Goal: Information Seeking & Learning: Learn about a topic

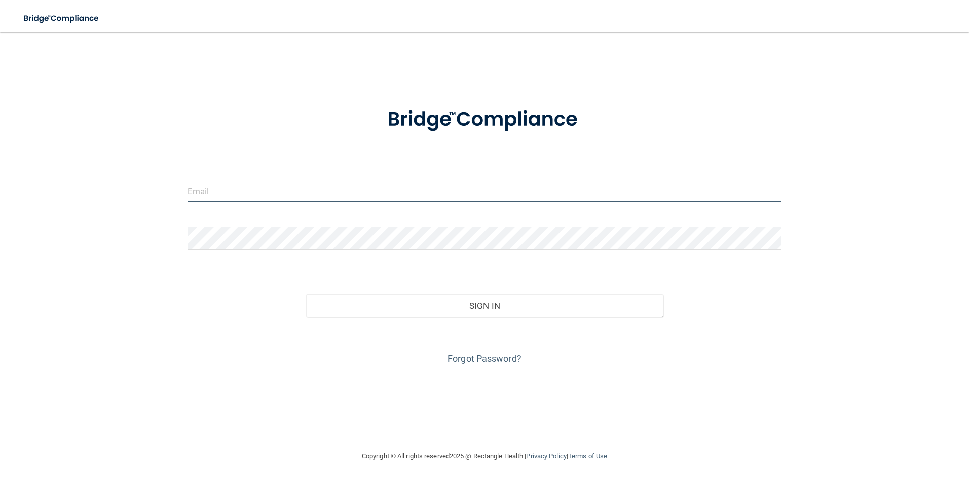
click at [248, 182] on input "email" at bounding box center [485, 190] width 595 height 23
type input "[EMAIL_ADDRESS][DOMAIN_NAME]"
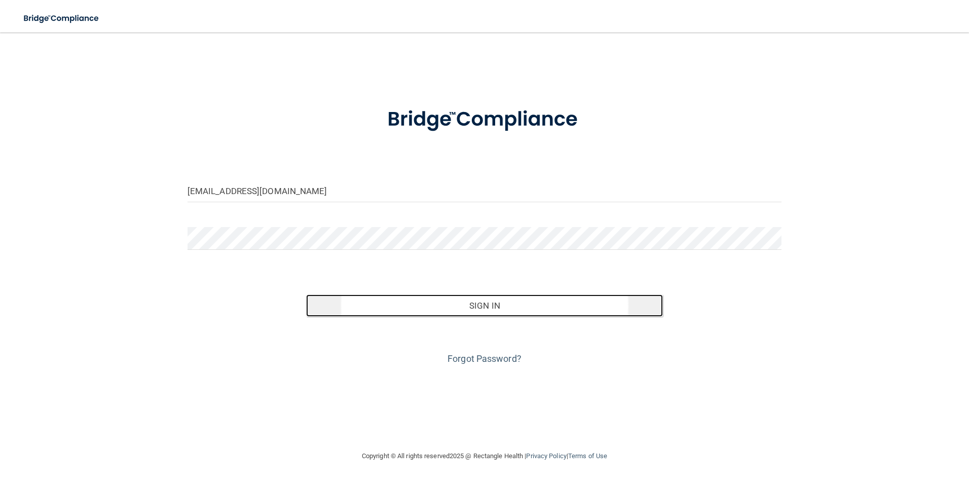
click at [473, 305] on button "Sign In" at bounding box center [484, 306] width 357 height 22
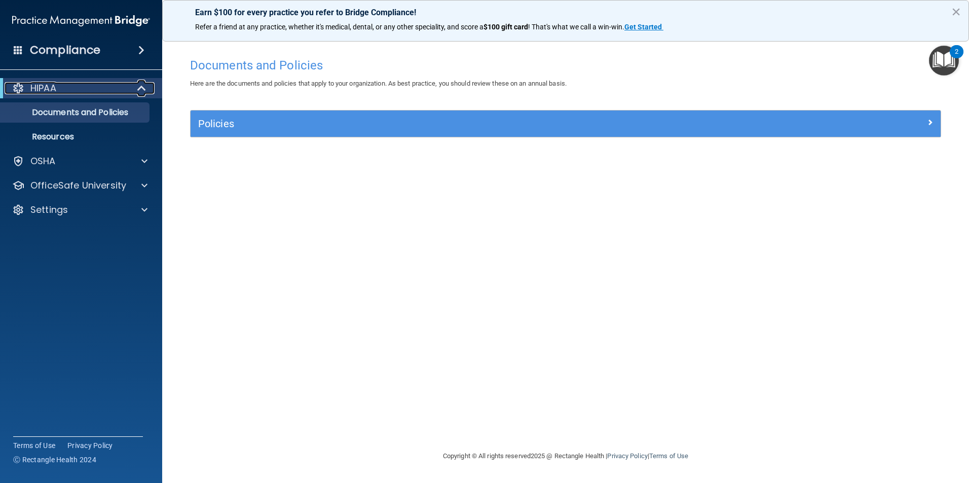
click at [140, 85] on span at bounding box center [142, 88] width 9 height 12
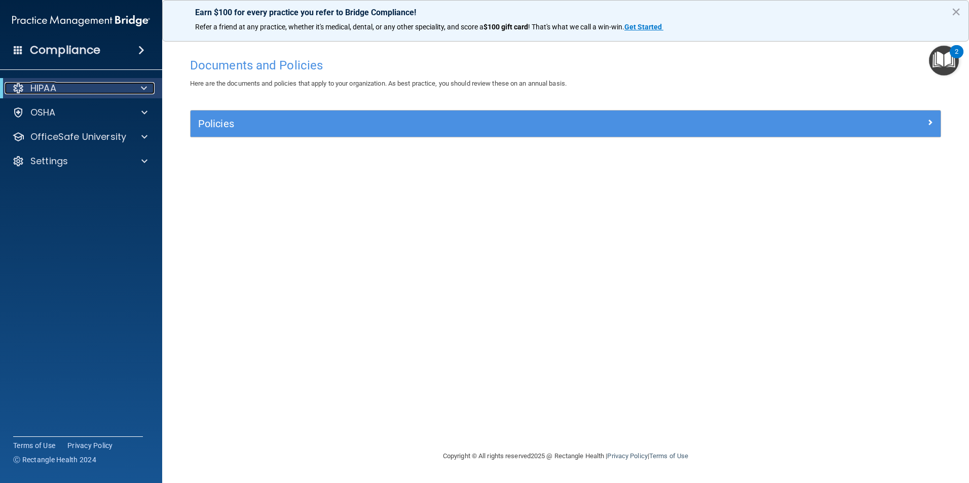
click at [141, 85] on span at bounding box center [144, 88] width 6 height 12
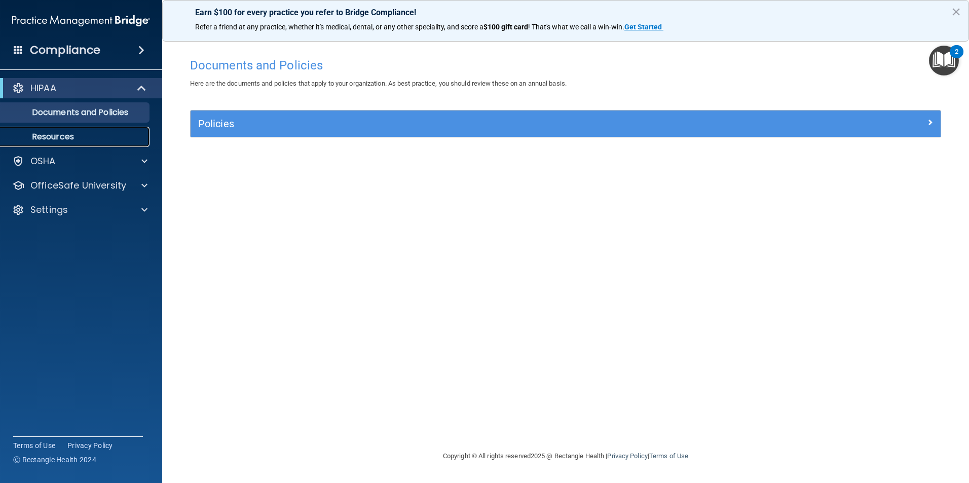
click at [66, 137] on p "Resources" at bounding box center [76, 137] width 138 height 10
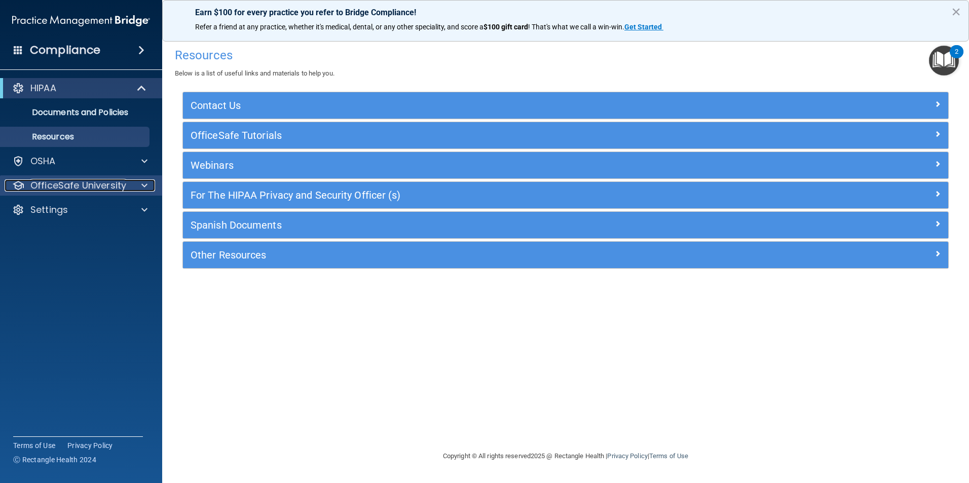
click at [102, 183] on p "OfficeSafe University" at bounding box center [78, 185] width 96 height 12
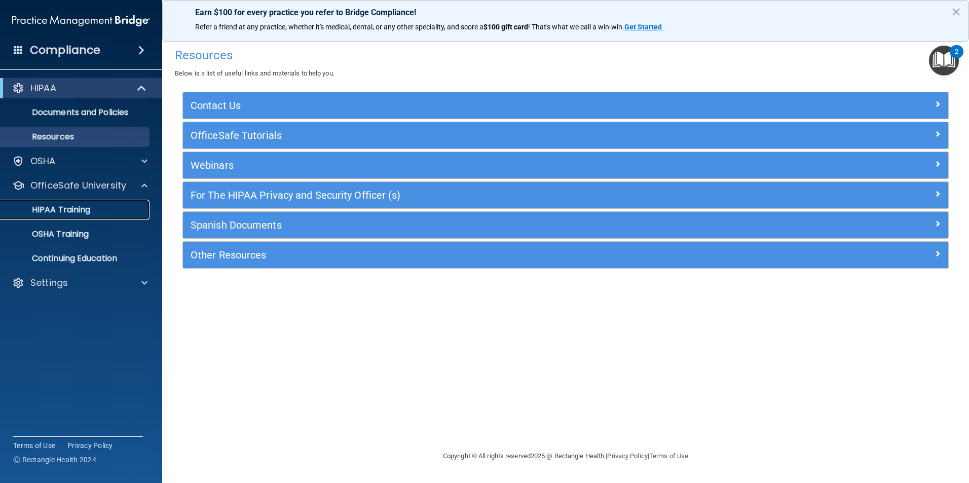
click at [92, 209] on div "HIPAA Training" at bounding box center [76, 210] width 138 height 10
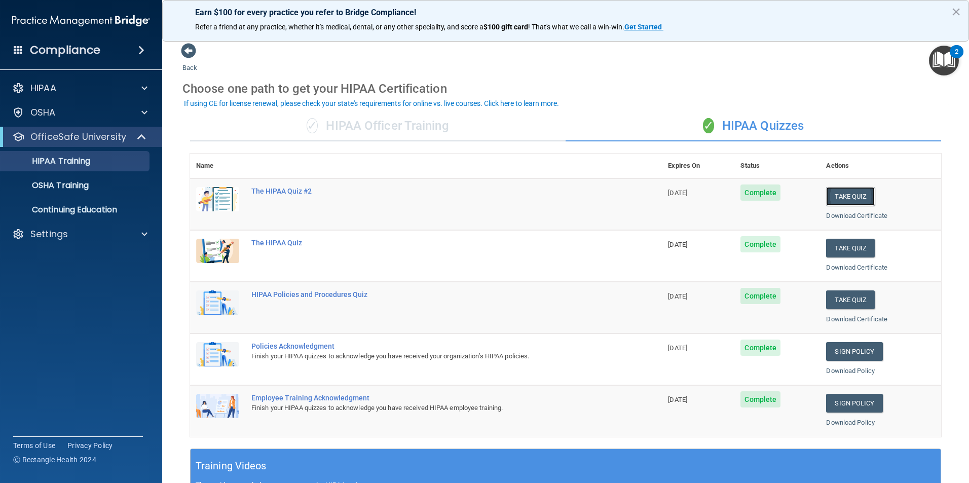
click at [846, 193] on button "Take Quiz" at bounding box center [850, 196] width 49 height 19
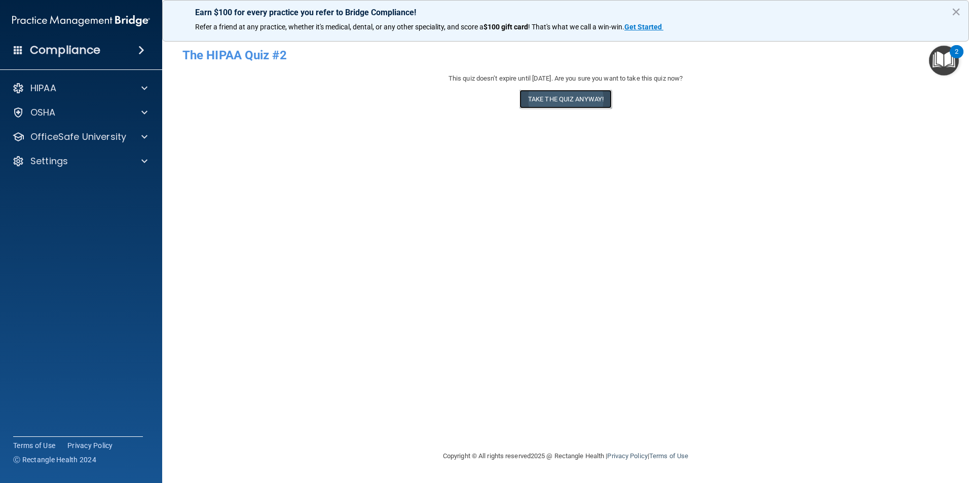
click at [568, 93] on button "Take the quiz anyway!" at bounding box center [566, 99] width 92 height 19
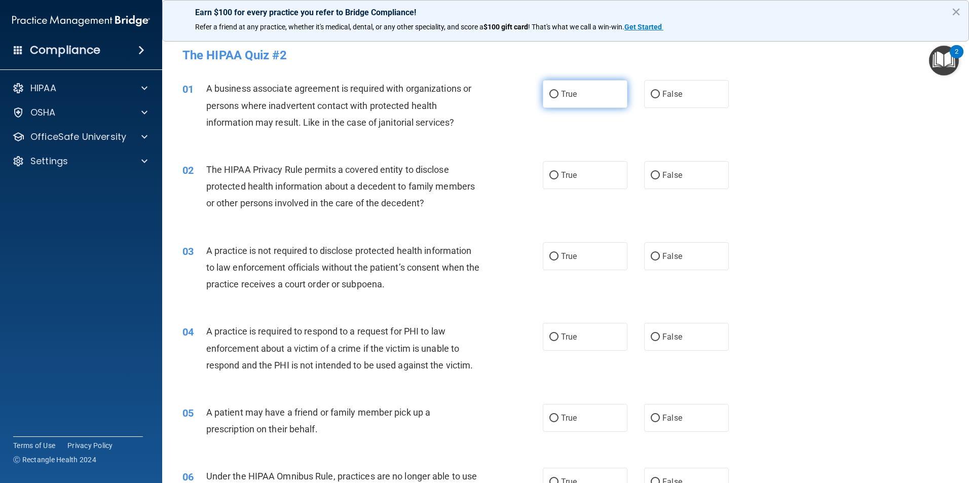
click at [550, 92] on input "True" at bounding box center [554, 95] width 9 height 8
radio input "true"
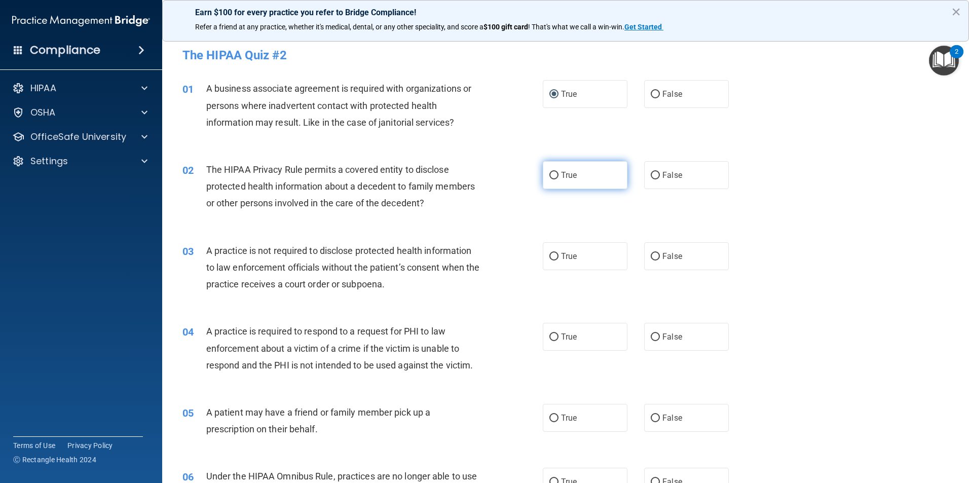
click at [569, 179] on span "True" at bounding box center [569, 175] width 16 height 10
click at [559, 179] on input "True" at bounding box center [554, 176] width 9 height 8
radio input "true"
click at [548, 89] on label "True" at bounding box center [585, 94] width 85 height 28
click at [550, 91] on input "True" at bounding box center [554, 95] width 9 height 8
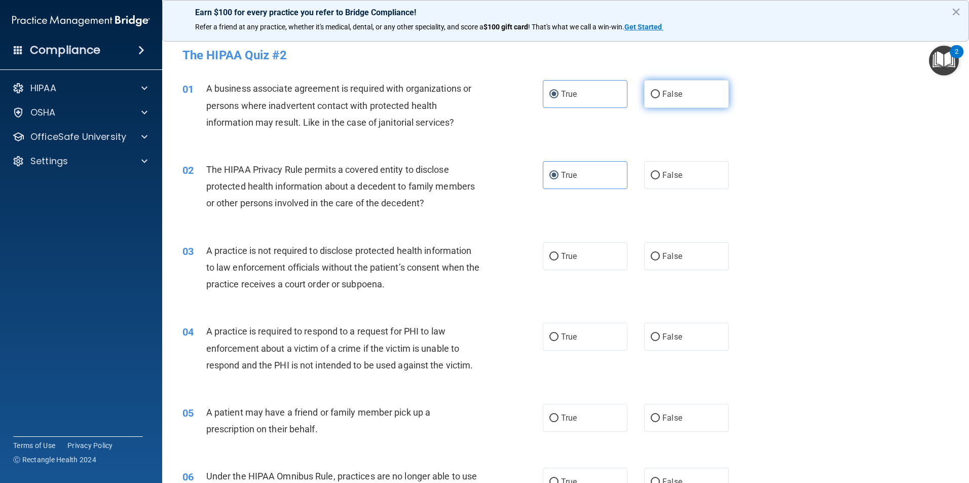
click at [651, 91] on input "False" at bounding box center [655, 95] width 9 height 8
radio input "true"
radio input "false"
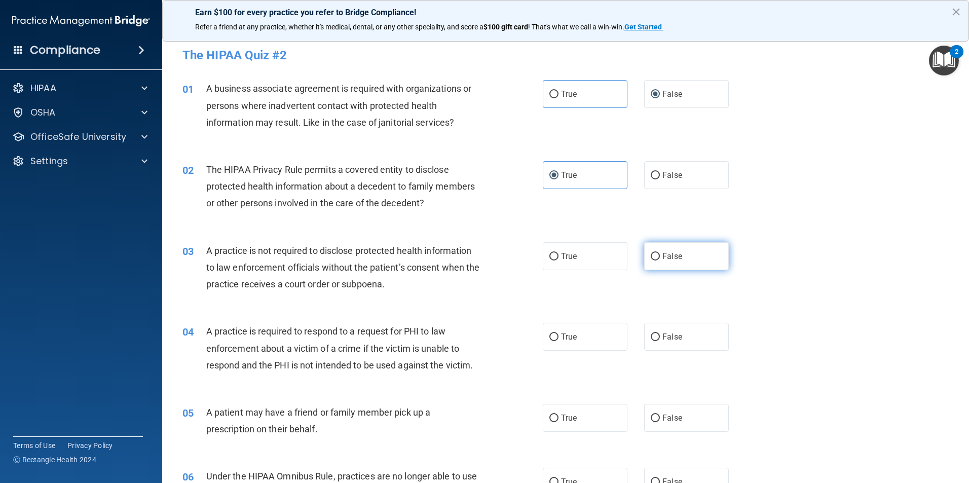
click at [651, 261] on label "False" at bounding box center [686, 256] width 85 height 28
click at [651, 261] on input "False" at bounding box center [655, 257] width 9 height 8
radio input "true"
click at [553, 335] on input "True" at bounding box center [554, 338] width 9 height 8
radio input "true"
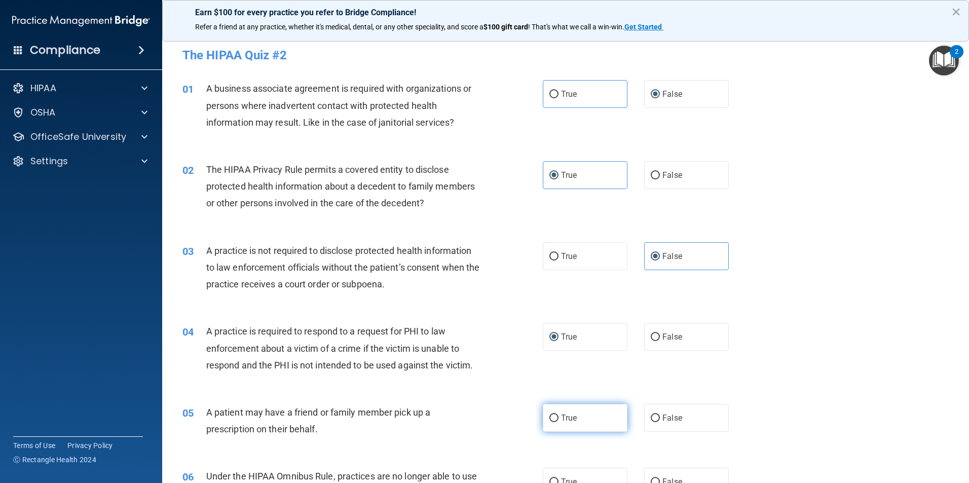
click at [555, 424] on label "True" at bounding box center [585, 418] width 85 height 28
click at [555, 422] on input "True" at bounding box center [554, 419] width 9 height 8
radio input "true"
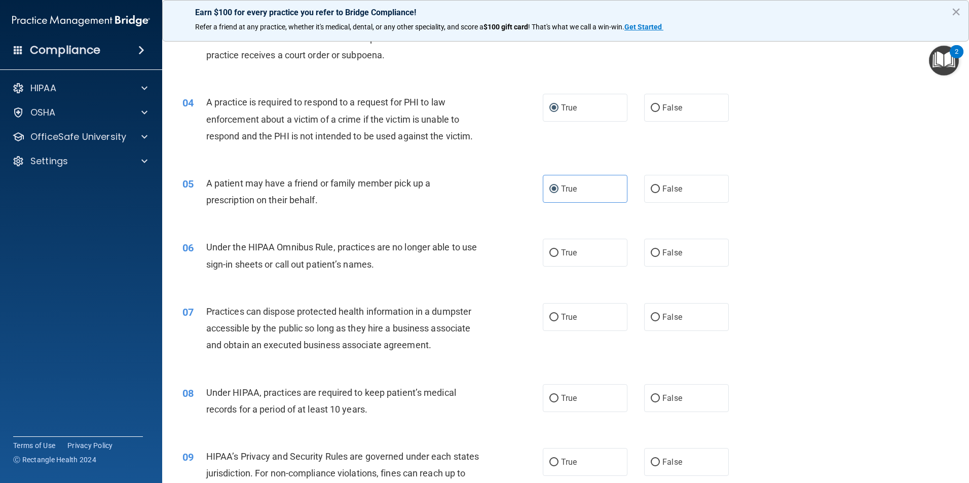
scroll to position [253, 0]
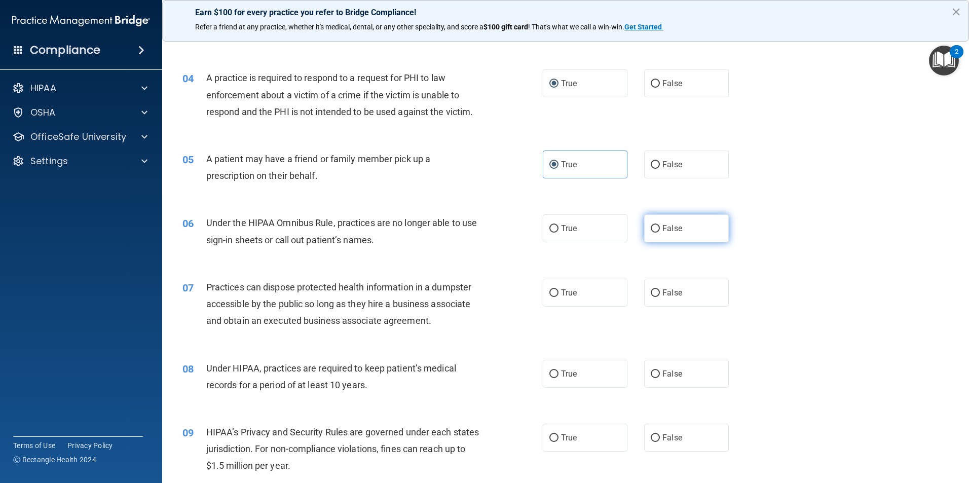
click at [658, 225] on label "False" at bounding box center [686, 228] width 85 height 28
click at [658, 225] on input "False" at bounding box center [655, 229] width 9 height 8
radio input "true"
click at [651, 290] on input "False" at bounding box center [655, 293] width 9 height 8
radio input "true"
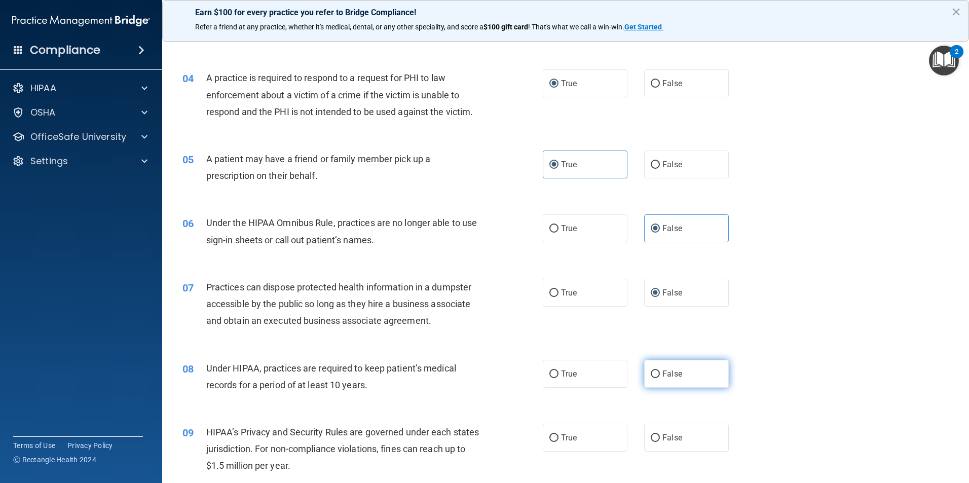
click at [663, 378] on span "False" at bounding box center [673, 374] width 20 height 10
click at [660, 378] on input "False" at bounding box center [655, 375] width 9 height 8
radio input "true"
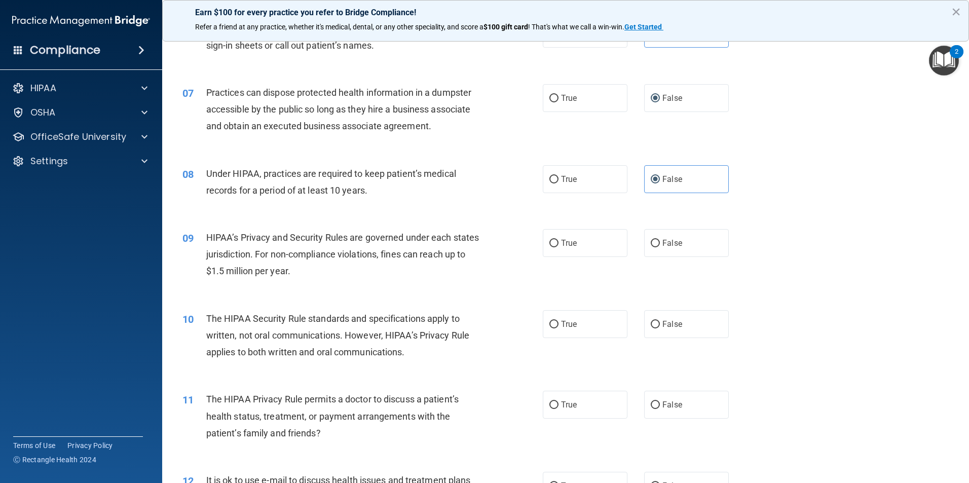
scroll to position [456, 0]
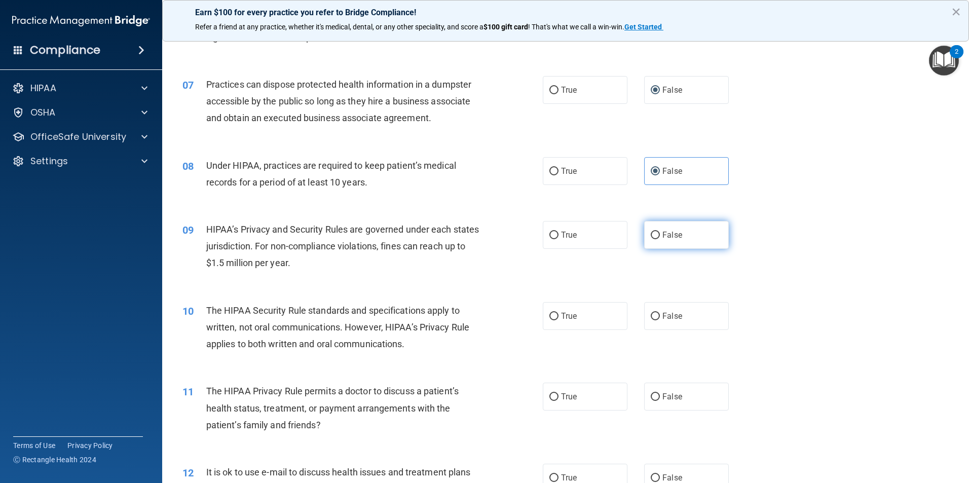
click at [660, 229] on label "False" at bounding box center [686, 235] width 85 height 28
click at [660, 232] on input "False" at bounding box center [655, 236] width 9 height 8
radio input "true"
click at [553, 326] on label "True" at bounding box center [585, 316] width 85 height 28
click at [553, 320] on input "True" at bounding box center [554, 317] width 9 height 8
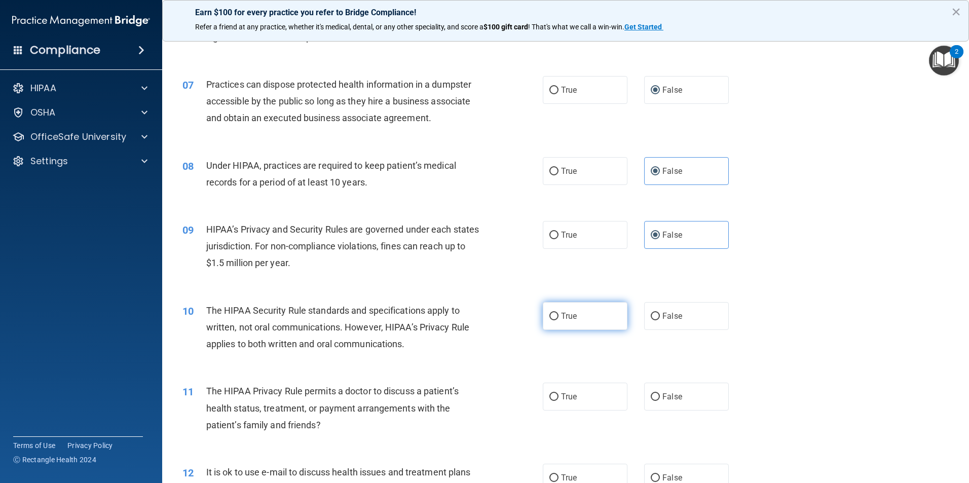
radio input "true"
click at [550, 396] on input "True" at bounding box center [554, 397] width 9 height 8
radio input "true"
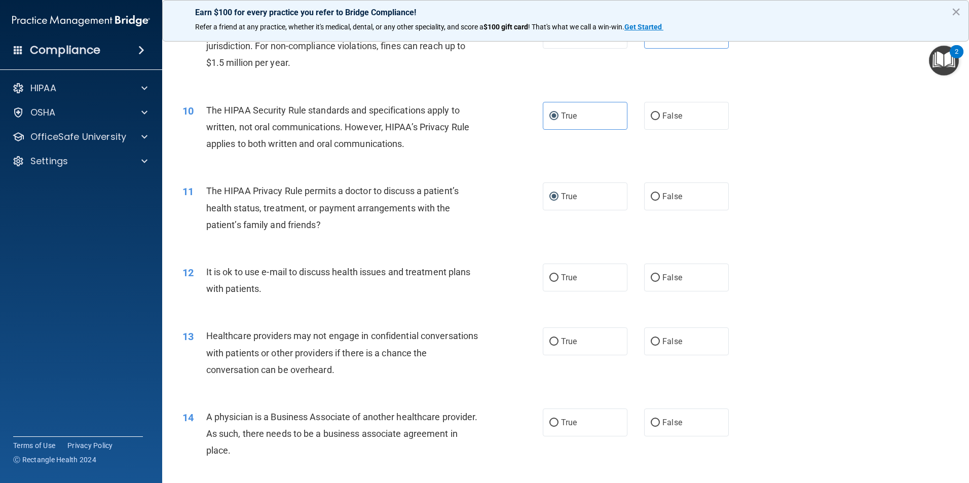
scroll to position [659, 0]
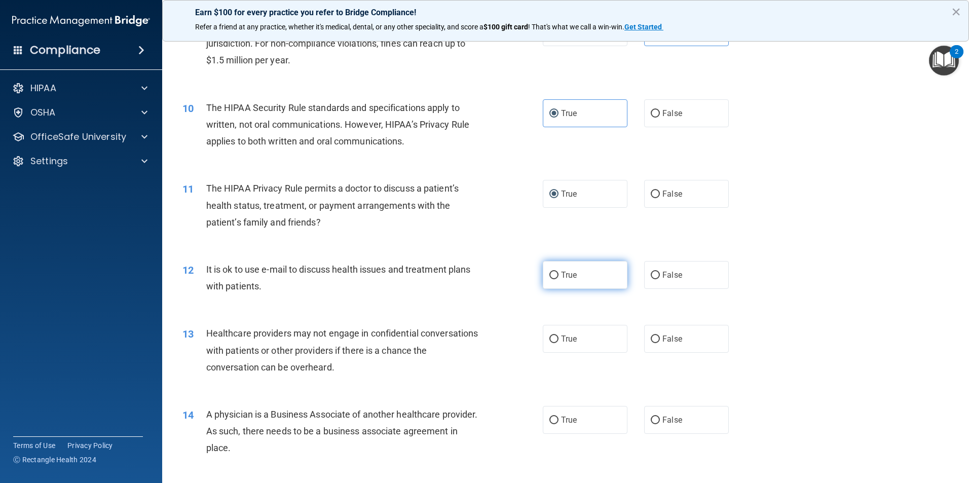
click at [543, 271] on label "True" at bounding box center [585, 275] width 85 height 28
click at [550, 272] on input "True" at bounding box center [554, 276] width 9 height 8
radio input "true"
click at [651, 342] on input "False" at bounding box center [655, 340] width 9 height 8
radio input "true"
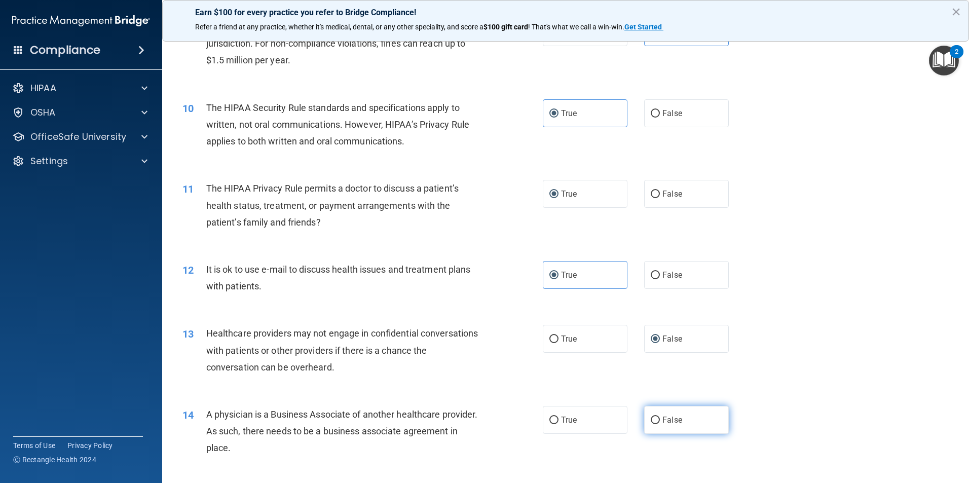
click at [657, 415] on label "False" at bounding box center [686, 420] width 85 height 28
click at [657, 417] on input "False" at bounding box center [655, 421] width 9 height 8
radio input "true"
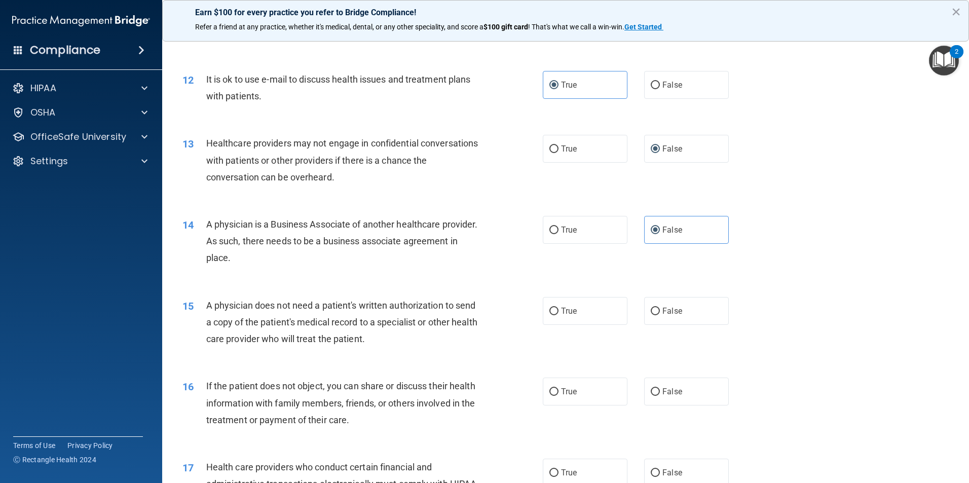
scroll to position [862, 0]
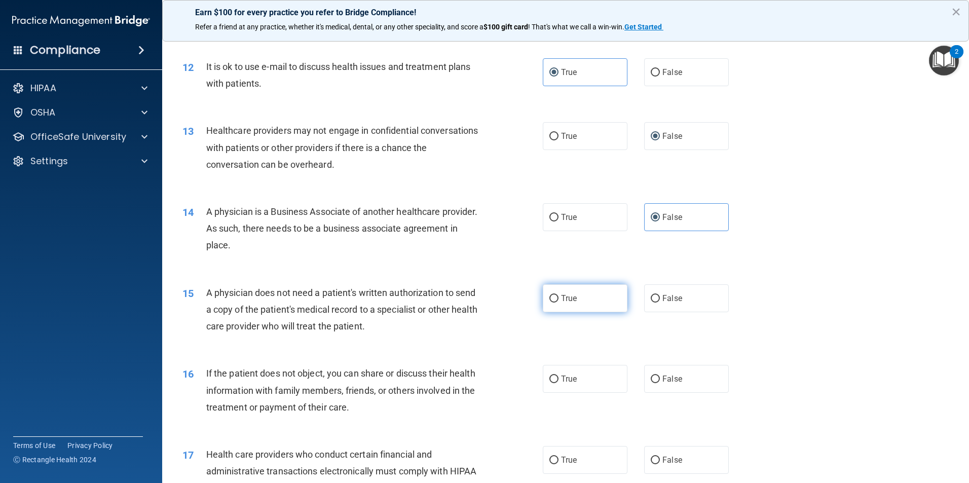
click at [561, 299] on span "True" at bounding box center [569, 299] width 16 height 10
click at [559, 299] on input "True" at bounding box center [554, 299] width 9 height 8
radio input "true"
click at [571, 377] on span "True" at bounding box center [569, 379] width 16 height 10
click at [559, 377] on input "True" at bounding box center [554, 380] width 9 height 8
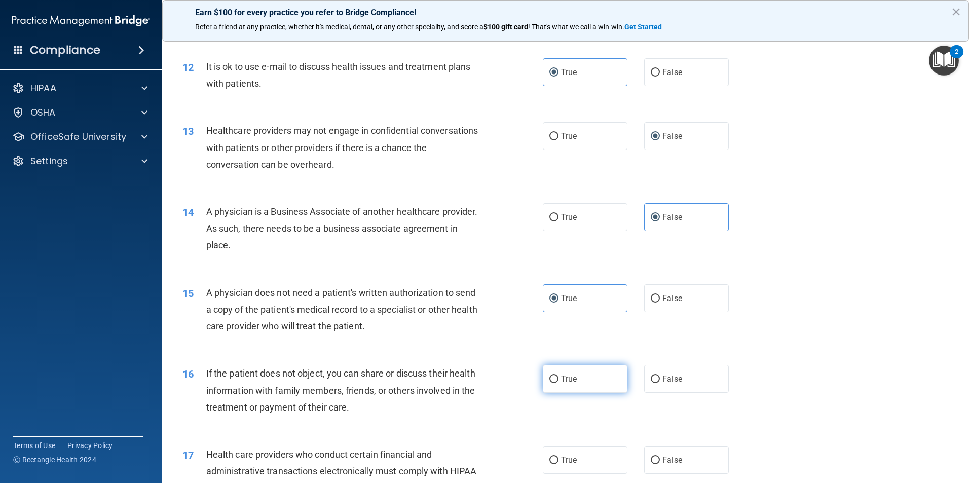
radio input "true"
click at [563, 473] on label "True" at bounding box center [585, 460] width 85 height 28
click at [559, 464] on input "True" at bounding box center [554, 461] width 9 height 8
radio input "true"
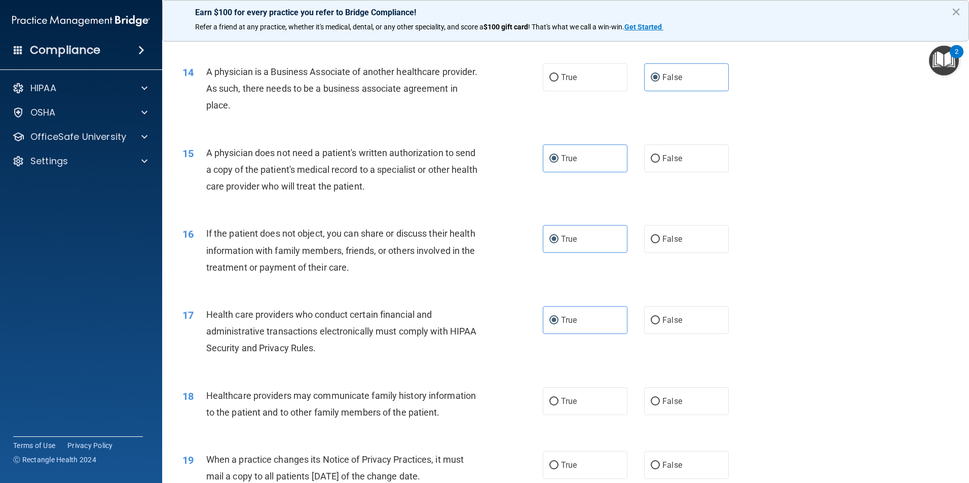
scroll to position [1014, 0]
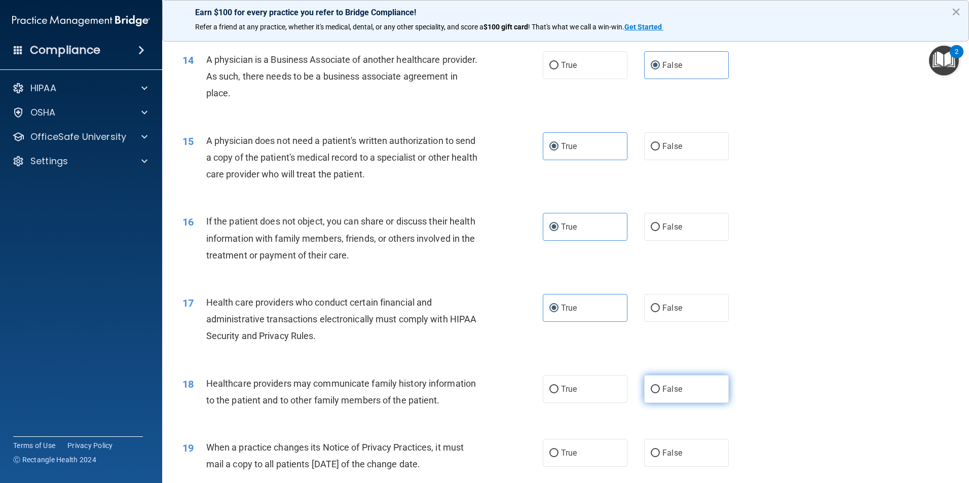
click at [645, 394] on label "False" at bounding box center [686, 389] width 85 height 28
click at [651, 393] on input "False" at bounding box center [655, 390] width 9 height 8
radio input "true"
click at [658, 449] on label "False" at bounding box center [686, 453] width 85 height 28
click at [658, 450] on input "False" at bounding box center [655, 454] width 9 height 8
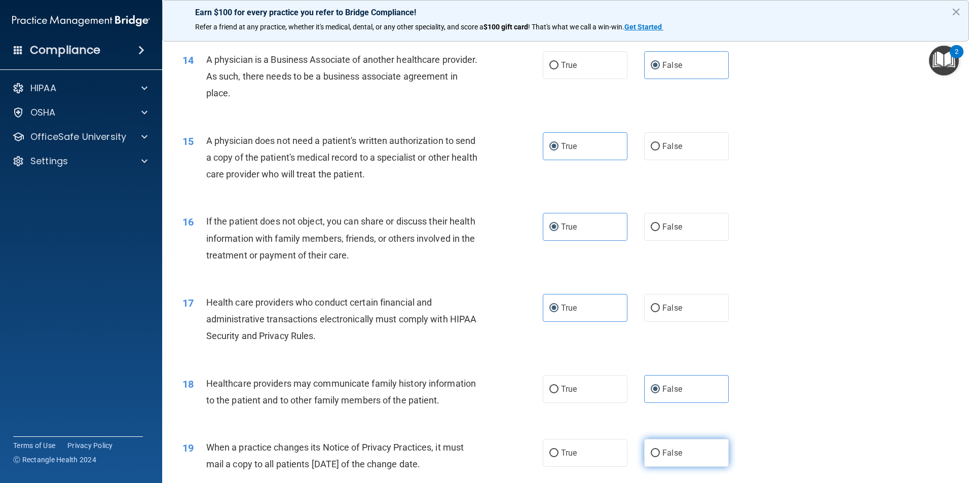
radio input "true"
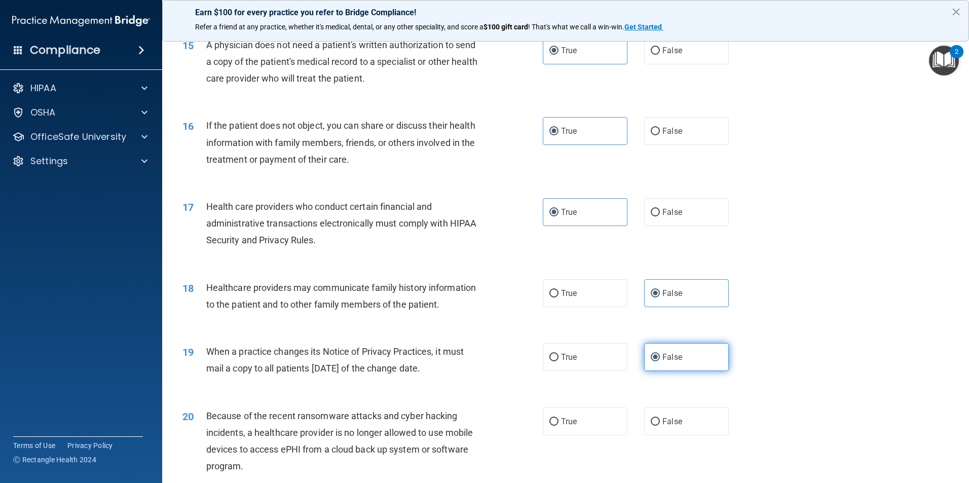
scroll to position [1115, 0]
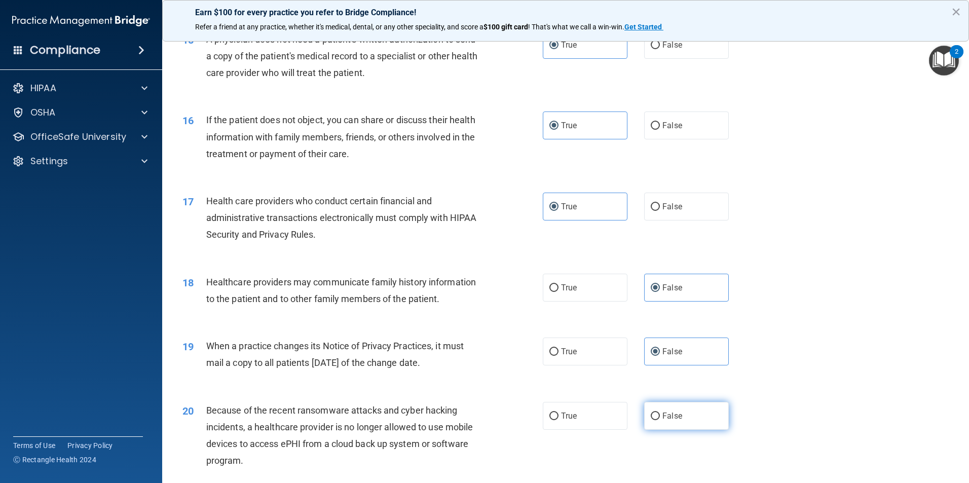
click at [647, 412] on label "False" at bounding box center [686, 416] width 85 height 28
click at [651, 413] on input "False" at bounding box center [655, 417] width 9 height 8
radio input "true"
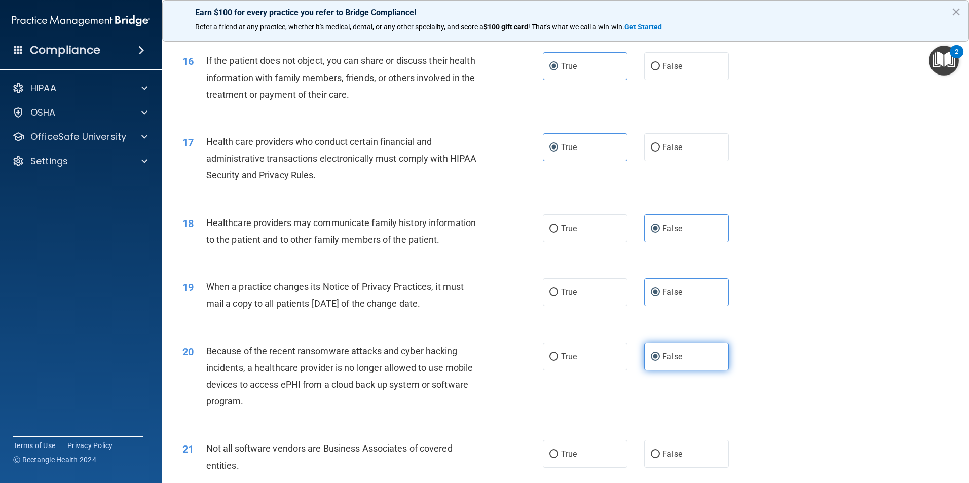
scroll to position [1217, 0]
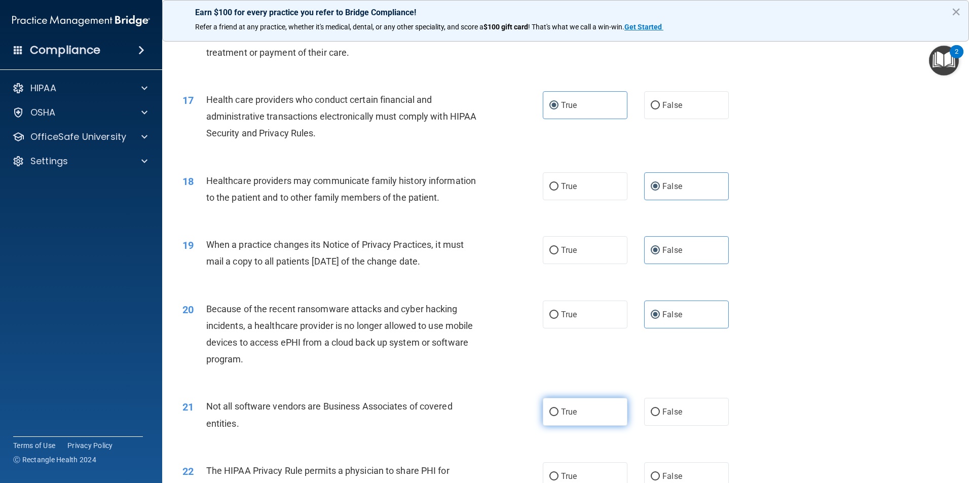
click at [551, 414] on input "True" at bounding box center [554, 413] width 9 height 8
radio input "true"
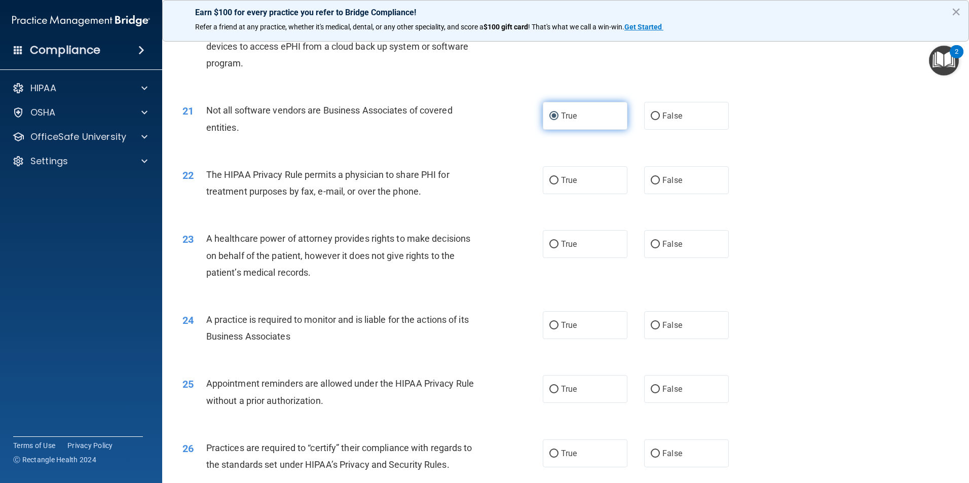
scroll to position [1521, 0]
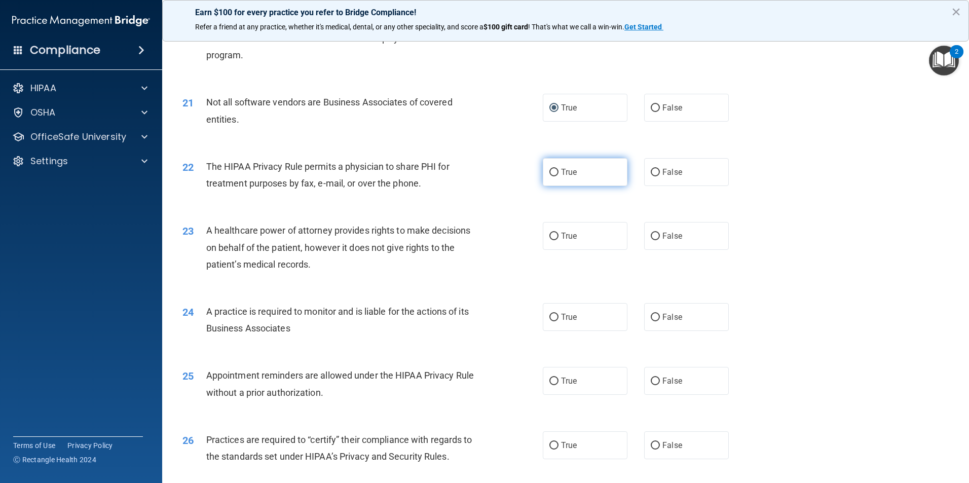
click at [559, 177] on label "True" at bounding box center [585, 172] width 85 height 28
click at [559, 176] on input "True" at bounding box center [554, 173] width 9 height 8
radio input "true"
click at [670, 244] on label "False" at bounding box center [686, 236] width 85 height 28
click at [660, 240] on input "False" at bounding box center [655, 237] width 9 height 8
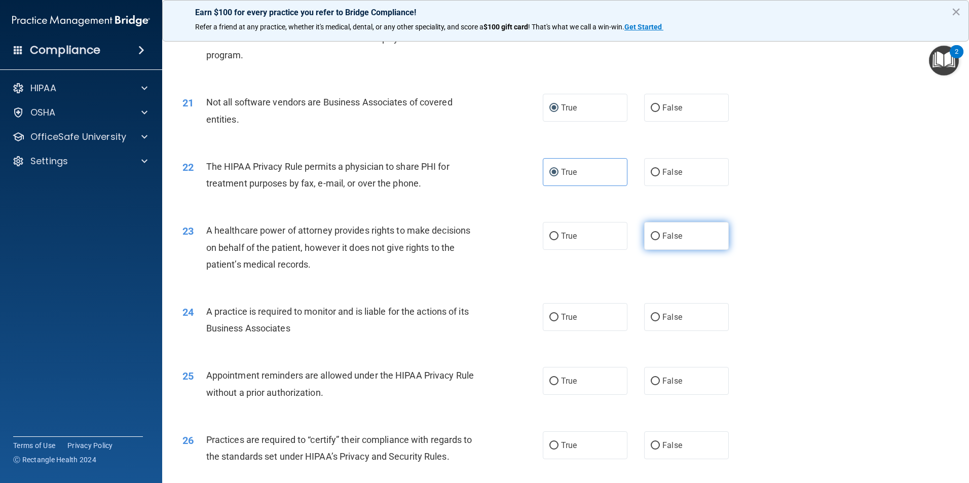
radio input "true"
click at [672, 327] on label "False" at bounding box center [686, 317] width 85 height 28
click at [660, 321] on input "False" at bounding box center [655, 318] width 9 height 8
radio input "true"
click at [555, 379] on input "True" at bounding box center [554, 382] width 9 height 8
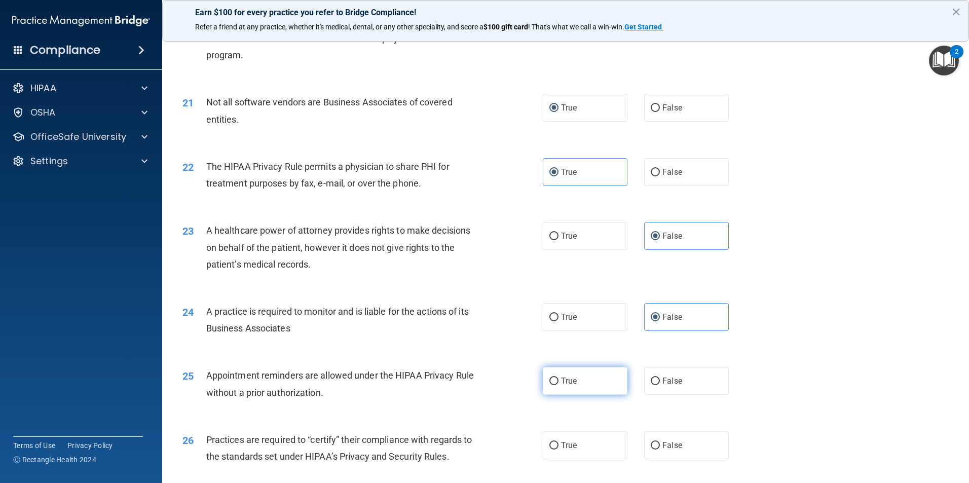
radio input "true"
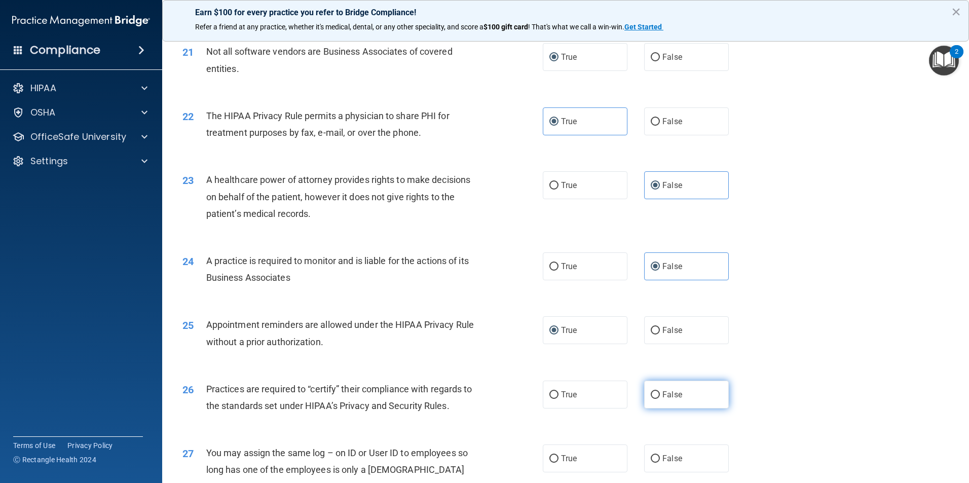
click at [658, 394] on label "False" at bounding box center [686, 395] width 85 height 28
click at [658, 394] on input "False" at bounding box center [655, 395] width 9 height 8
radio input "true"
click at [652, 458] on input "False" at bounding box center [655, 459] width 9 height 8
radio input "true"
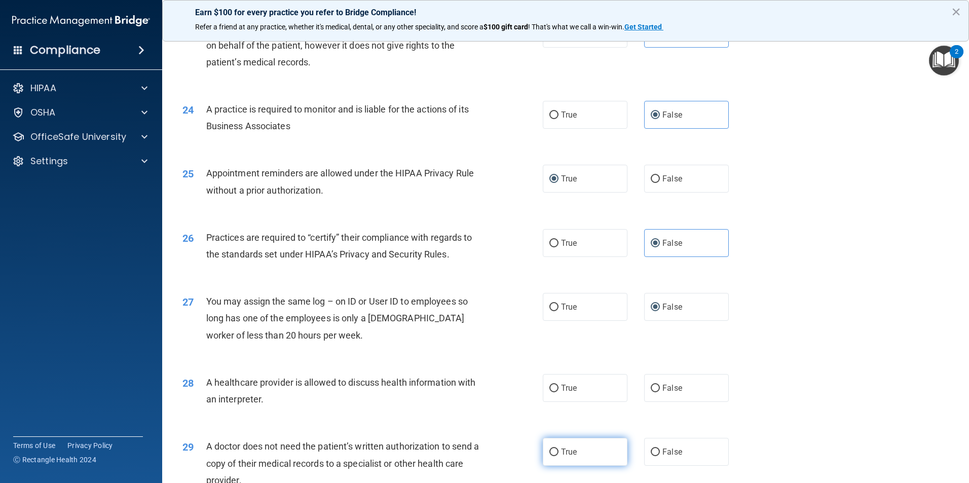
scroll to position [1724, 0]
click at [551, 388] on input "True" at bounding box center [554, 388] width 9 height 8
radio input "true"
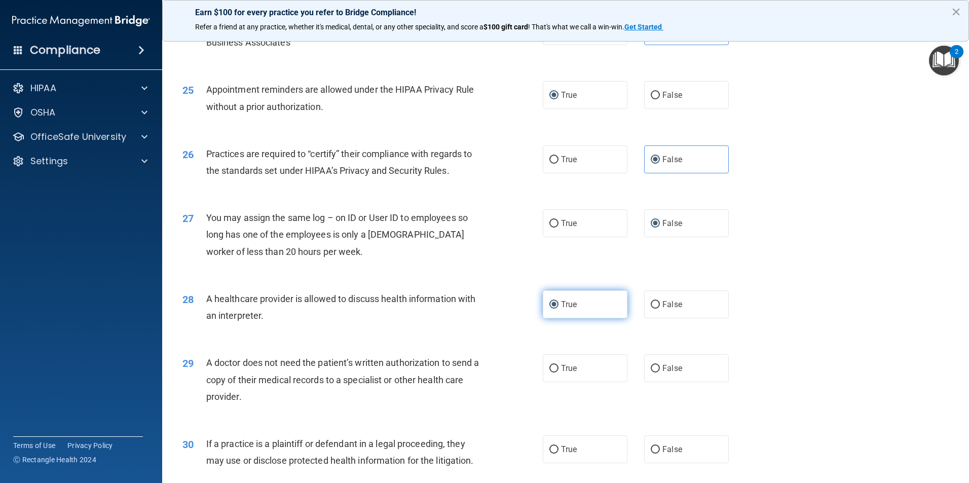
scroll to position [1825, 0]
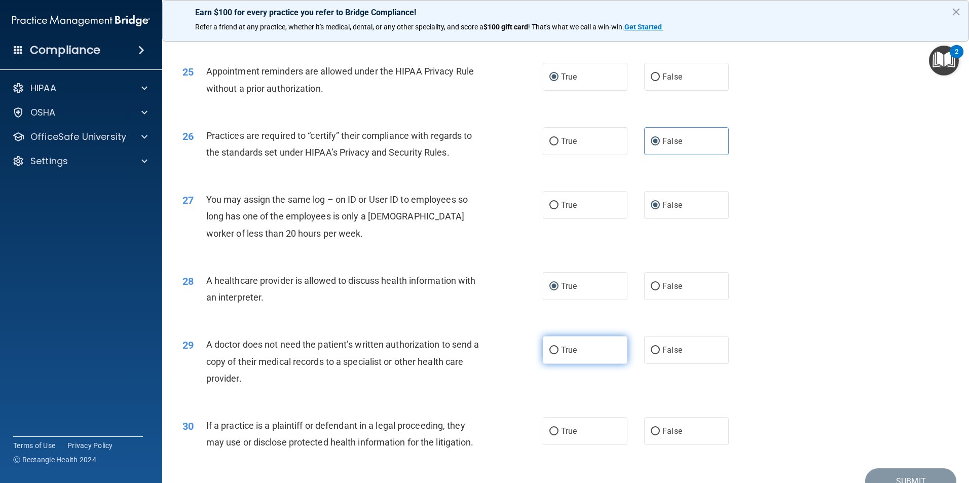
click at [555, 357] on label "True" at bounding box center [585, 350] width 85 height 28
click at [555, 354] on input "True" at bounding box center [554, 351] width 9 height 8
radio input "true"
click at [562, 441] on label "True" at bounding box center [585, 431] width 85 height 28
click at [559, 435] on input "True" at bounding box center [554, 432] width 9 height 8
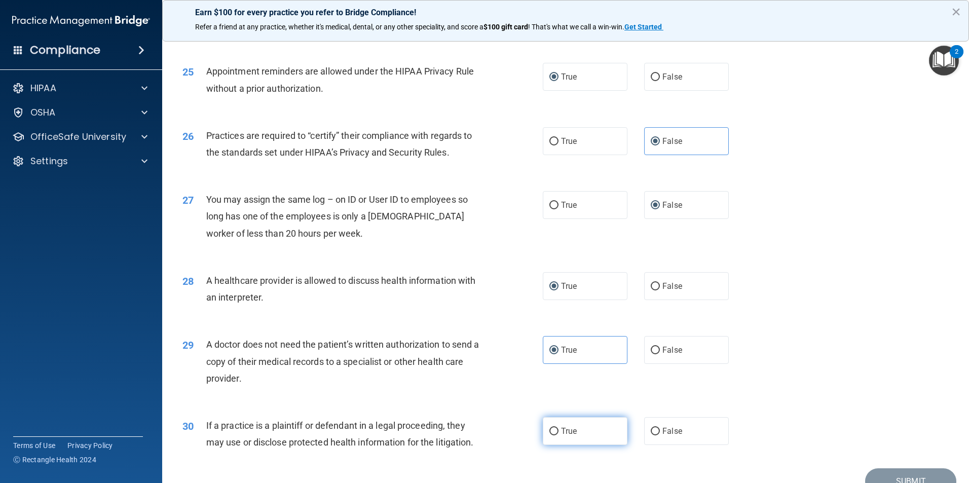
radio input "true"
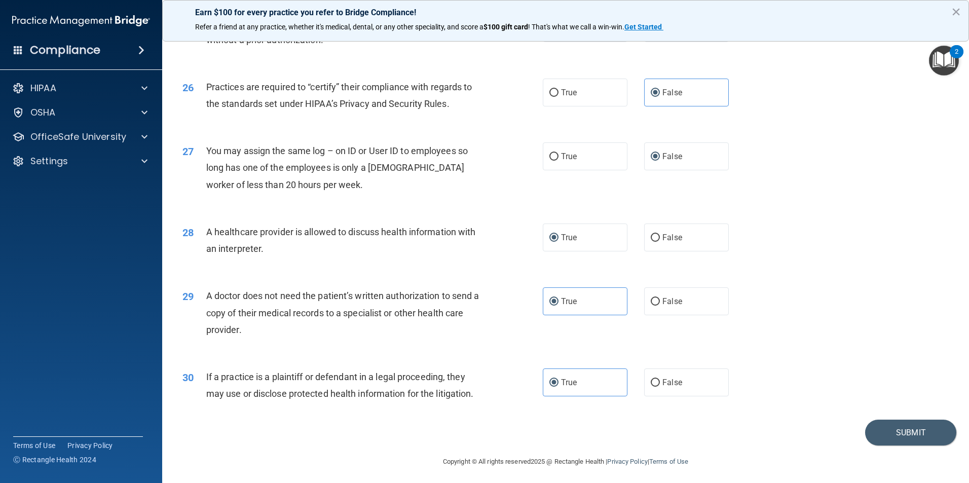
scroll to position [1877, 0]
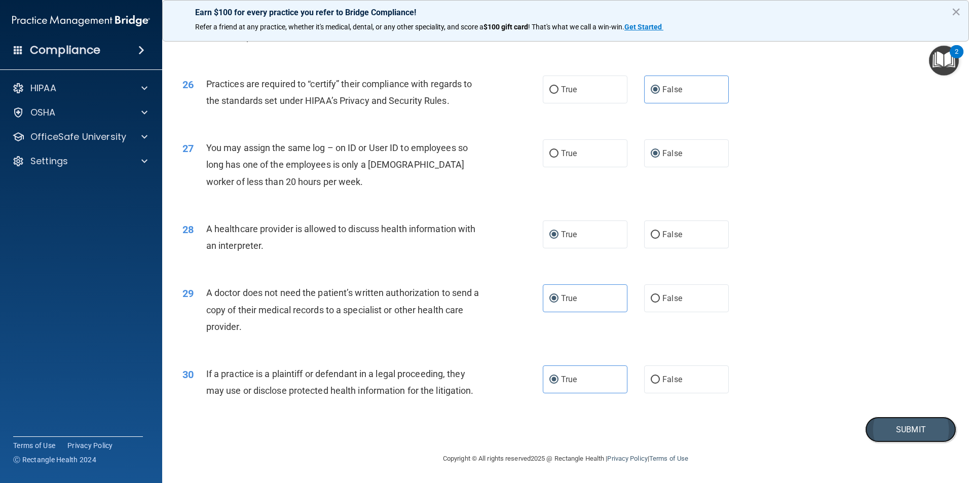
click at [915, 428] on button "Submit" at bounding box center [910, 430] width 91 height 26
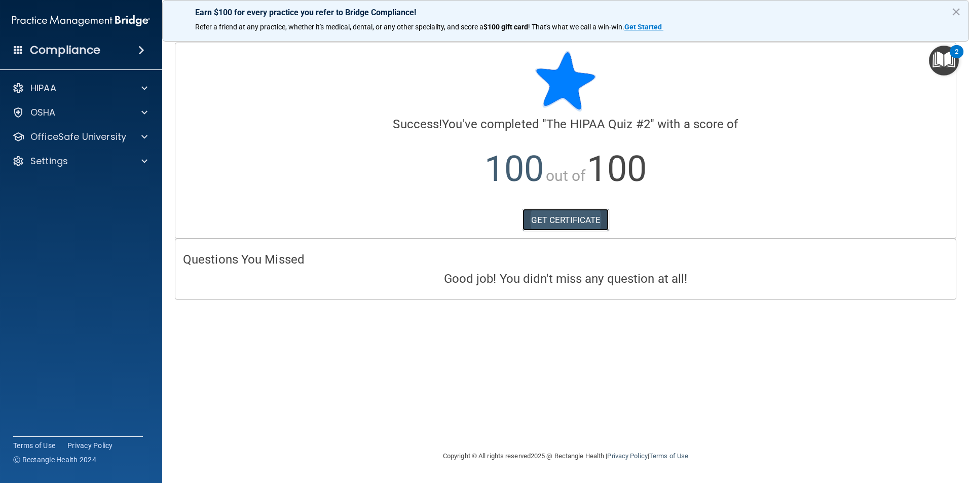
click at [556, 221] on link "GET CERTIFICATE" at bounding box center [566, 220] width 87 height 22
click at [132, 84] on div at bounding box center [142, 88] width 25 height 12
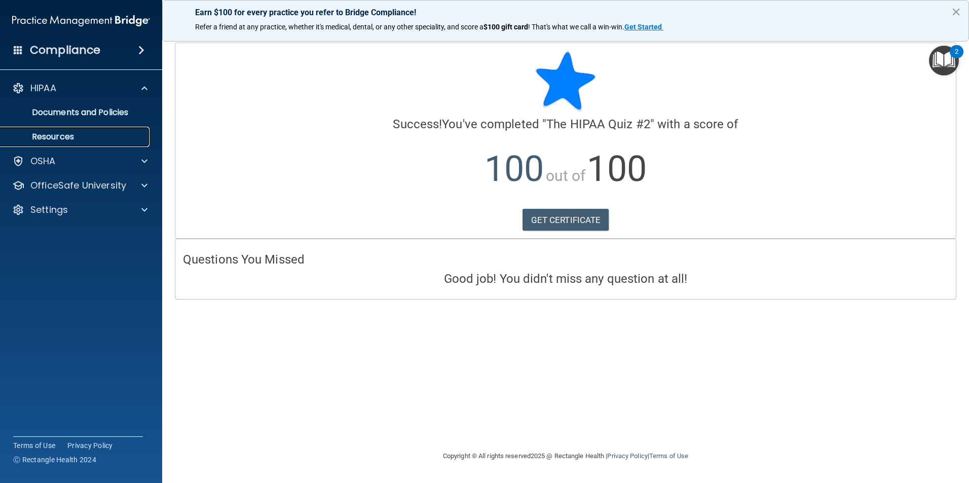
click at [59, 128] on link "Resources" at bounding box center [70, 137] width 160 height 20
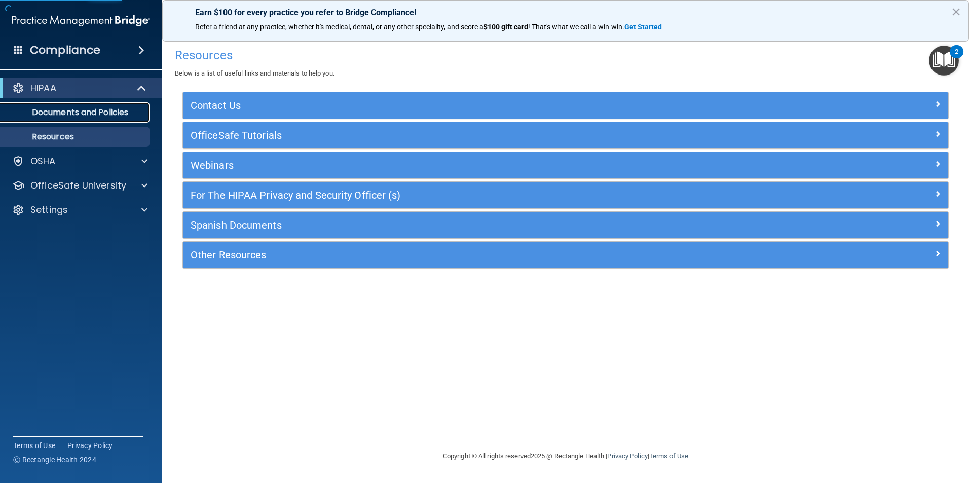
click at [69, 106] on link "Documents and Policies" at bounding box center [70, 112] width 160 height 20
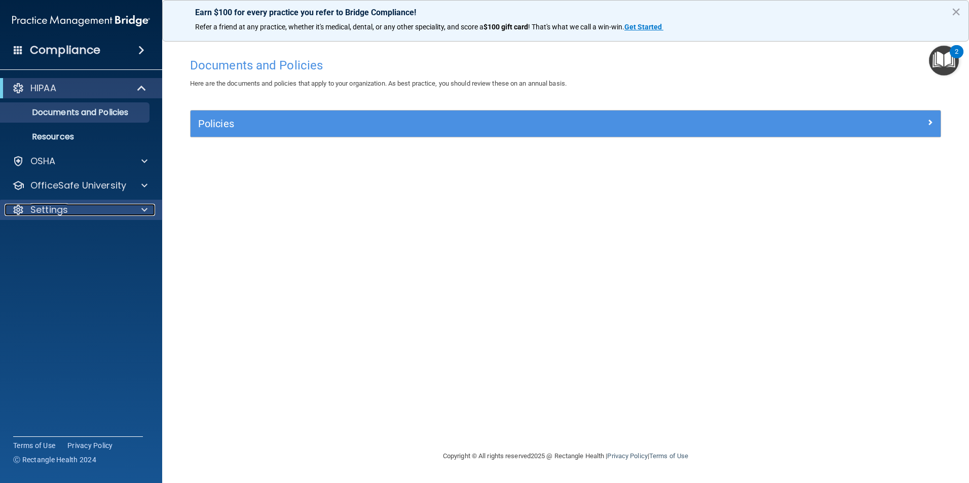
click at [66, 209] on p "Settings" at bounding box center [49, 210] width 38 height 12
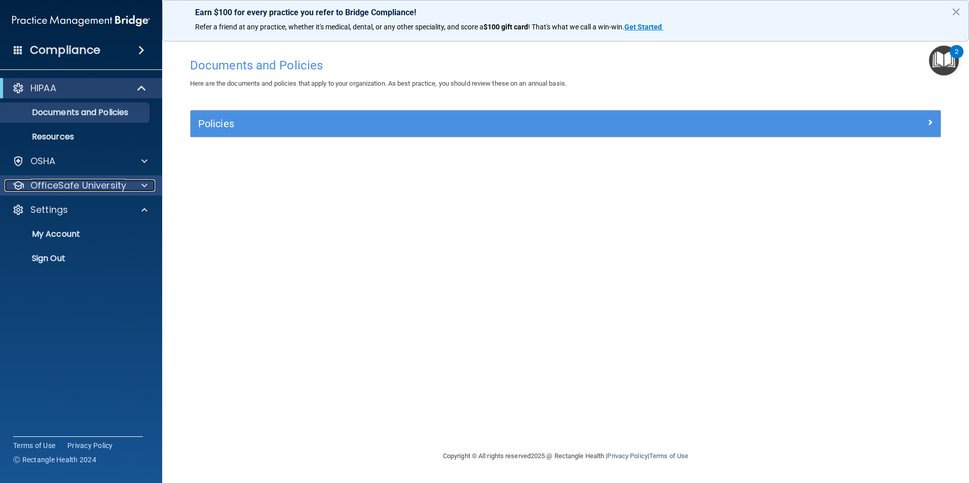
click at [72, 186] on p "OfficeSafe University" at bounding box center [78, 185] width 96 height 12
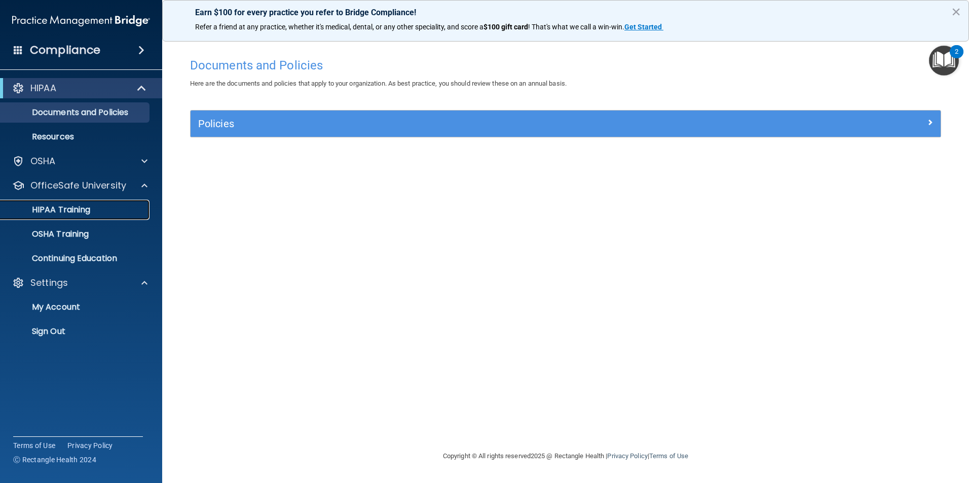
click at [72, 210] on p "HIPAA Training" at bounding box center [49, 210] width 84 height 10
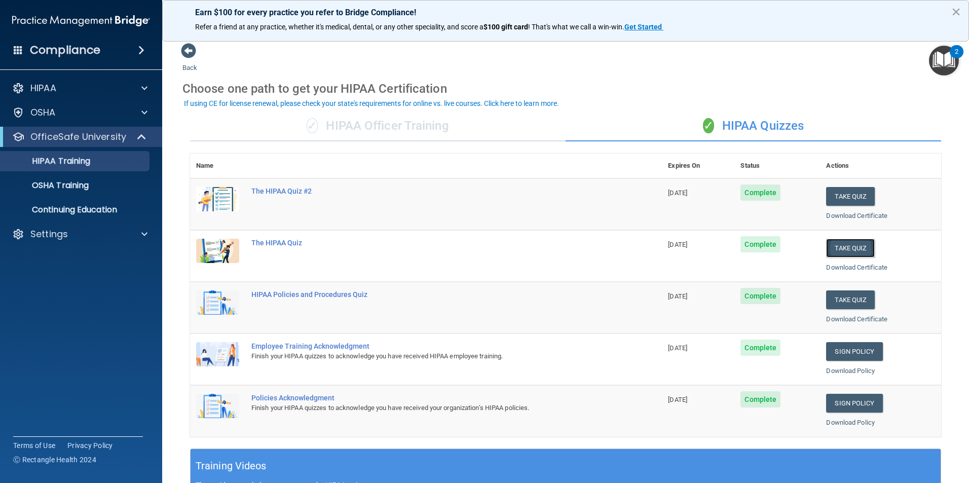
click at [840, 242] on button "Take Quiz" at bounding box center [850, 248] width 49 height 19
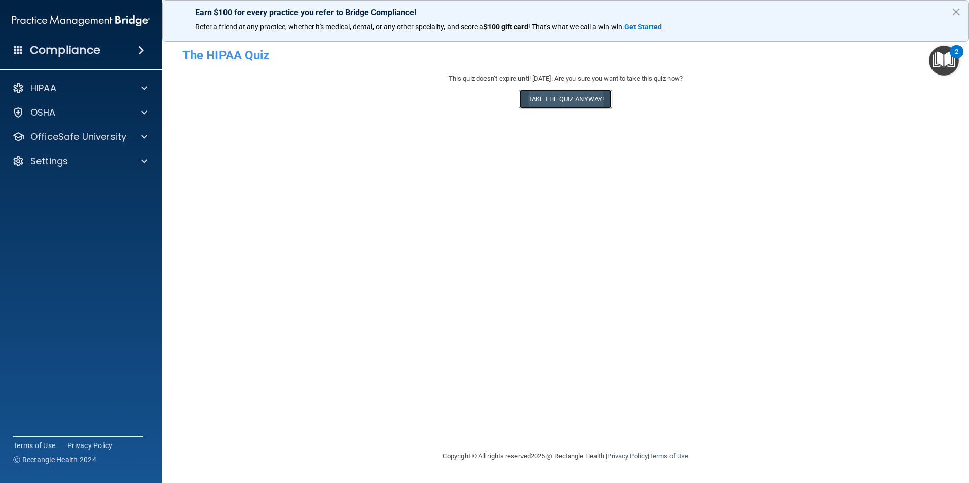
click at [576, 95] on button "Take the quiz anyway!" at bounding box center [566, 99] width 92 height 19
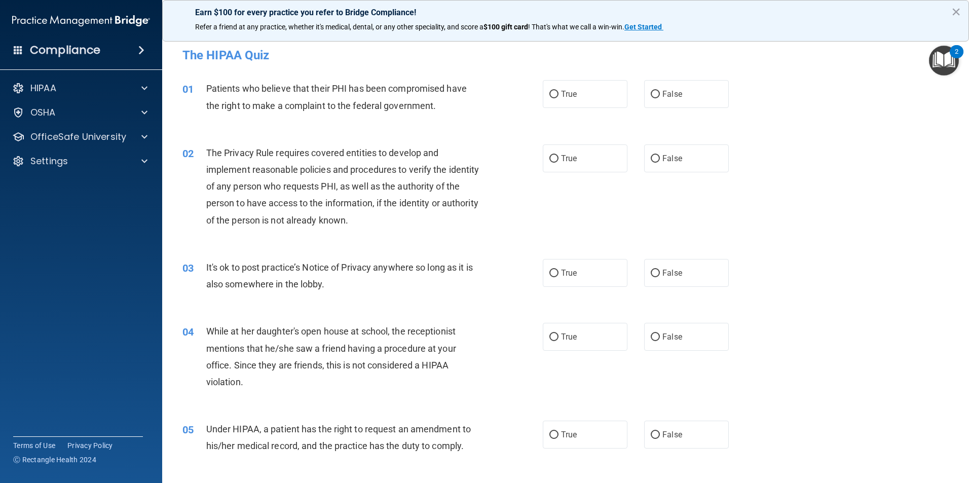
click at [941, 59] on img "Open Resource Center, 2 new notifications" at bounding box center [944, 61] width 30 height 30
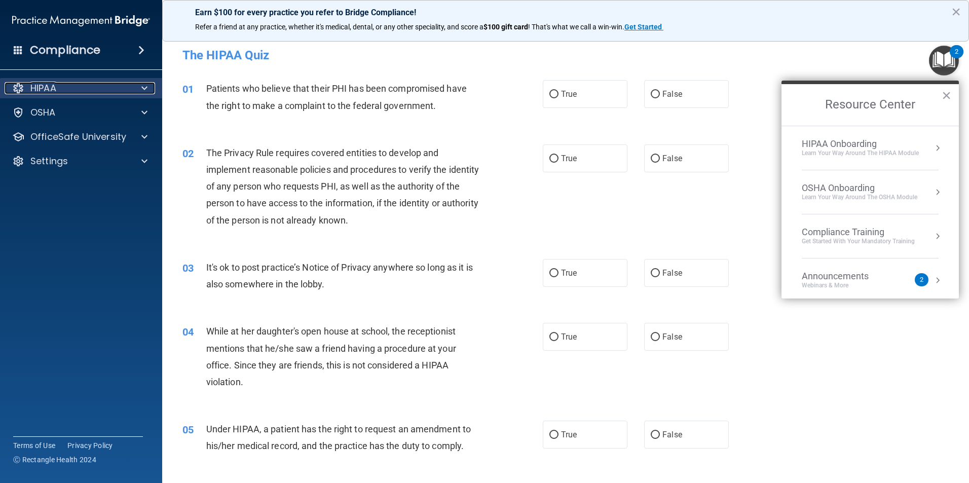
click at [92, 86] on div "HIPAA" at bounding box center [68, 88] width 126 height 12
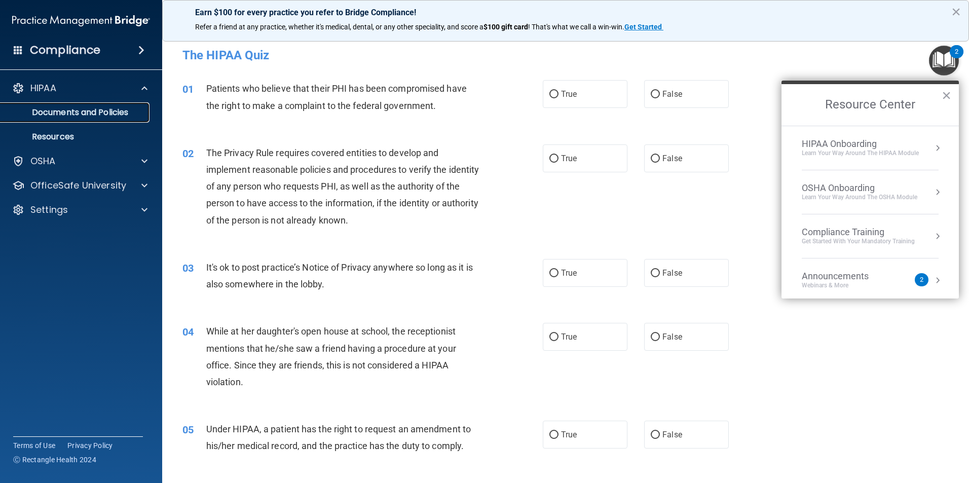
click at [114, 107] on p "Documents and Policies" at bounding box center [76, 112] width 138 height 10
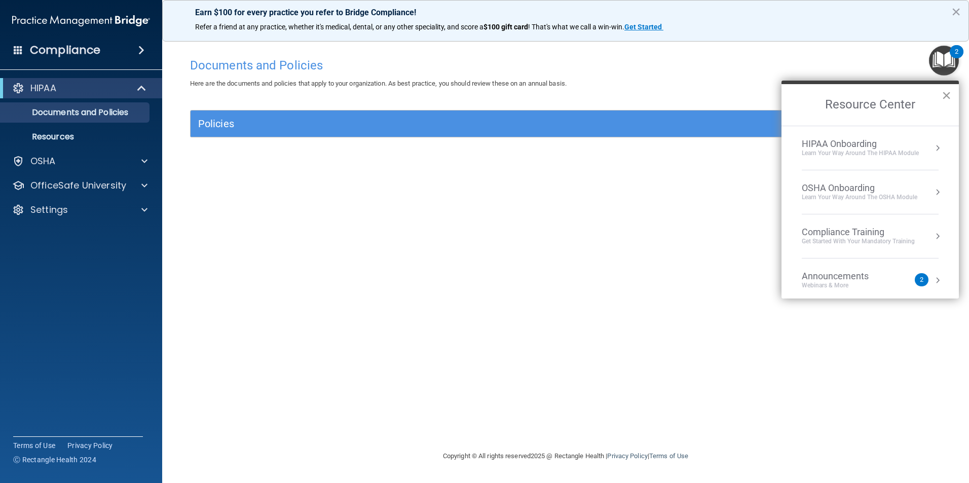
click at [946, 95] on button "×" at bounding box center [947, 95] width 10 height 16
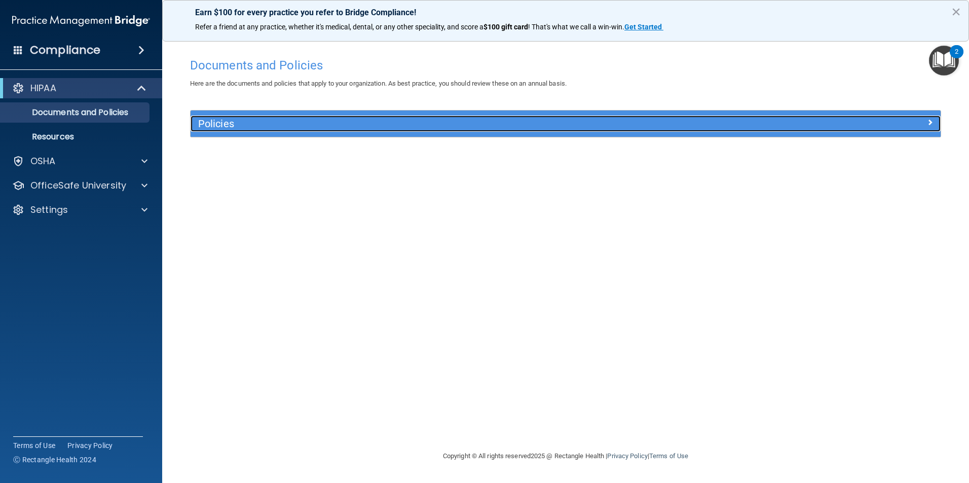
click at [927, 122] on span at bounding box center [930, 122] width 6 height 12
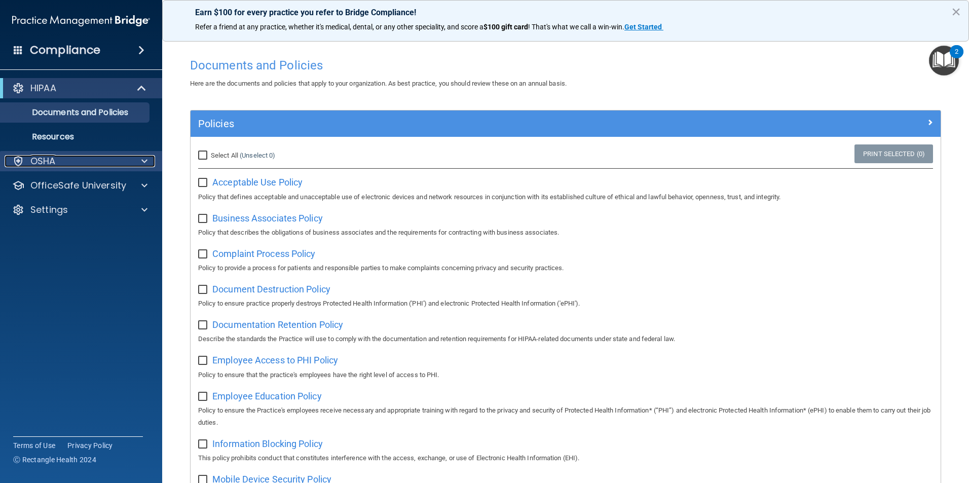
click at [66, 165] on div "OSHA" at bounding box center [68, 161] width 126 height 12
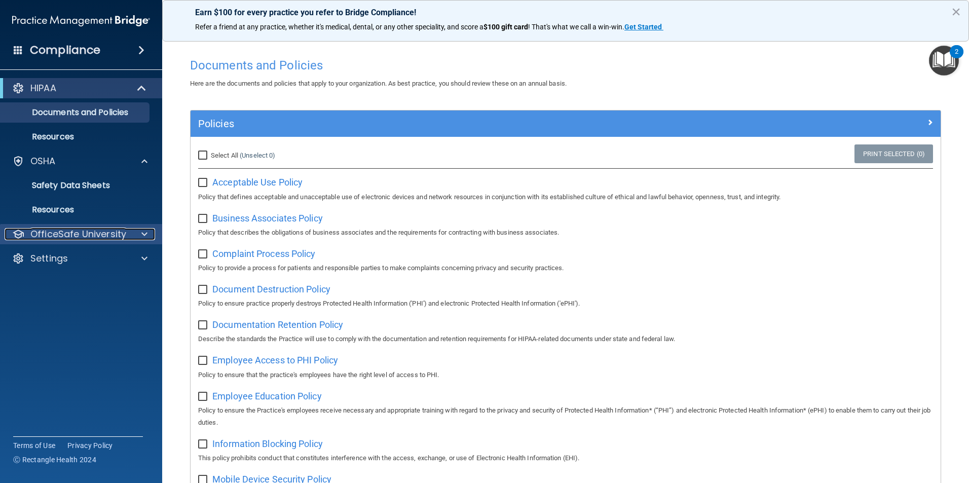
click at [62, 236] on p "OfficeSafe University" at bounding box center [78, 234] width 96 height 12
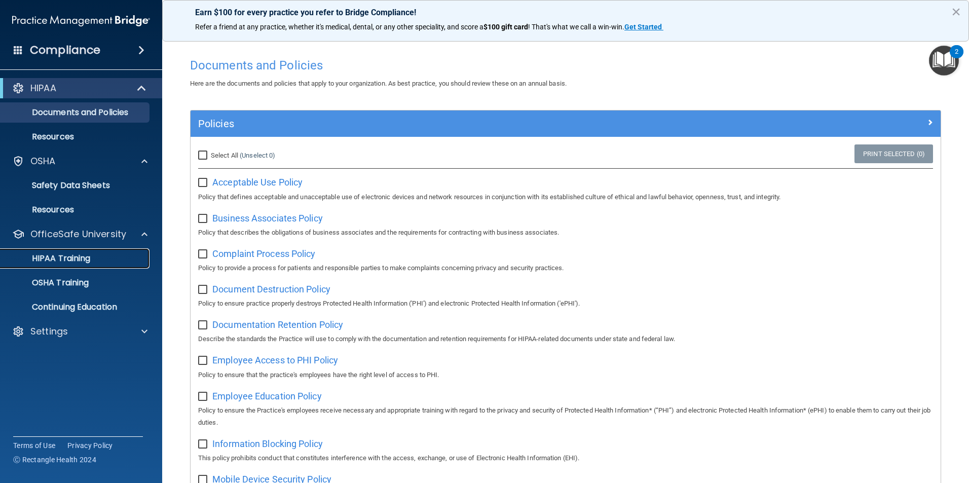
click at [65, 257] on p "HIPAA Training" at bounding box center [49, 258] width 84 height 10
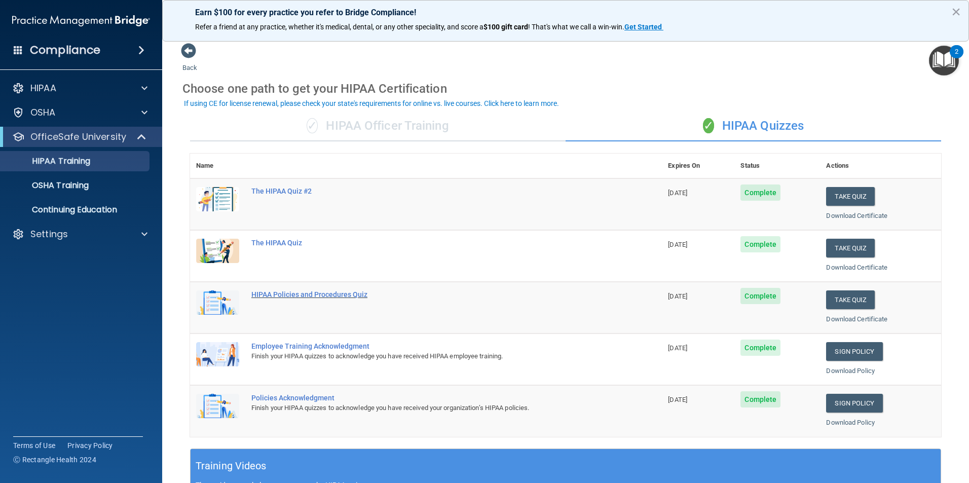
click at [300, 294] on div "HIPAA Policies and Procedures Quiz" at bounding box center [431, 294] width 360 height 8
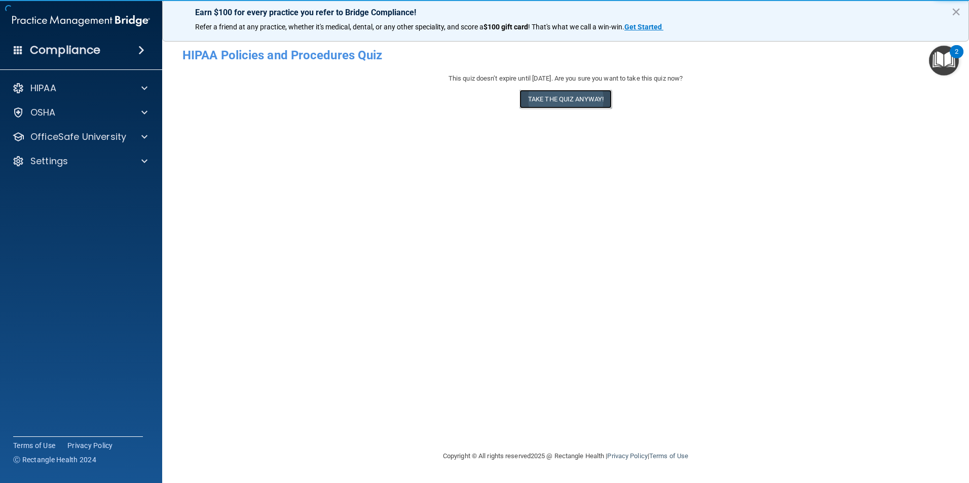
click at [575, 102] on button "Take the quiz anyway!" at bounding box center [566, 99] width 92 height 19
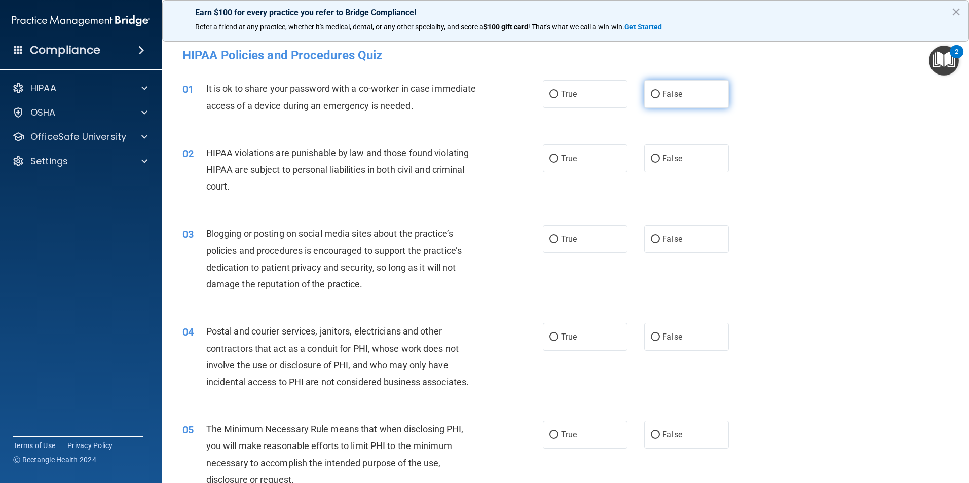
click at [653, 96] on input "False" at bounding box center [655, 95] width 9 height 8
radio input "true"
click at [569, 160] on span "True" at bounding box center [569, 159] width 16 height 10
click at [559, 160] on input "True" at bounding box center [554, 159] width 9 height 8
radio input "true"
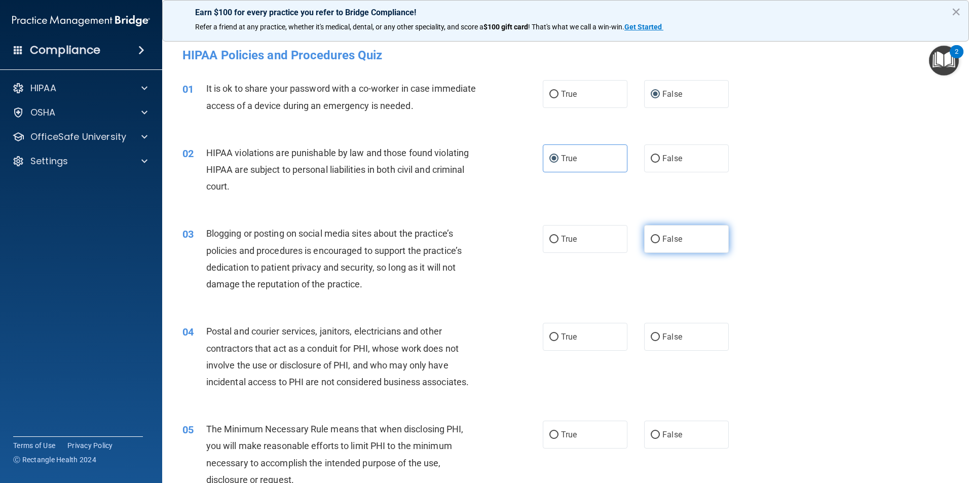
click at [686, 242] on label "False" at bounding box center [686, 239] width 85 height 28
click at [660, 242] on input "False" at bounding box center [655, 240] width 9 height 8
radio input "true"
click at [580, 338] on label "True" at bounding box center [585, 337] width 85 height 28
click at [559, 338] on input "True" at bounding box center [554, 338] width 9 height 8
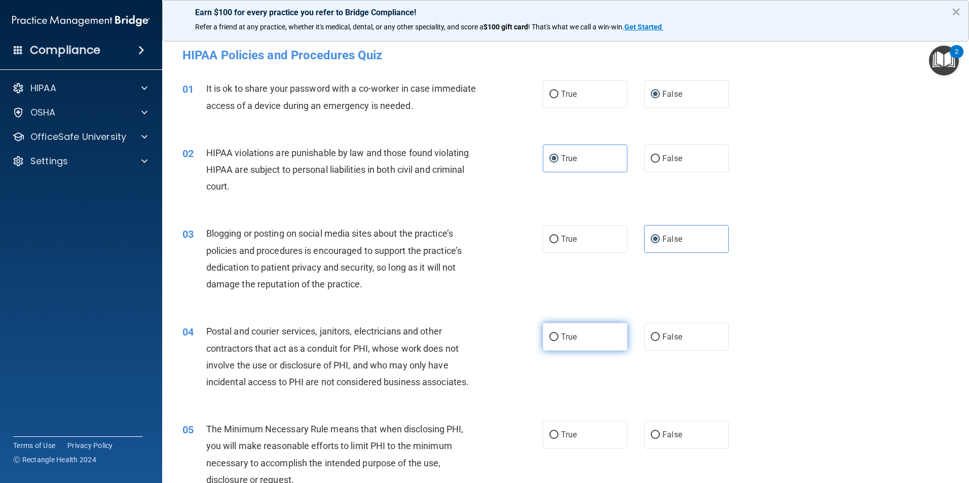
radio input "true"
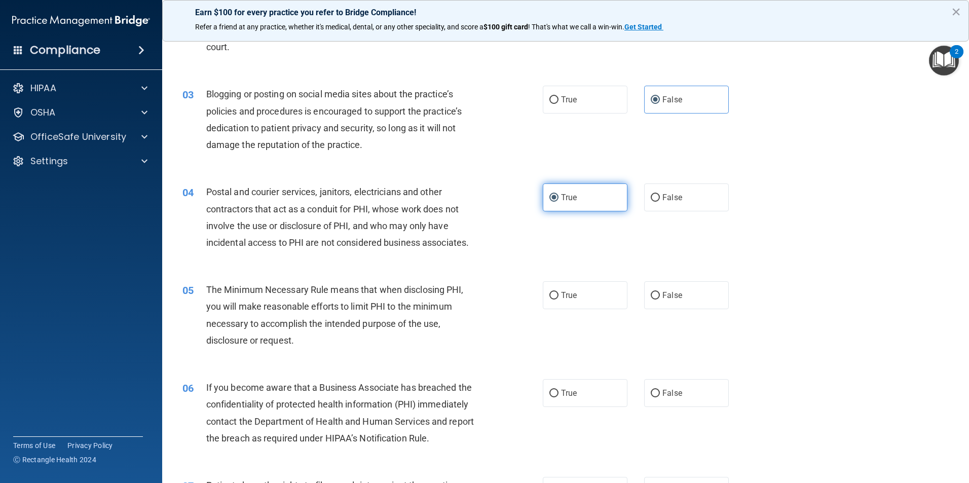
scroll to position [152, 0]
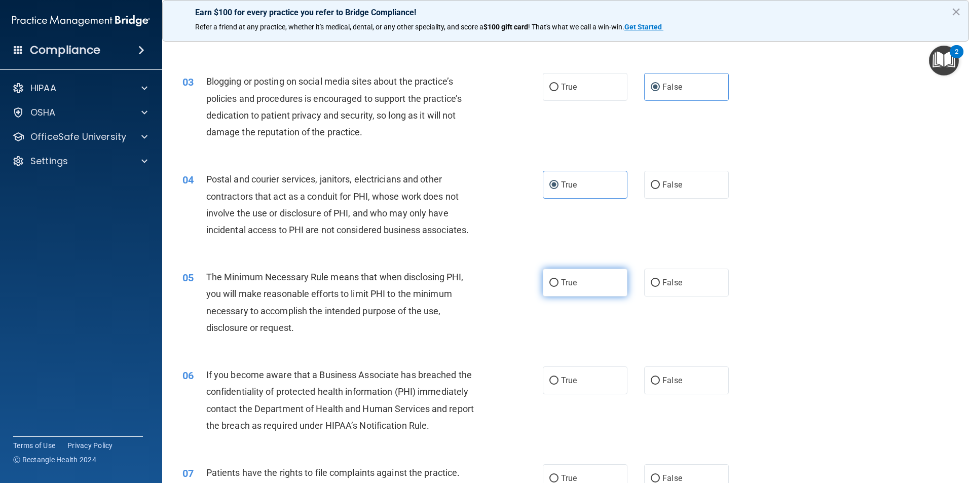
click at [575, 286] on label "True" at bounding box center [585, 283] width 85 height 28
click at [559, 286] on input "True" at bounding box center [554, 283] width 9 height 8
radio input "true"
click at [669, 276] on label "False" at bounding box center [686, 283] width 85 height 28
click at [660, 279] on input "False" at bounding box center [655, 283] width 9 height 8
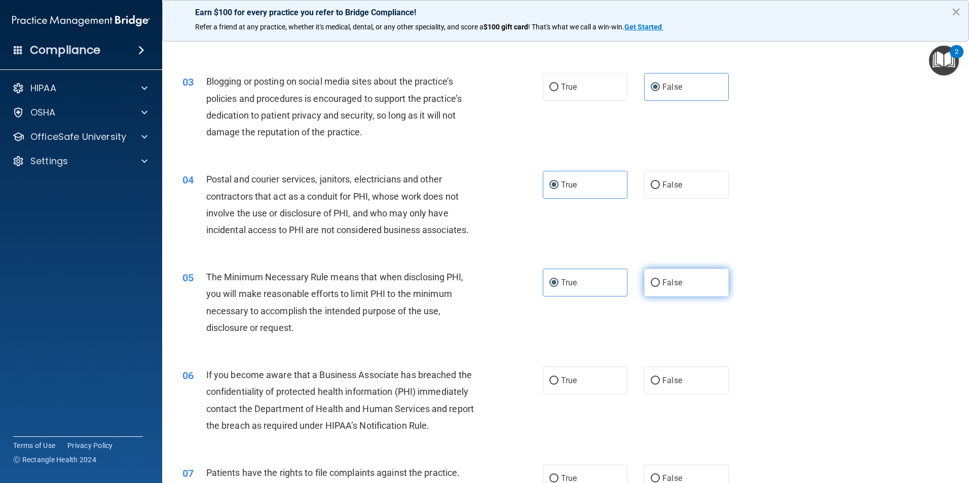
radio input "true"
click at [553, 280] on input "True" at bounding box center [554, 283] width 9 height 8
radio input "true"
radio input "false"
click at [651, 377] on input "False" at bounding box center [655, 381] width 9 height 8
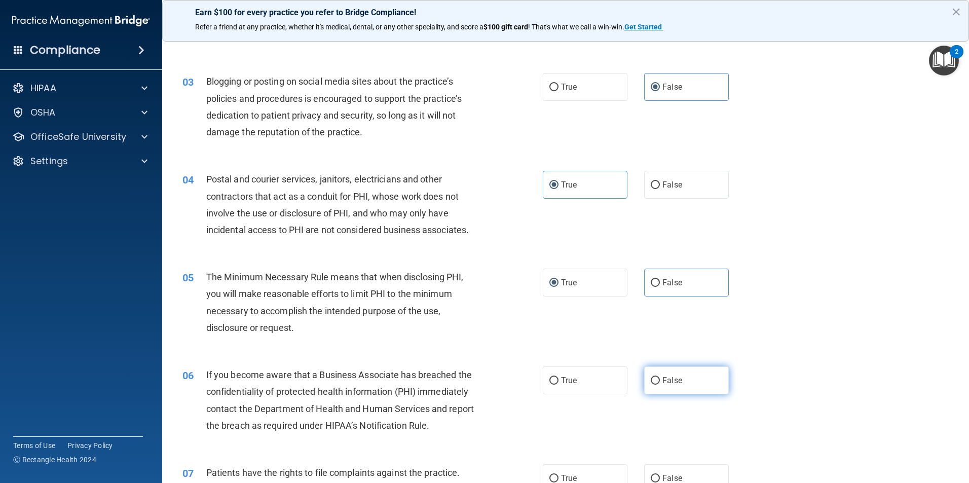
radio input "true"
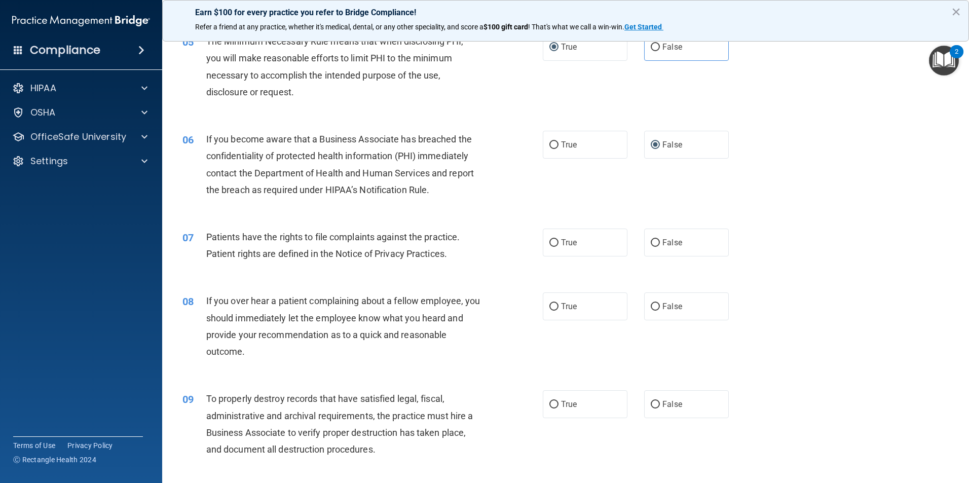
scroll to position [406, 0]
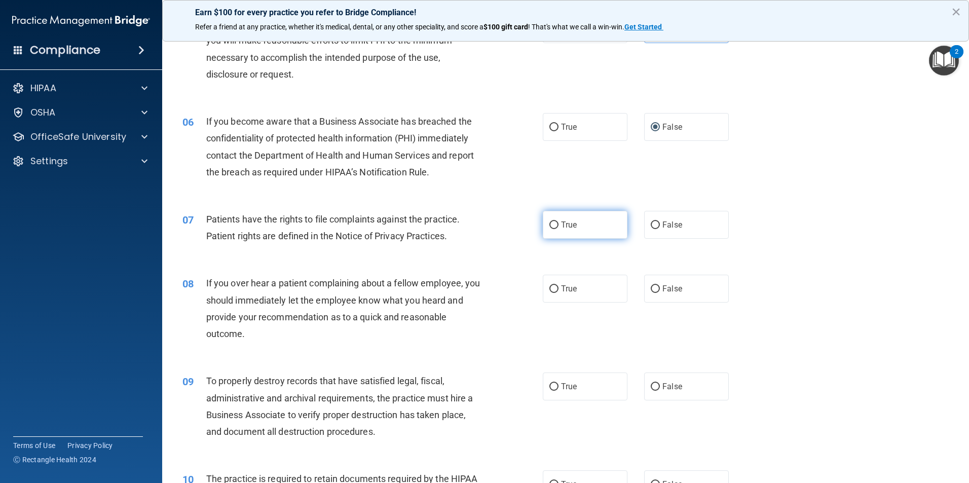
click at [566, 227] on span "True" at bounding box center [569, 225] width 16 height 10
click at [559, 227] on input "True" at bounding box center [554, 226] width 9 height 8
radio input "true"
click at [663, 289] on span "False" at bounding box center [673, 289] width 20 height 10
click at [660, 289] on input "False" at bounding box center [655, 289] width 9 height 8
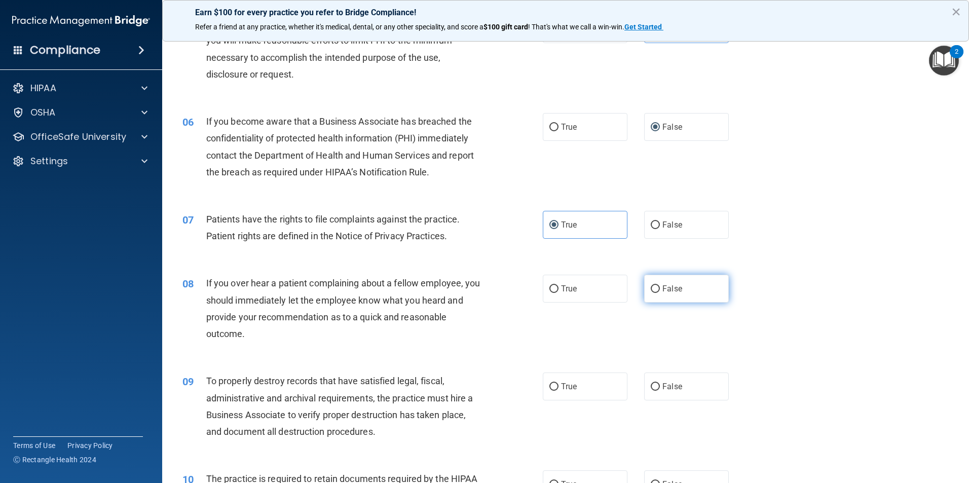
radio input "true"
click at [654, 391] on input "False" at bounding box center [655, 387] width 9 height 8
radio input "true"
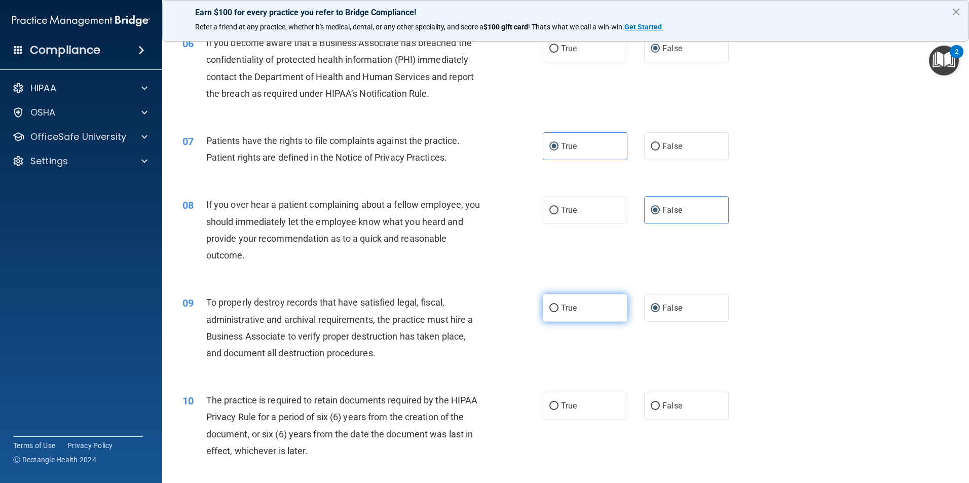
scroll to position [507, 0]
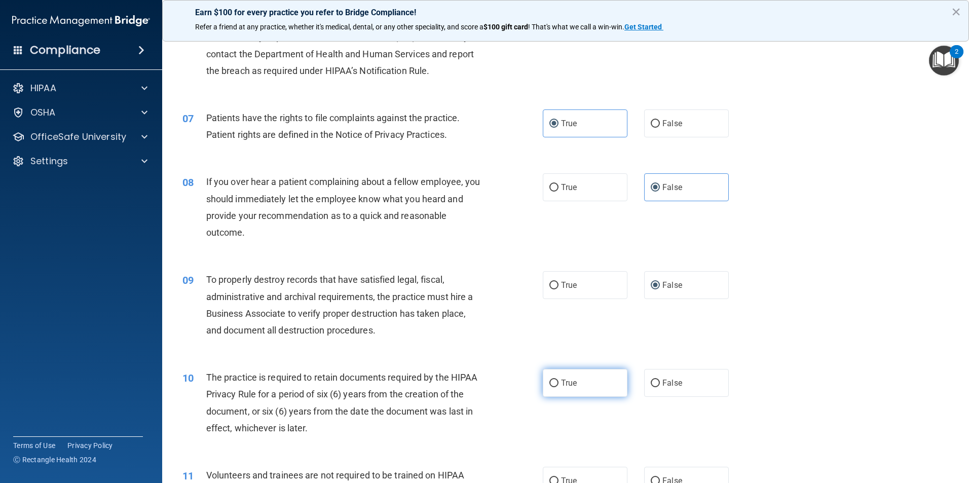
click at [566, 390] on label "True" at bounding box center [585, 383] width 85 height 28
click at [559, 387] on input "True" at bounding box center [554, 384] width 9 height 8
radio input "true"
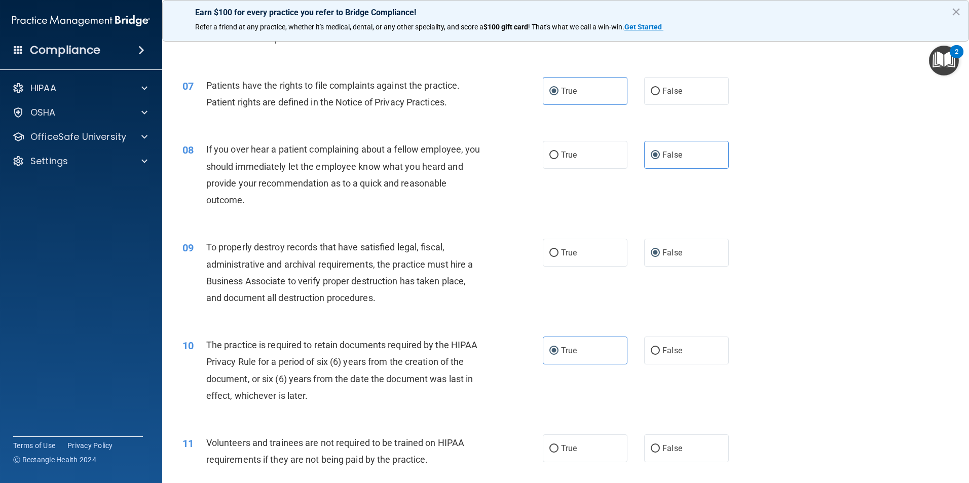
scroll to position [558, 0]
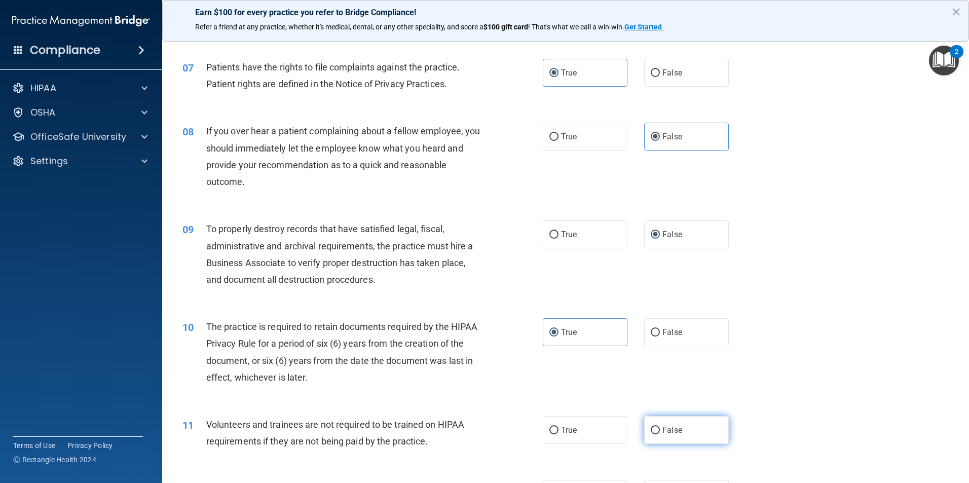
click at [651, 428] on input "False" at bounding box center [655, 431] width 9 height 8
radio input "true"
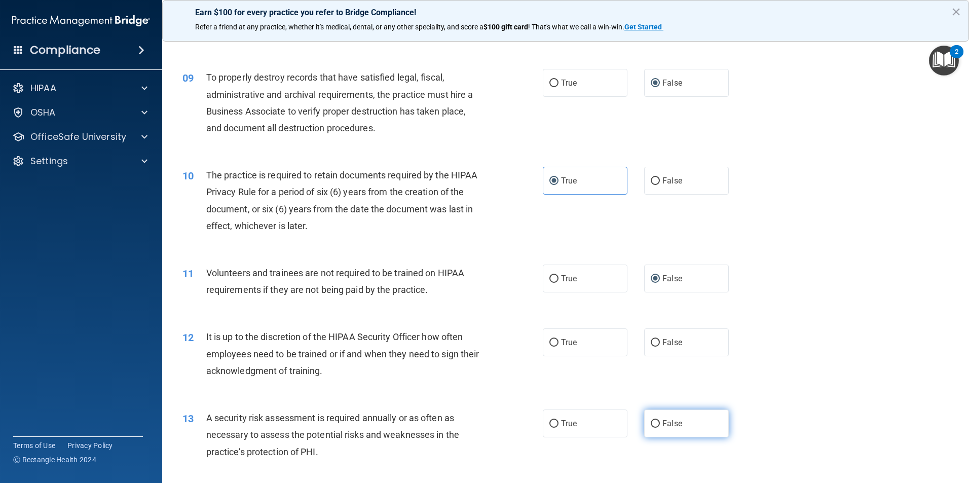
scroll to position [710, 0]
click at [651, 342] on input "False" at bounding box center [655, 343] width 9 height 8
radio input "true"
click at [562, 424] on span "True" at bounding box center [569, 423] width 16 height 10
click at [559, 424] on input "True" at bounding box center [554, 424] width 9 height 8
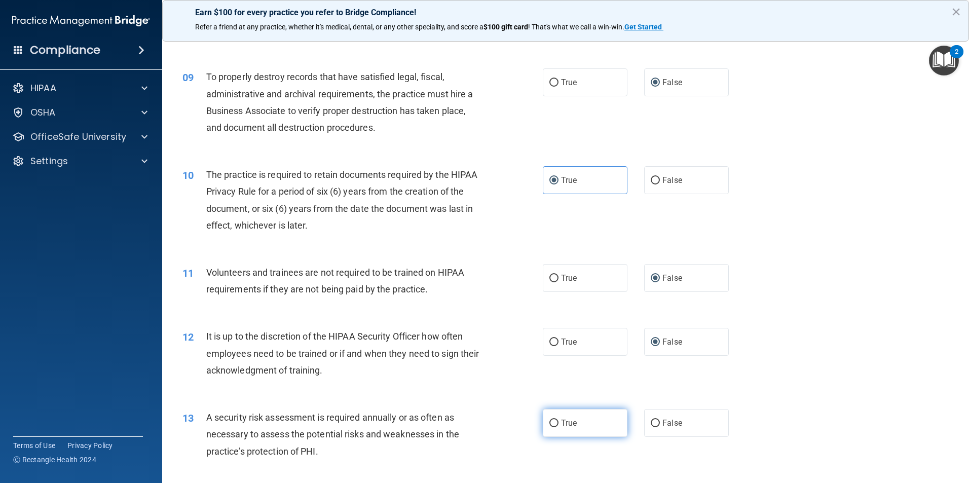
radio input "true"
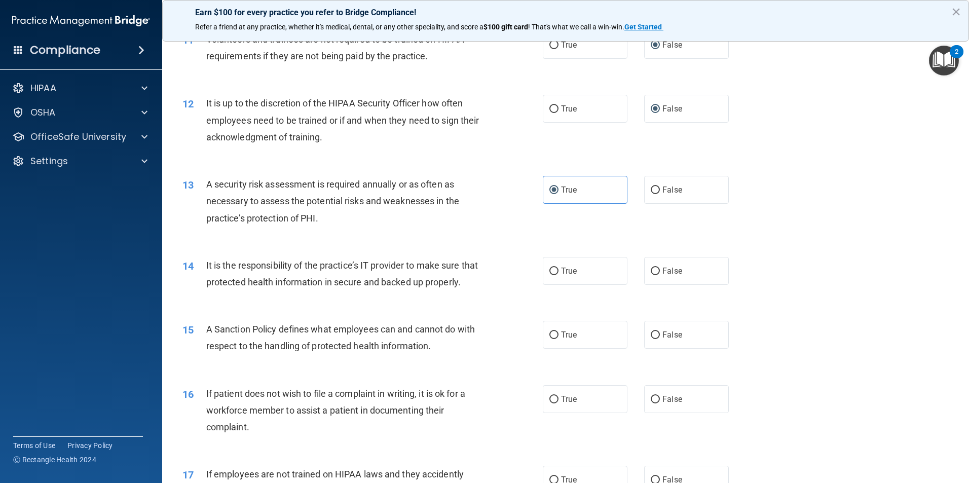
scroll to position [963, 0]
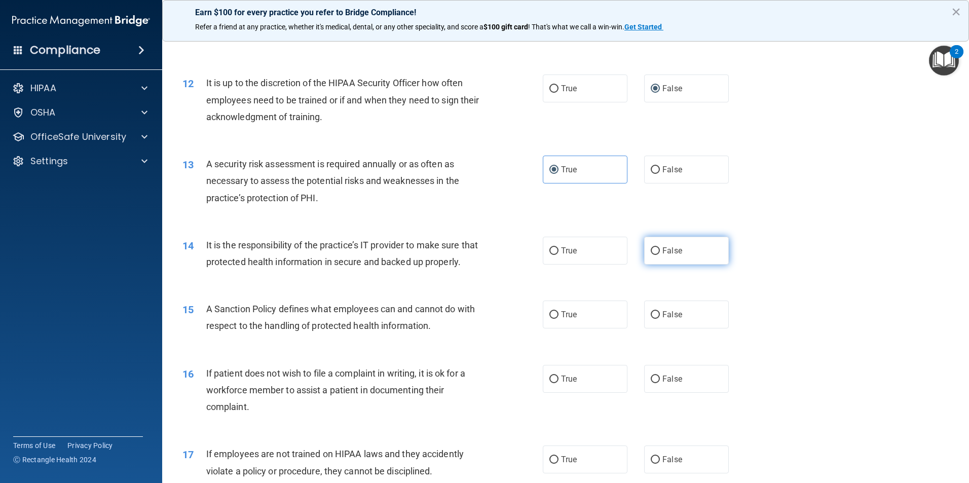
click at [663, 250] on span "False" at bounding box center [673, 251] width 20 height 10
click at [660, 250] on input "False" at bounding box center [655, 251] width 9 height 8
radio input "true"
click at [653, 319] on input "False" at bounding box center [655, 315] width 9 height 8
radio input "true"
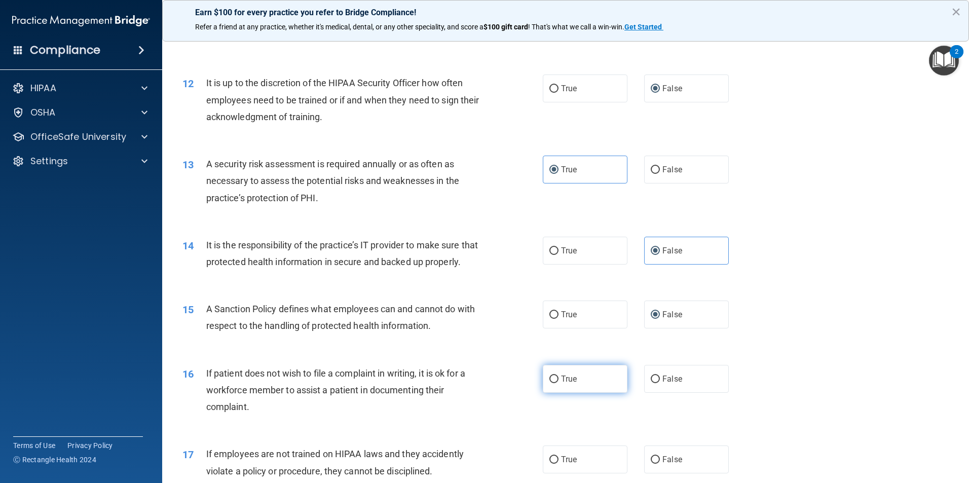
click at [581, 393] on label "True" at bounding box center [585, 379] width 85 height 28
click at [559, 383] on input "True" at bounding box center [554, 380] width 9 height 8
radio input "true"
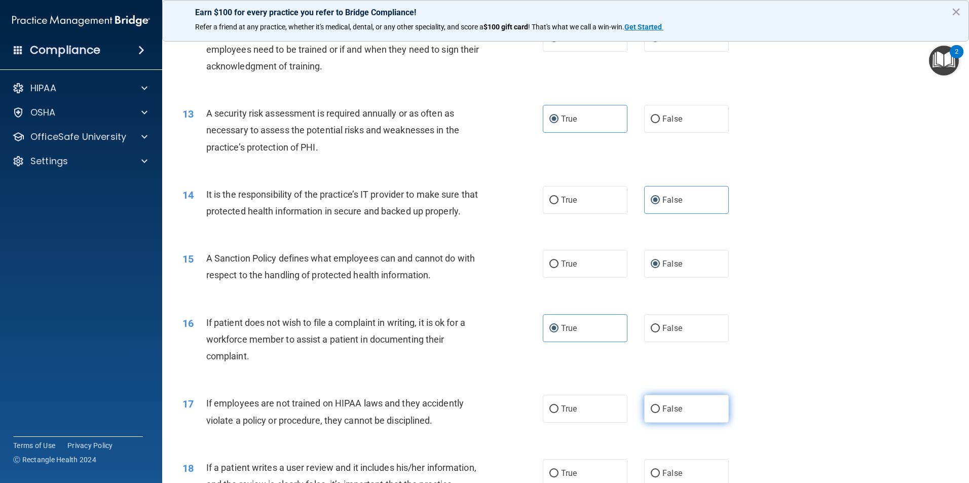
click at [662, 423] on label "False" at bounding box center [686, 409] width 85 height 28
click at [660, 413] on input "False" at bounding box center [655, 410] width 9 height 8
radio input "true"
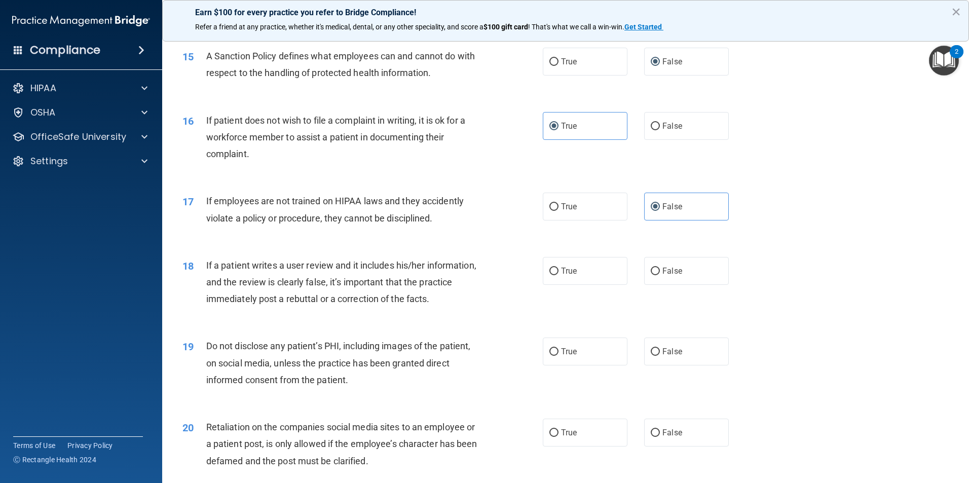
scroll to position [1217, 0]
click at [662, 281] on label "False" at bounding box center [686, 271] width 85 height 28
click at [660, 275] on input "False" at bounding box center [655, 271] width 9 height 8
radio input "true"
click at [577, 365] on label "True" at bounding box center [585, 351] width 85 height 28
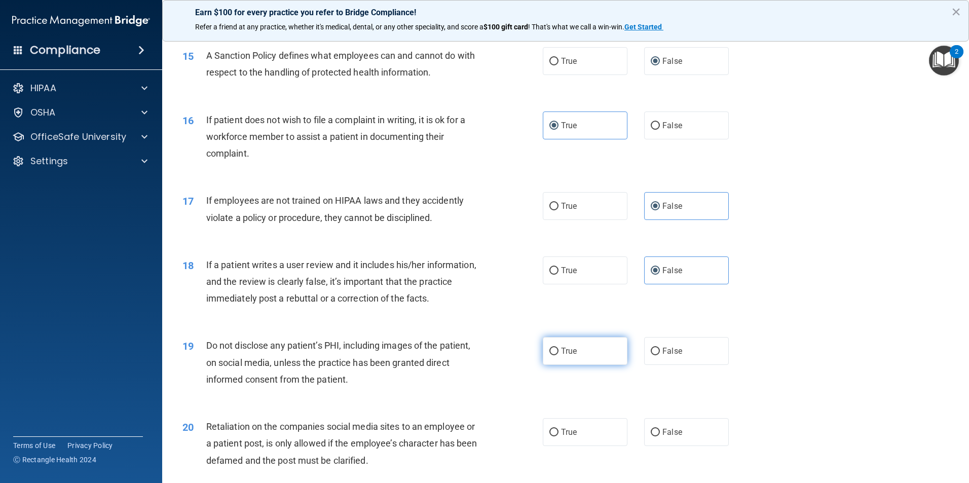
click at [559, 355] on input "True" at bounding box center [554, 352] width 9 height 8
radio input "true"
click at [704, 446] on label "False" at bounding box center [686, 432] width 85 height 28
click at [660, 436] on input "False" at bounding box center [655, 433] width 9 height 8
radio input "true"
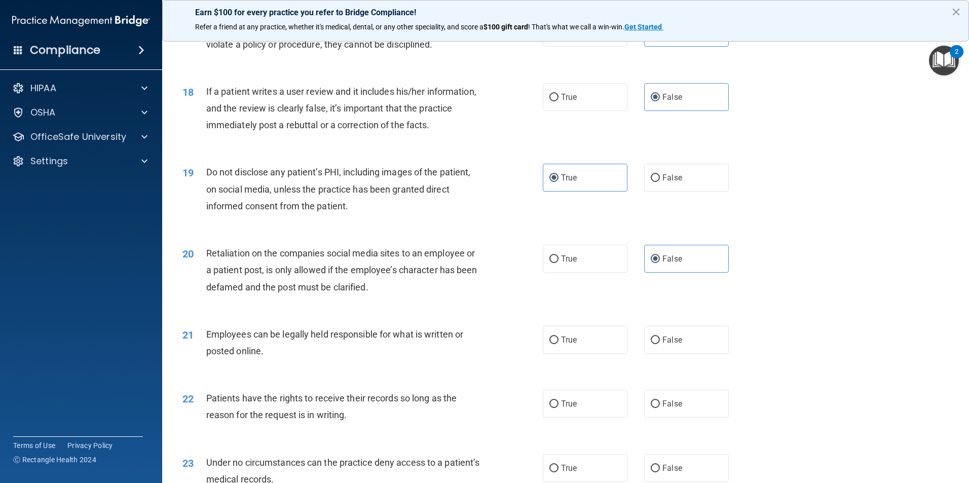
scroll to position [1419, 0]
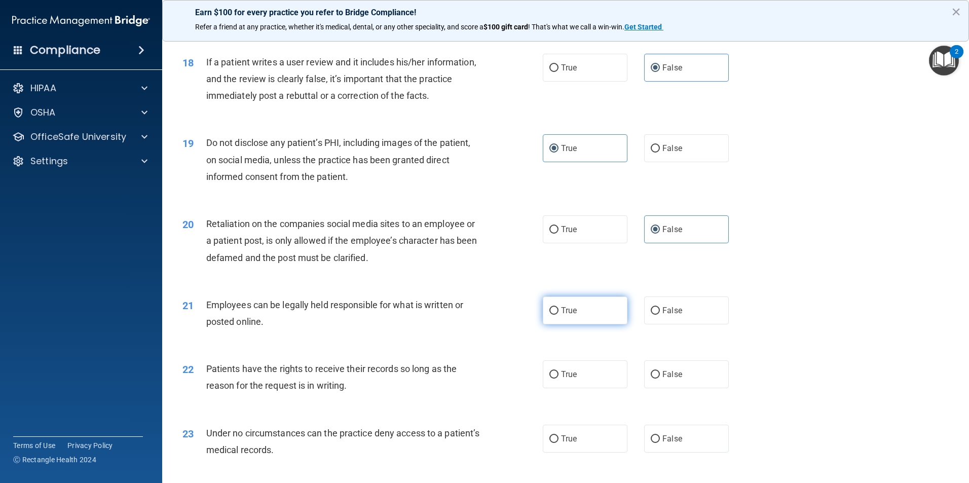
click at [557, 322] on label "True" at bounding box center [585, 311] width 85 height 28
click at [557, 315] on input "True" at bounding box center [554, 311] width 9 height 8
radio input "true"
click at [670, 379] on span "False" at bounding box center [673, 375] width 20 height 10
click at [660, 379] on input "False" at bounding box center [655, 375] width 9 height 8
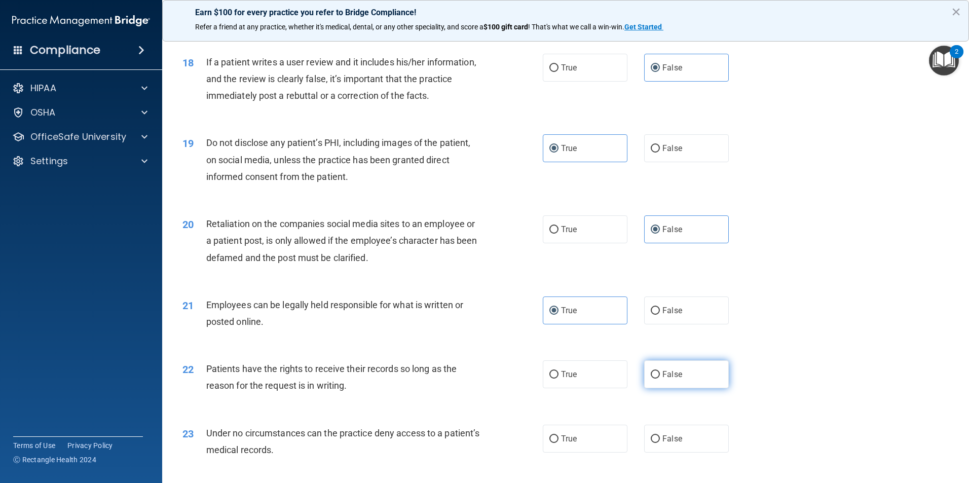
radio input "true"
click at [679, 453] on label "False" at bounding box center [686, 439] width 85 height 28
click at [660, 443] on input "False" at bounding box center [655, 439] width 9 height 8
radio input "true"
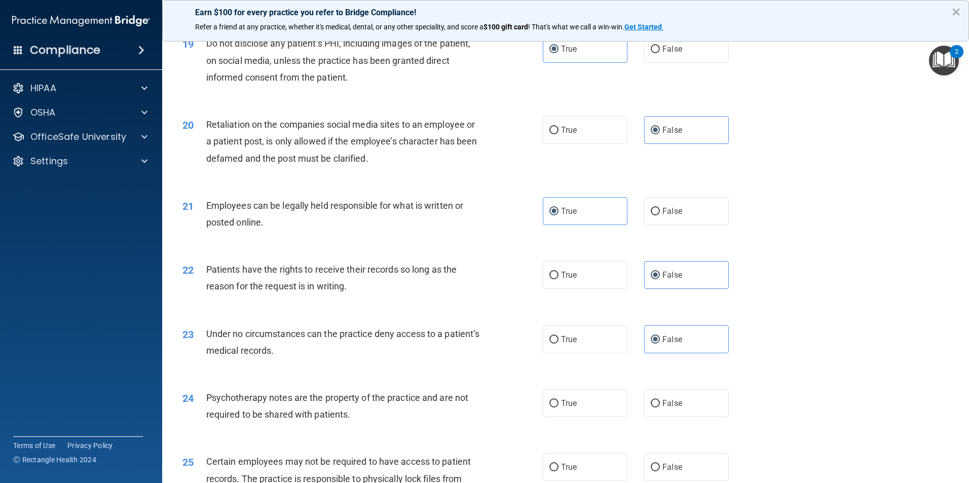
scroll to position [1572, 0]
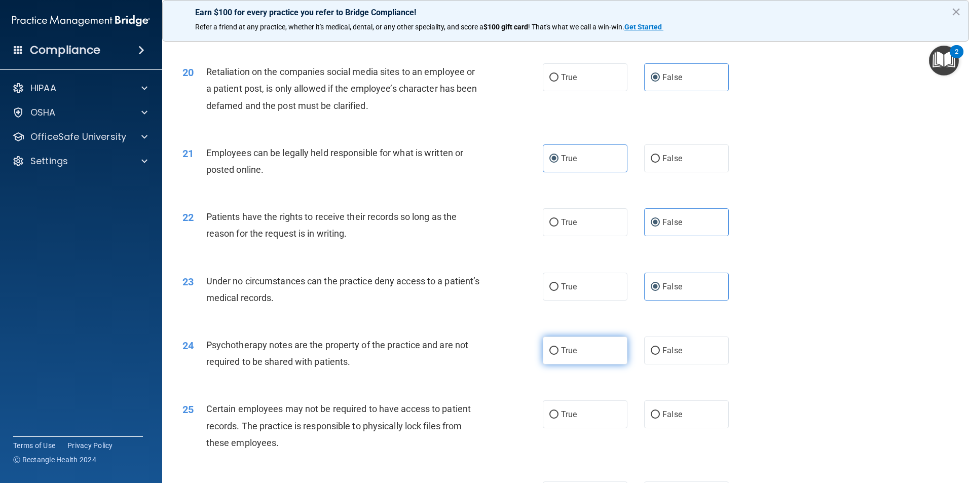
click at [576, 365] on label "True" at bounding box center [585, 351] width 85 height 28
click at [559, 355] on input "True" at bounding box center [554, 351] width 9 height 8
radio input "true"
click at [567, 428] on label "True" at bounding box center [585, 414] width 85 height 28
click at [559, 419] on input "True" at bounding box center [554, 415] width 9 height 8
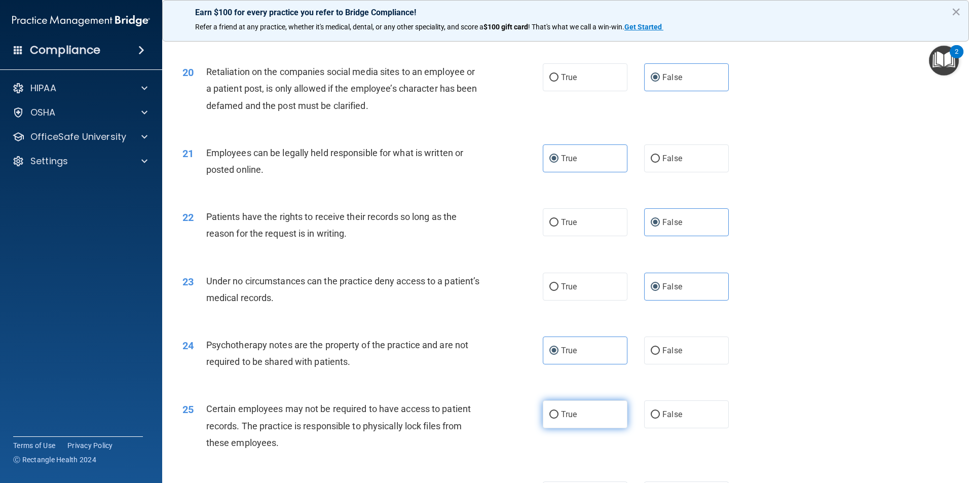
radio input "true"
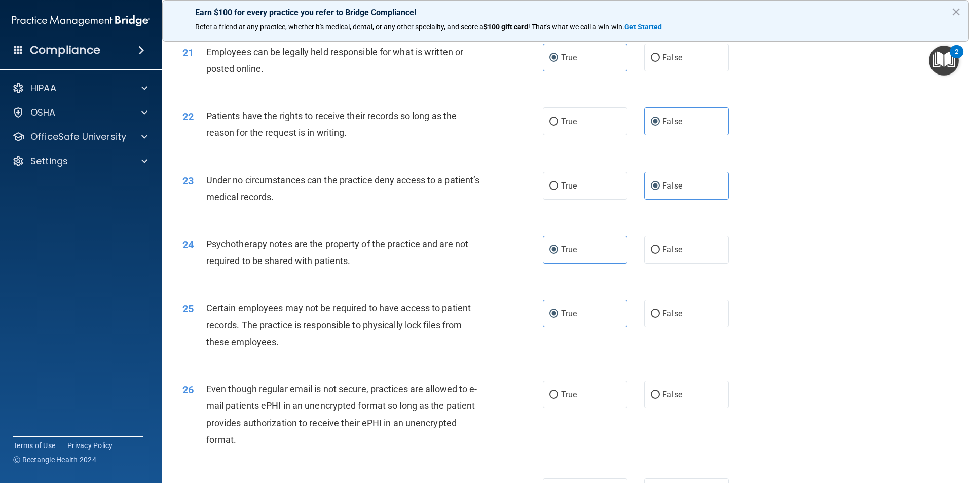
scroll to position [1673, 0]
click at [594, 406] on label "True" at bounding box center [585, 394] width 85 height 28
click at [559, 398] on input "True" at bounding box center [554, 395] width 9 height 8
radio input "true"
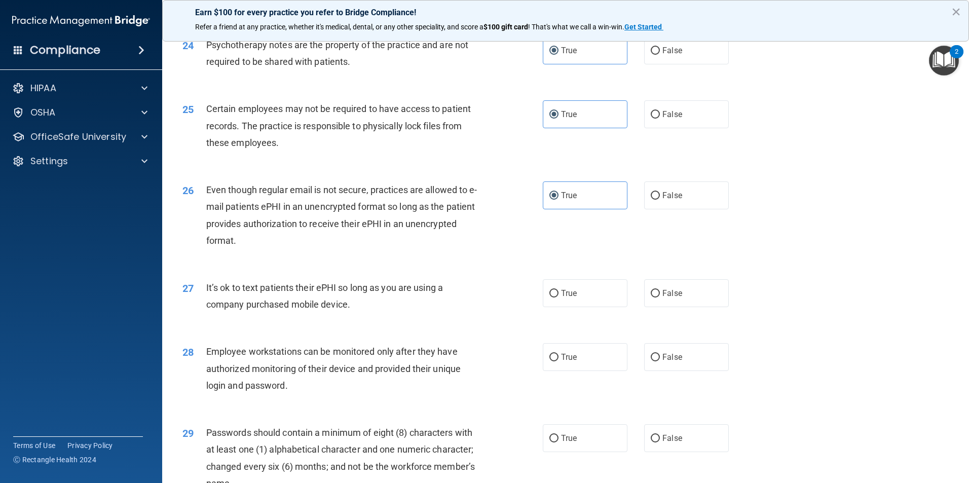
scroll to position [1876, 0]
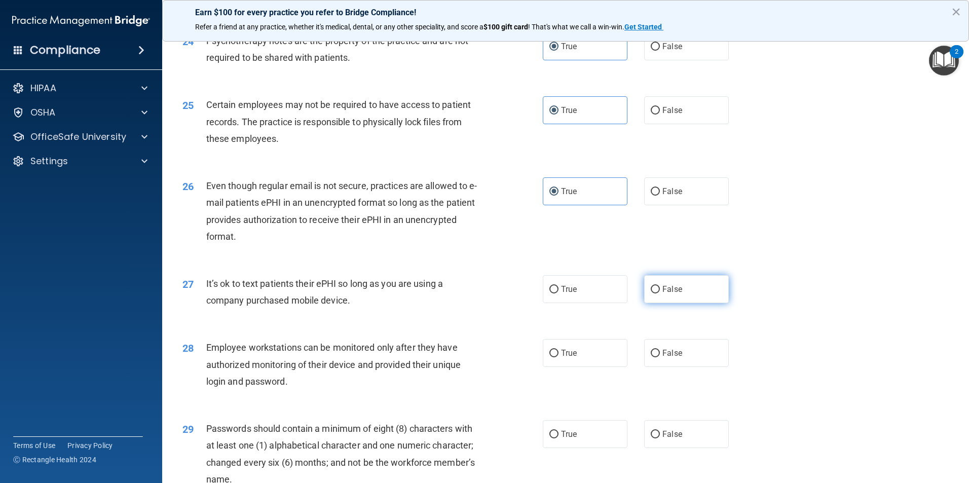
click at [694, 303] on label "False" at bounding box center [686, 289] width 85 height 28
click at [660, 294] on input "False" at bounding box center [655, 290] width 9 height 8
radio input "true"
click at [687, 367] on label "False" at bounding box center [686, 353] width 85 height 28
click at [660, 357] on input "False" at bounding box center [655, 354] width 9 height 8
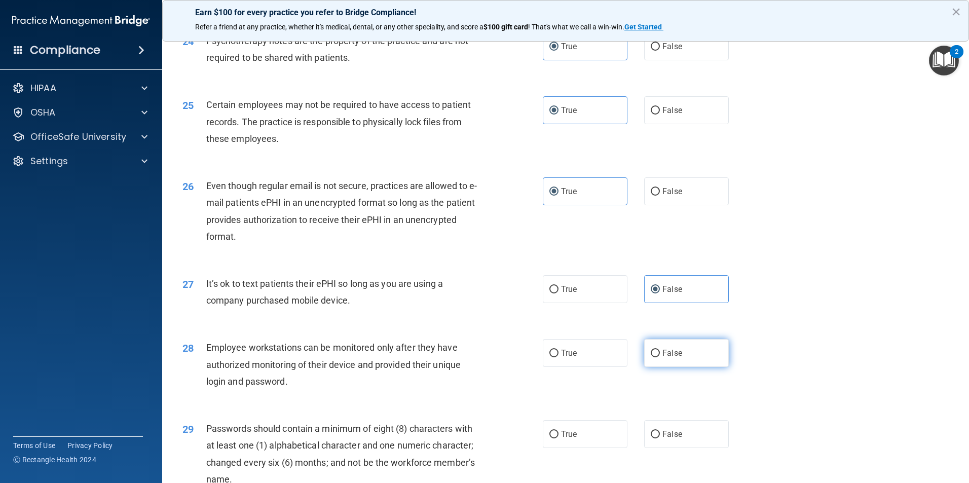
radio input "true"
click at [566, 439] on span "True" at bounding box center [569, 434] width 16 height 10
click at [559, 439] on input "True" at bounding box center [554, 435] width 9 height 8
radio input "true"
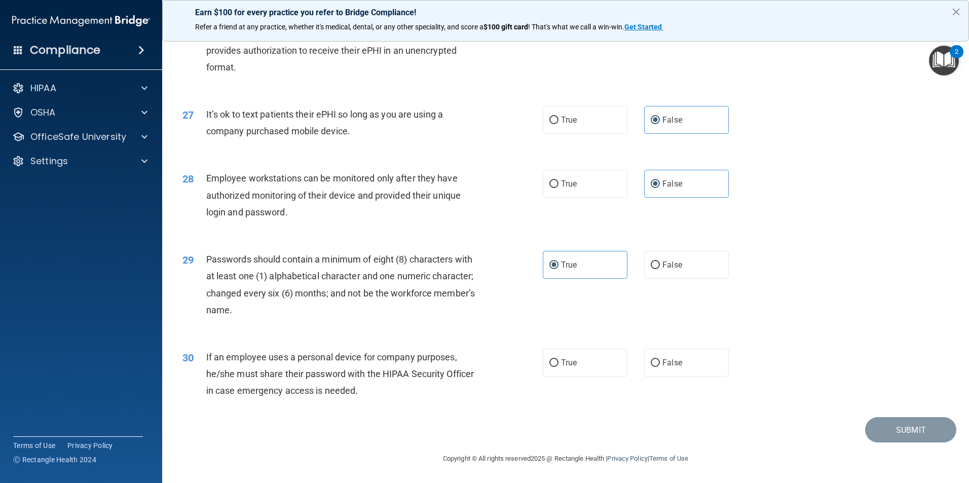
scroll to position [2062, 0]
click at [674, 357] on label "False" at bounding box center [686, 363] width 85 height 28
click at [660, 359] on input "False" at bounding box center [655, 363] width 9 height 8
radio input "true"
click at [906, 431] on button "Submit" at bounding box center [910, 430] width 91 height 26
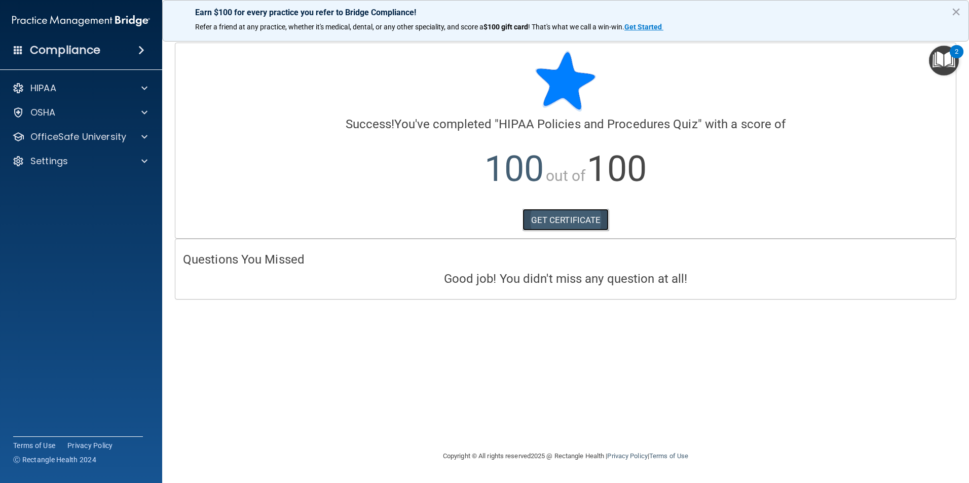
click at [585, 213] on link "GET CERTIFICATE" at bounding box center [566, 220] width 87 height 22
click at [71, 162] on div "Settings" at bounding box center [68, 161] width 126 height 12
click at [79, 131] on p "OfficeSafe University" at bounding box center [78, 137] width 96 height 12
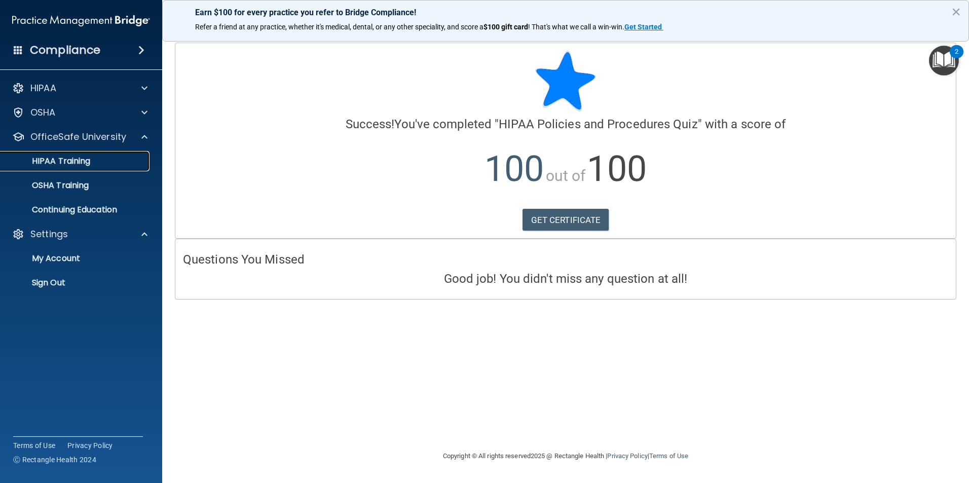
click at [79, 160] on p "HIPAA Training" at bounding box center [49, 161] width 84 height 10
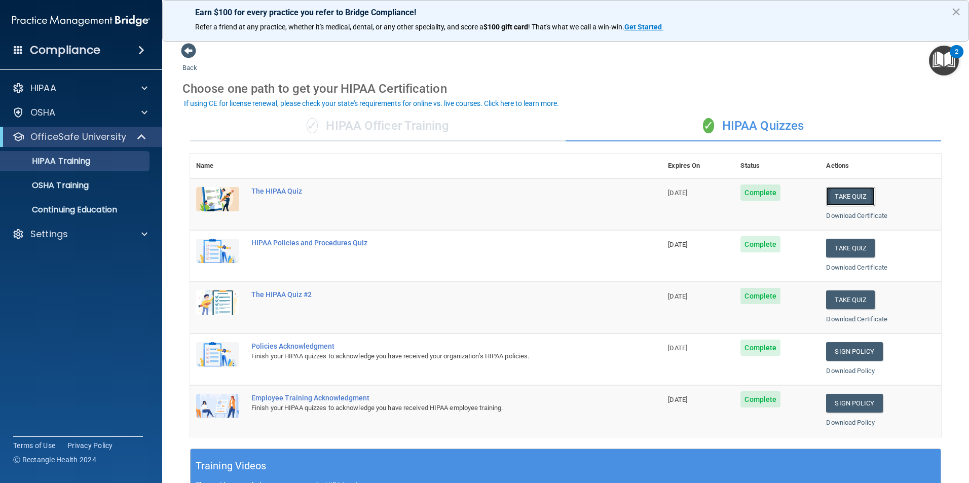
click at [841, 191] on button "Take Quiz" at bounding box center [850, 196] width 49 height 19
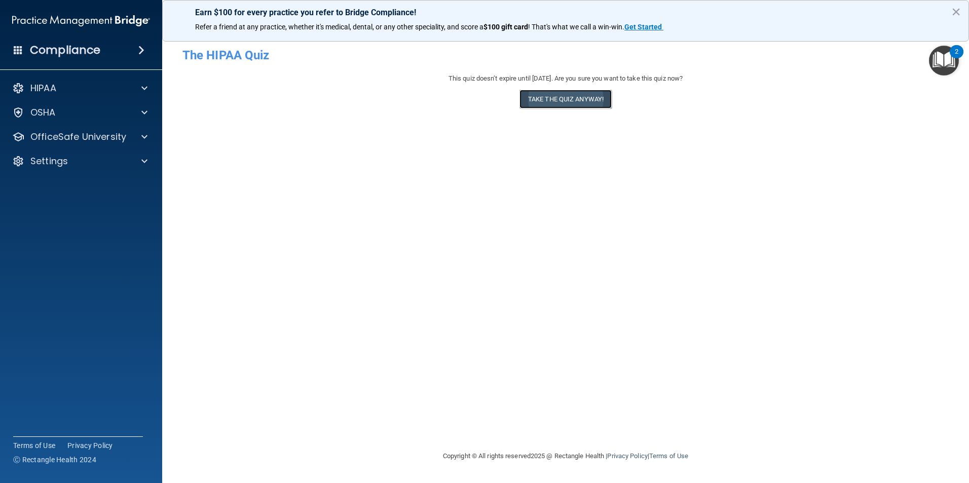
click at [576, 98] on button "Take the quiz anyway!" at bounding box center [566, 99] width 92 height 19
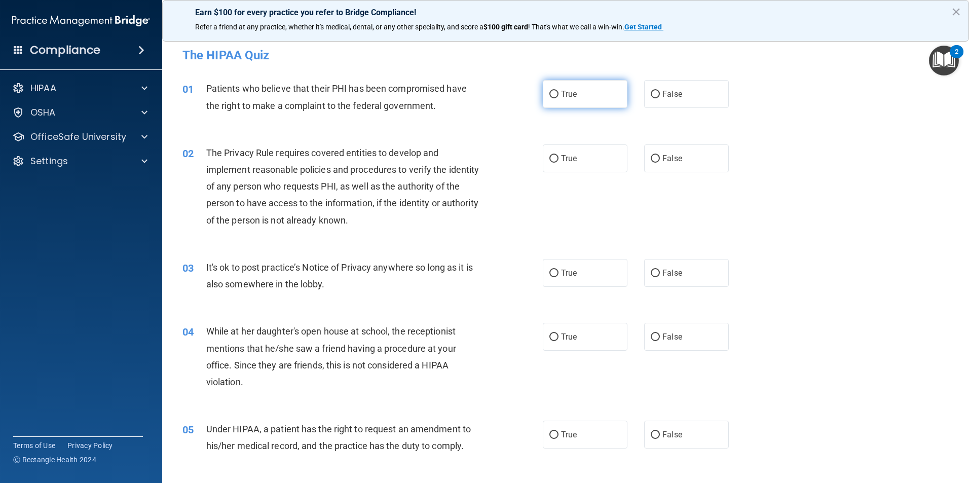
click at [554, 93] on input "True" at bounding box center [554, 95] width 9 height 8
radio input "true"
click at [561, 157] on span "True" at bounding box center [569, 159] width 16 height 10
click at [559, 157] on input "True" at bounding box center [554, 159] width 9 height 8
radio input "true"
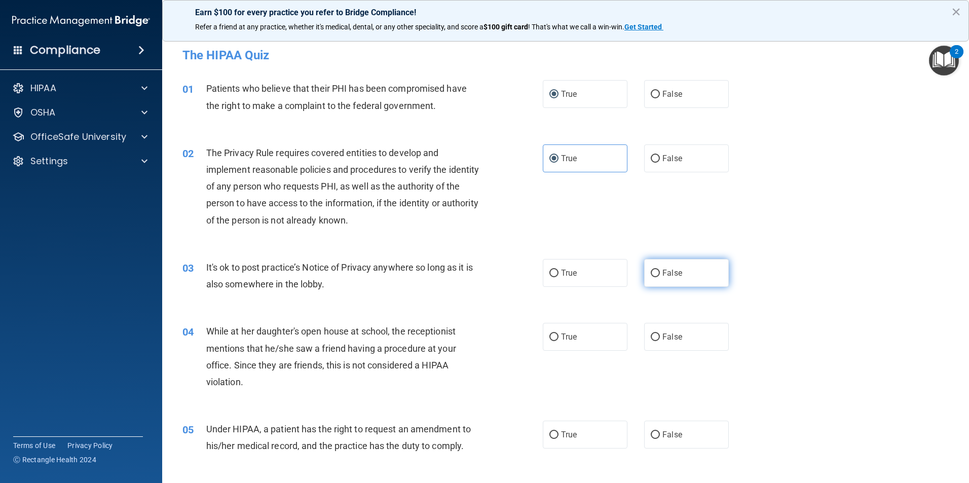
click at [666, 277] on span "False" at bounding box center [673, 273] width 20 height 10
click at [660, 277] on input "False" at bounding box center [655, 274] width 9 height 8
radio input "true"
click at [711, 336] on label "False" at bounding box center [686, 337] width 85 height 28
click at [660, 336] on input "False" at bounding box center [655, 338] width 9 height 8
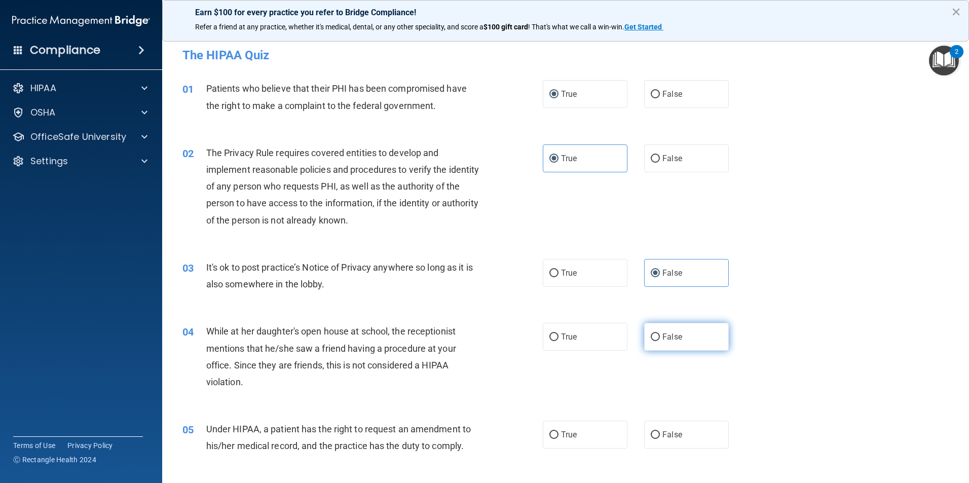
radio input "true"
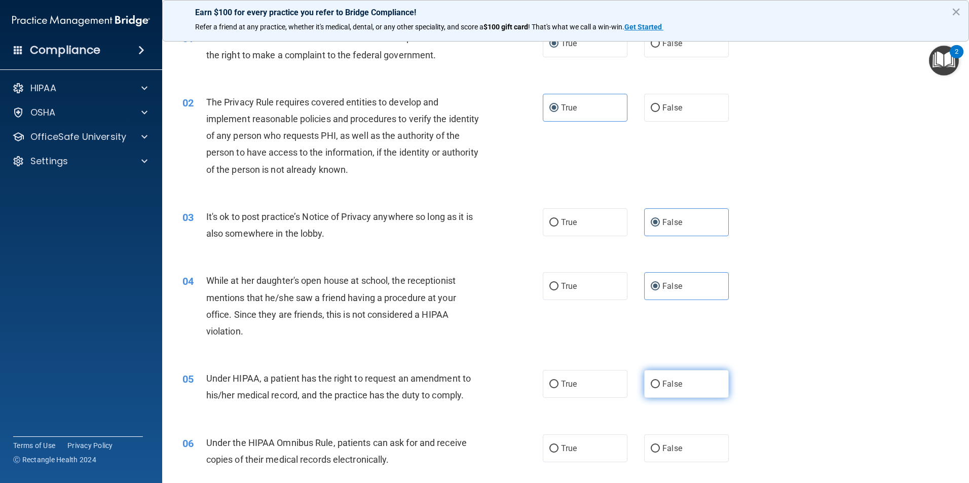
click at [651, 382] on input "False" at bounding box center [655, 385] width 9 height 8
radio input "true"
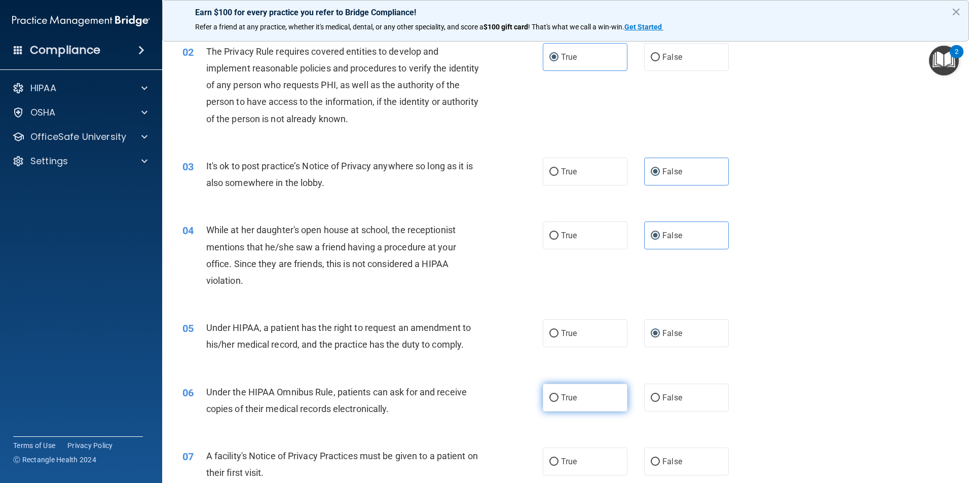
click at [584, 398] on label "True" at bounding box center [585, 398] width 85 height 28
click at [559, 398] on input "True" at bounding box center [554, 398] width 9 height 8
radio input "true"
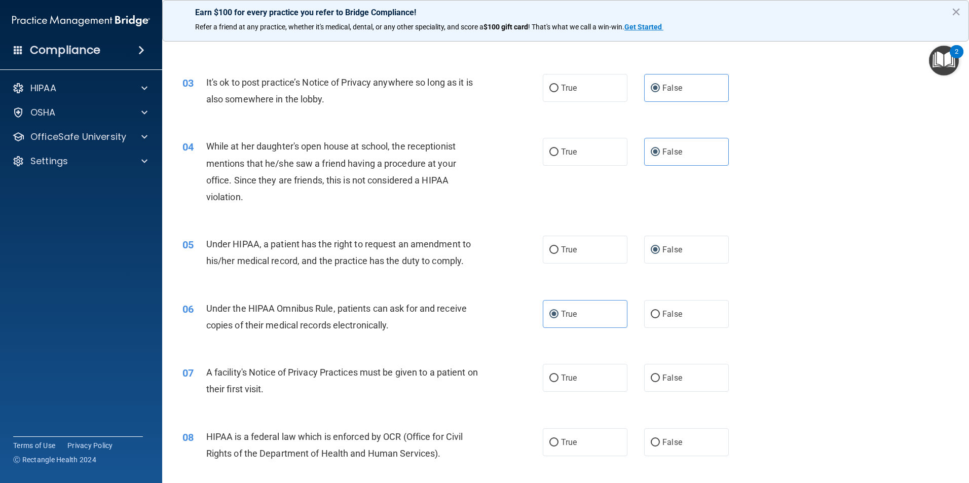
scroll to position [203, 0]
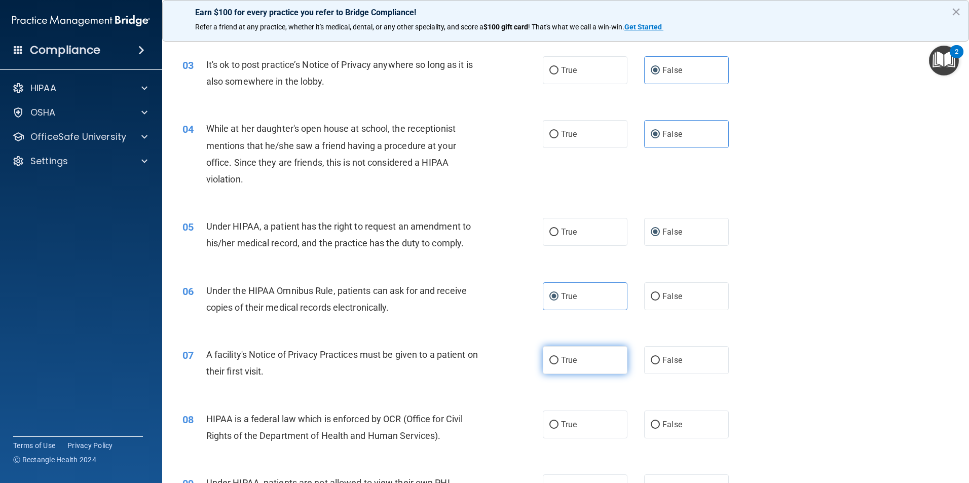
click at [563, 359] on span "True" at bounding box center [569, 360] width 16 height 10
click at [559, 359] on input "True" at bounding box center [554, 361] width 9 height 8
radio input "true"
click at [713, 434] on label "False" at bounding box center [686, 425] width 85 height 28
click at [660, 429] on input "False" at bounding box center [655, 425] width 9 height 8
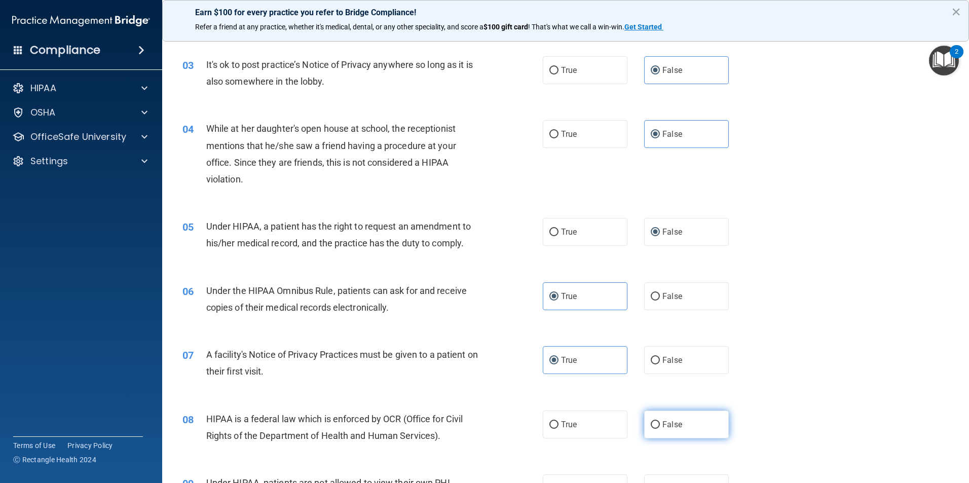
radio input "true"
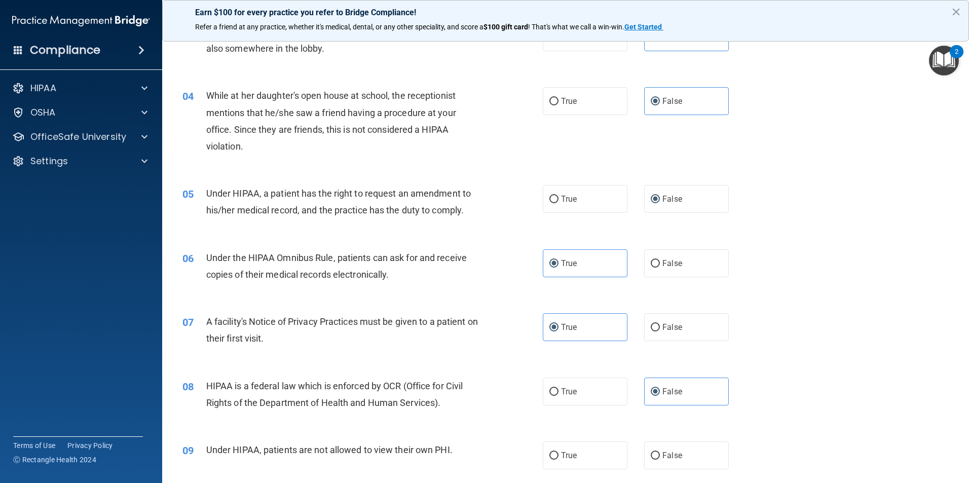
scroll to position [253, 0]
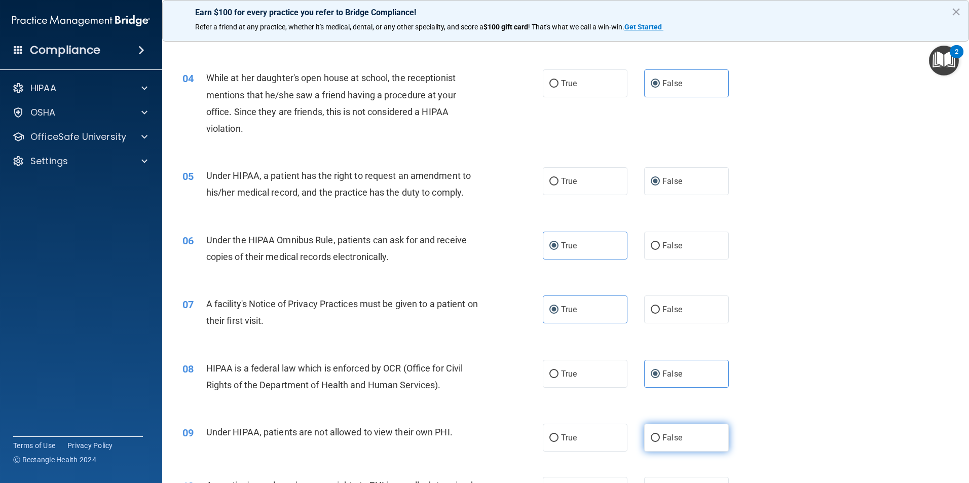
click at [679, 442] on label "False" at bounding box center [686, 438] width 85 height 28
click at [660, 442] on input "False" at bounding box center [655, 438] width 9 height 8
radio input "true"
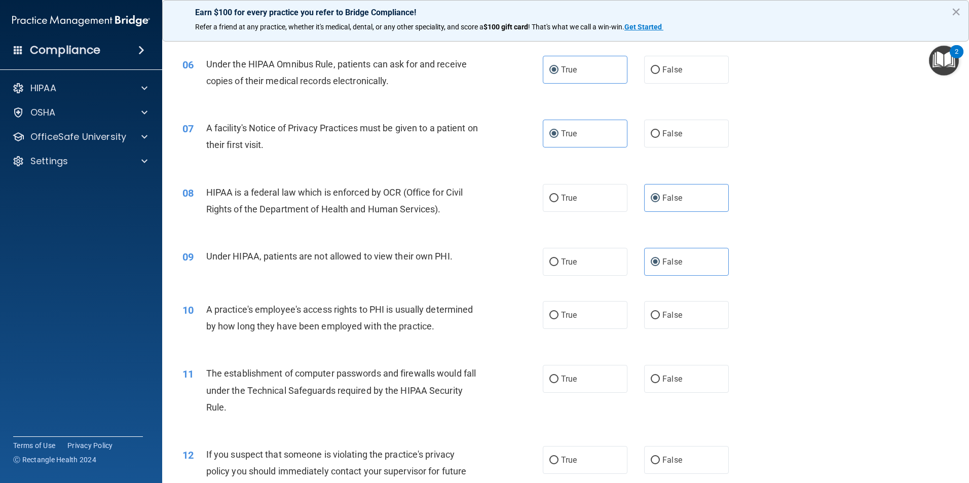
scroll to position [456, 0]
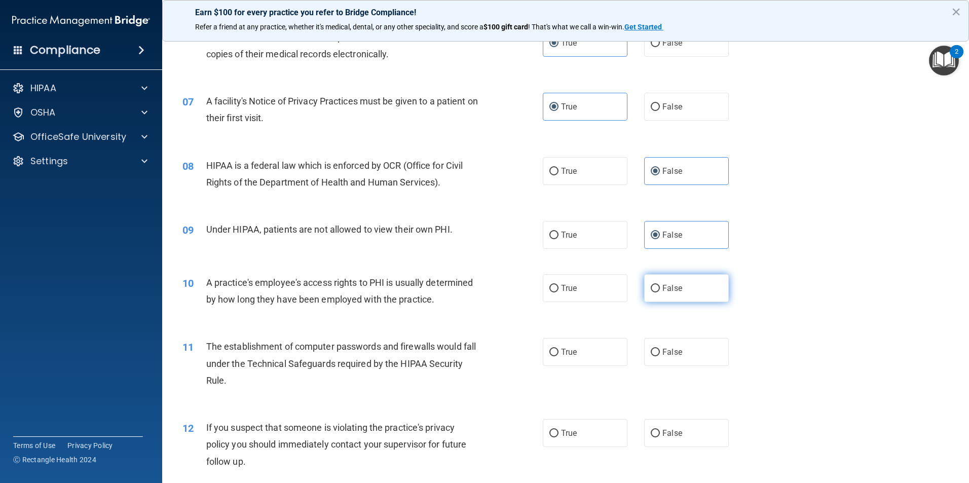
click at [676, 287] on span "False" at bounding box center [673, 288] width 20 height 10
click at [660, 287] on input "False" at bounding box center [655, 289] width 9 height 8
radio input "true"
click at [554, 357] on label "True" at bounding box center [585, 352] width 85 height 28
click at [554, 356] on input "True" at bounding box center [554, 353] width 9 height 8
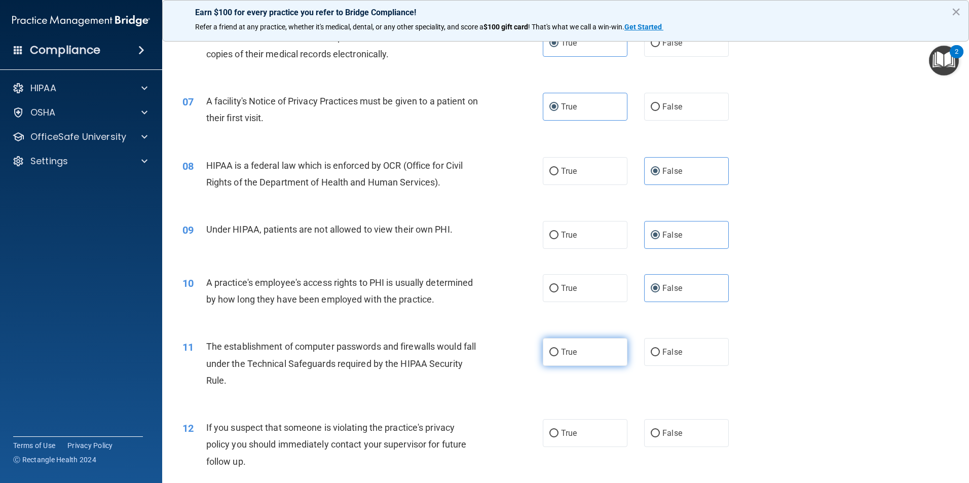
radio input "true"
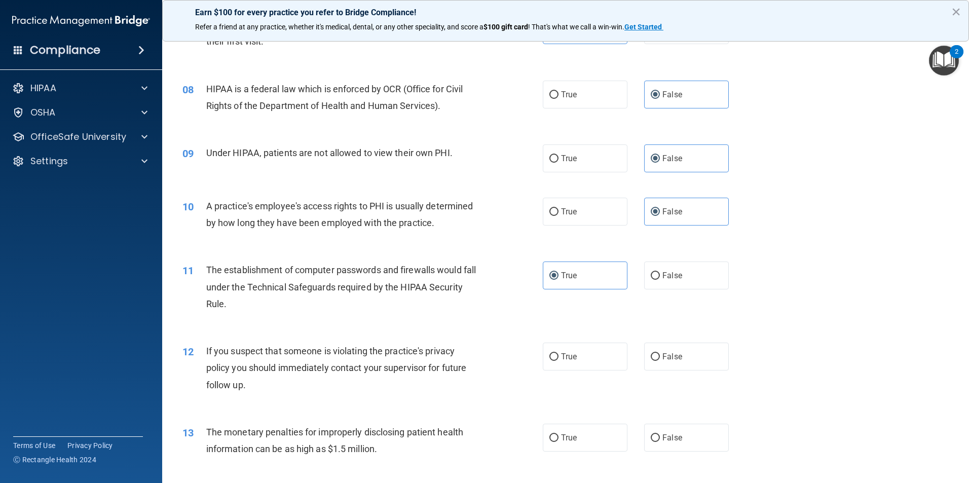
scroll to position [558, 0]
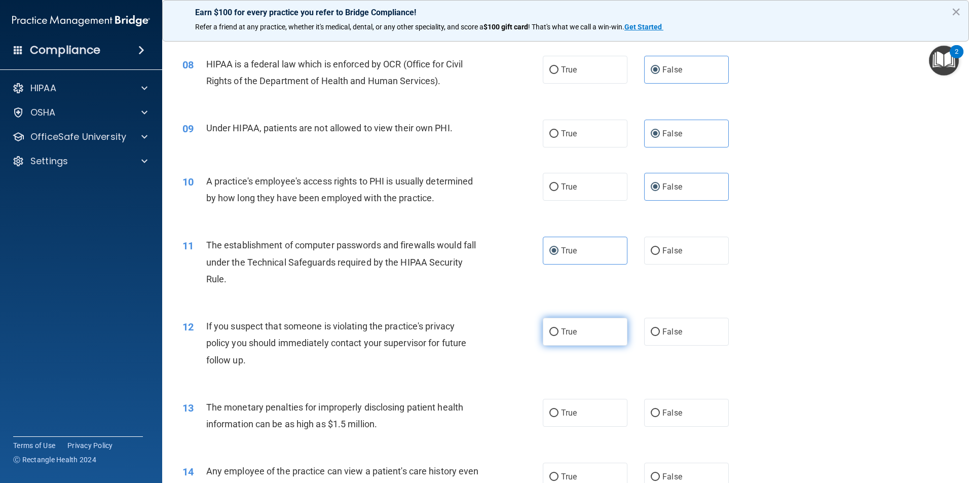
click at [573, 326] on label "True" at bounding box center [585, 332] width 85 height 28
click at [559, 329] on input "True" at bounding box center [554, 333] width 9 height 8
radio input "true"
click at [574, 417] on label "True" at bounding box center [585, 413] width 85 height 28
click at [559, 417] on input "True" at bounding box center [554, 414] width 9 height 8
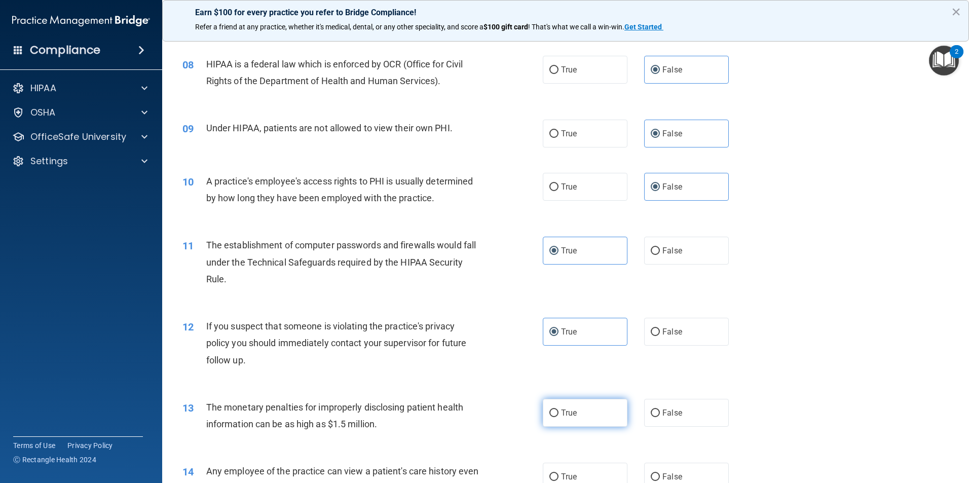
radio input "true"
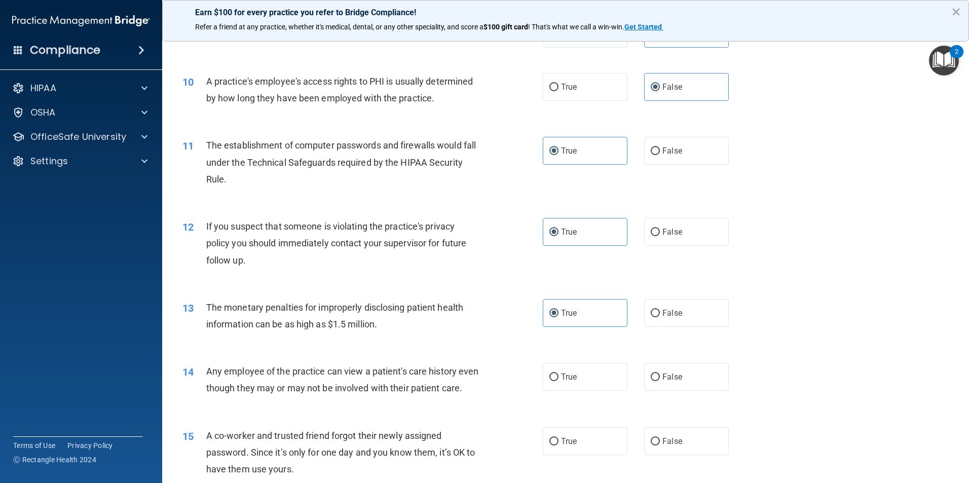
scroll to position [659, 0]
click at [567, 382] on label "True" at bounding box center [585, 375] width 85 height 28
click at [559, 380] on input "True" at bounding box center [554, 376] width 9 height 8
radio input "true"
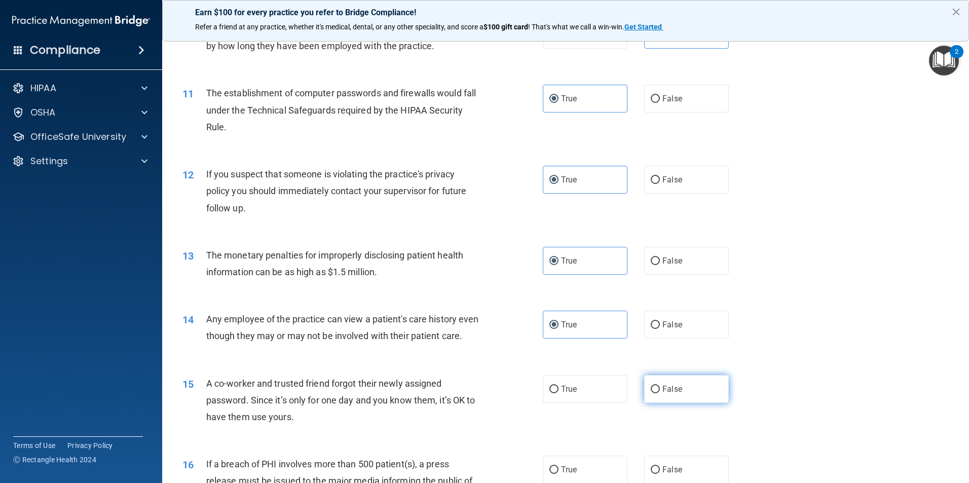
click at [663, 394] on span "False" at bounding box center [673, 389] width 20 height 10
click at [660, 393] on input "False" at bounding box center [655, 390] width 9 height 8
radio input "true"
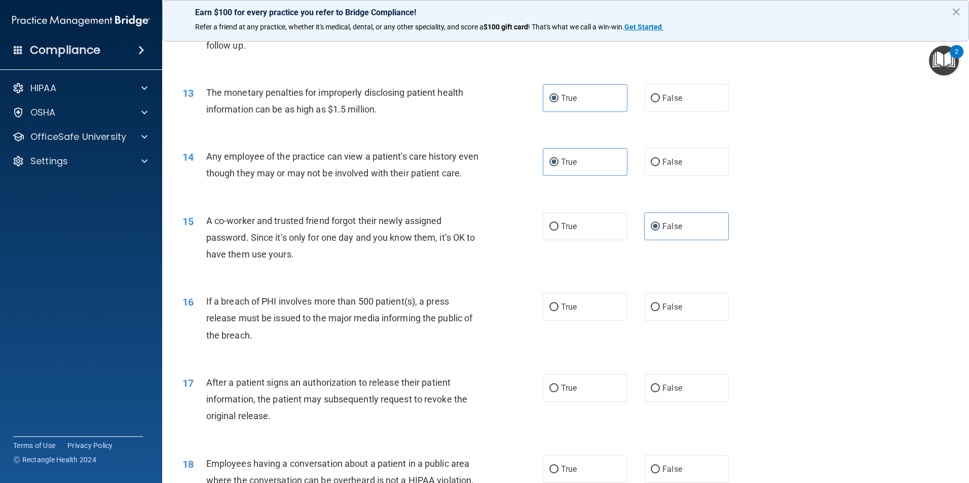
scroll to position [913, 0]
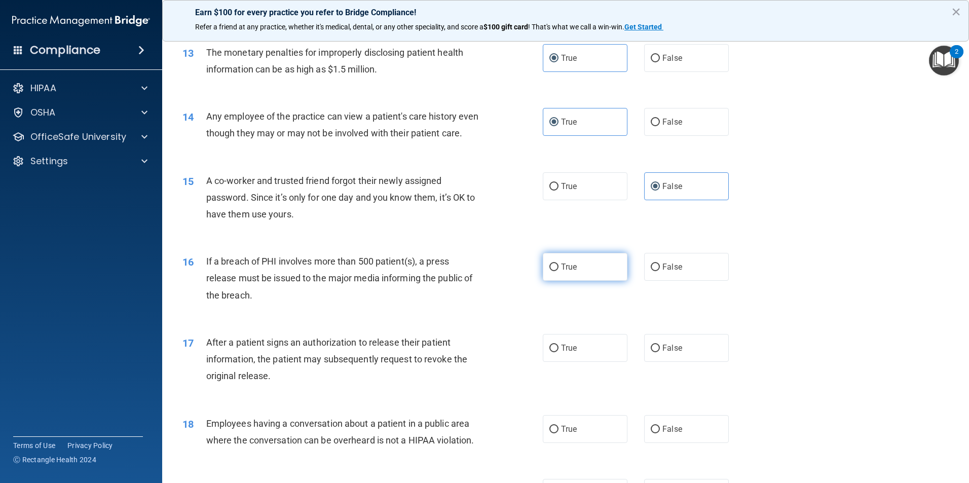
click at [569, 272] on span "True" at bounding box center [569, 267] width 16 height 10
click at [559, 271] on input "True" at bounding box center [554, 268] width 9 height 8
radio input "true"
click at [572, 353] on span "True" at bounding box center [569, 348] width 16 height 10
click at [559, 352] on input "True" at bounding box center [554, 349] width 9 height 8
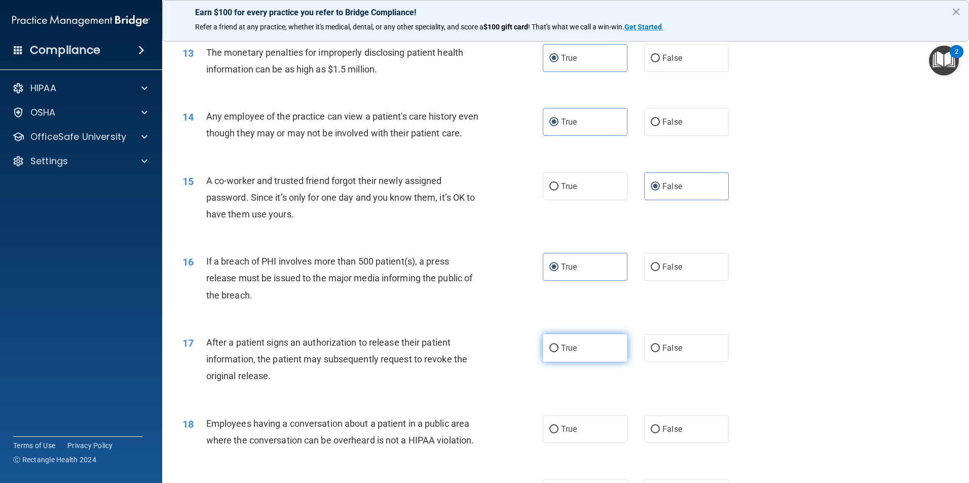
radio input "true"
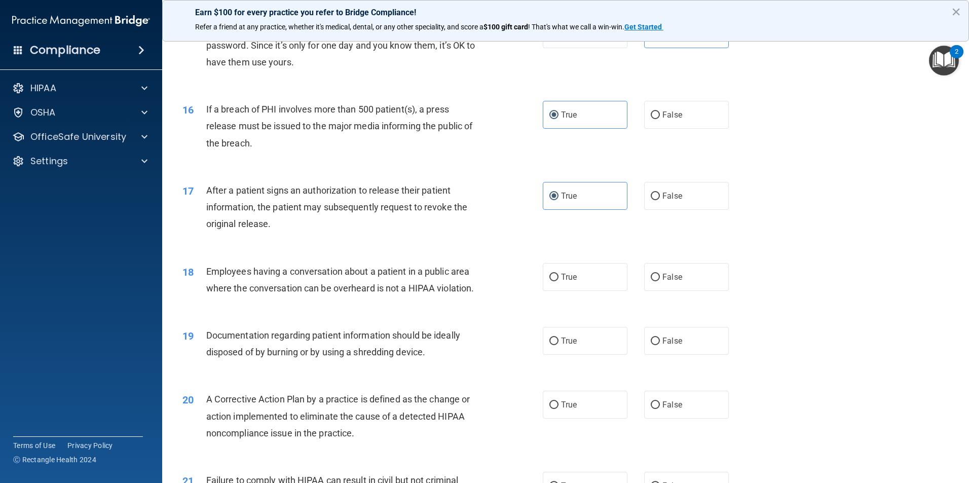
scroll to position [1115, 0]
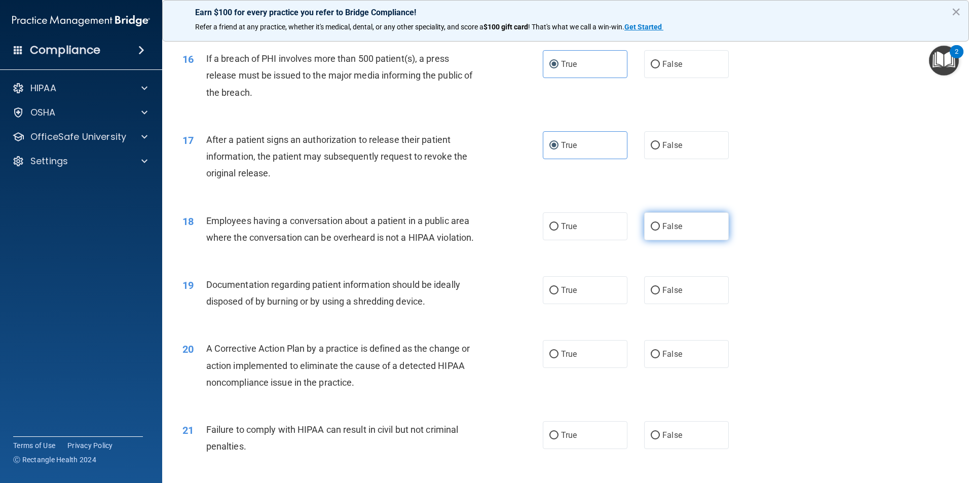
click at [671, 240] on label "False" at bounding box center [686, 226] width 85 height 28
click at [660, 231] on input "False" at bounding box center [655, 227] width 9 height 8
radio input "true"
click at [577, 304] on label "True" at bounding box center [585, 290] width 85 height 28
click at [559, 295] on input "True" at bounding box center [554, 291] width 9 height 8
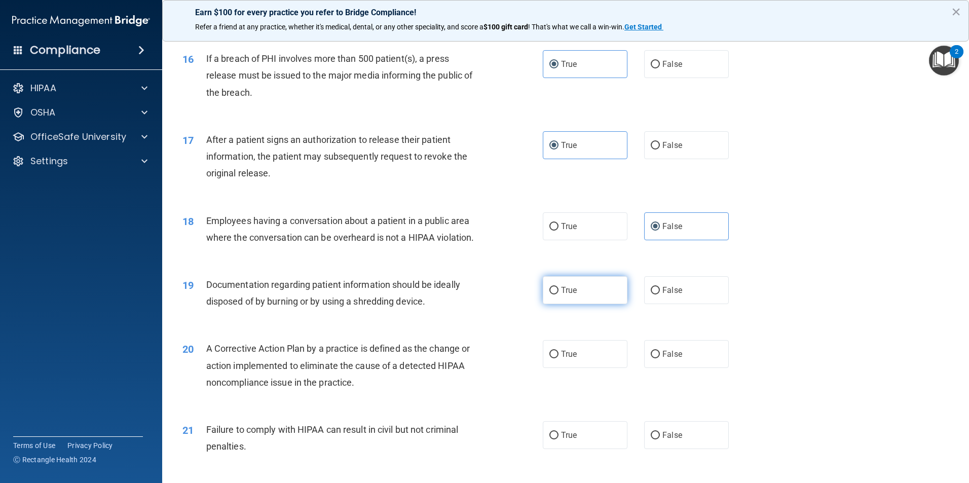
radio input "true"
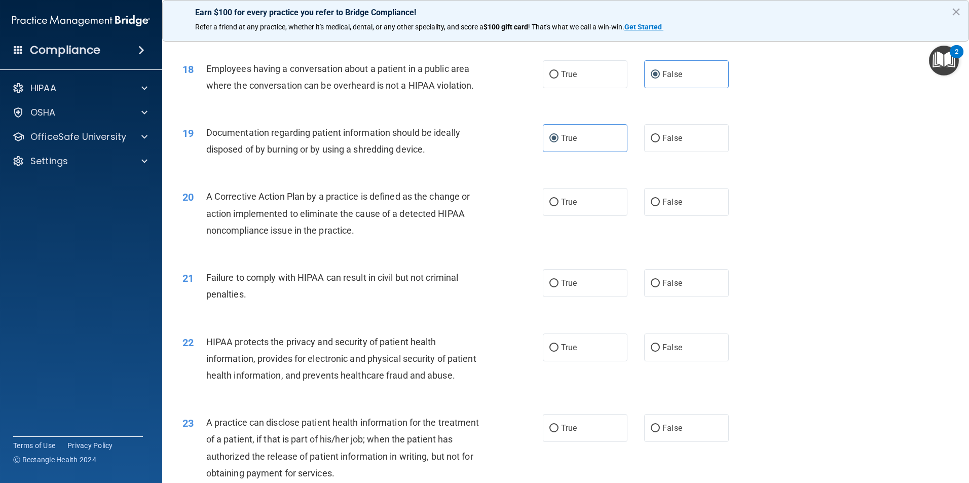
scroll to position [1318, 0]
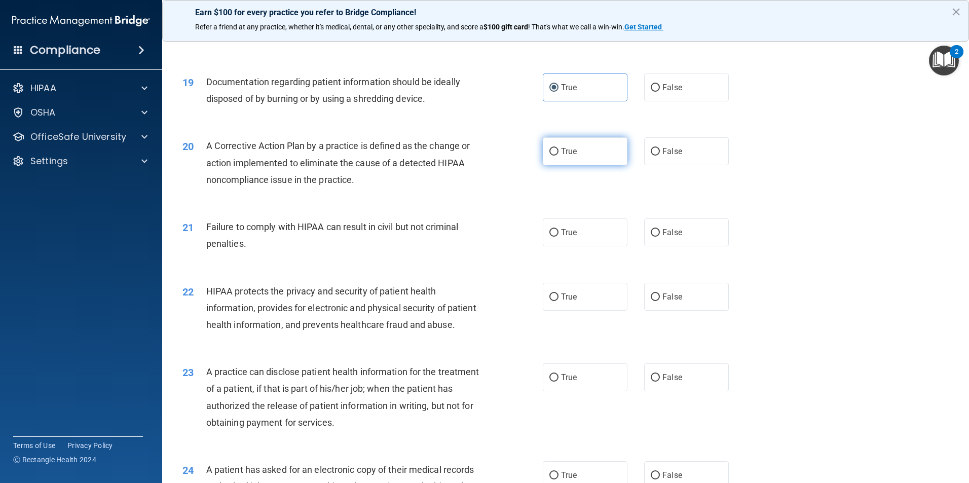
click at [564, 165] on label "True" at bounding box center [585, 151] width 85 height 28
click at [559, 156] on input "True" at bounding box center [554, 152] width 9 height 8
radio input "true"
click at [671, 242] on label "False" at bounding box center [686, 232] width 85 height 28
click at [660, 237] on input "False" at bounding box center [655, 233] width 9 height 8
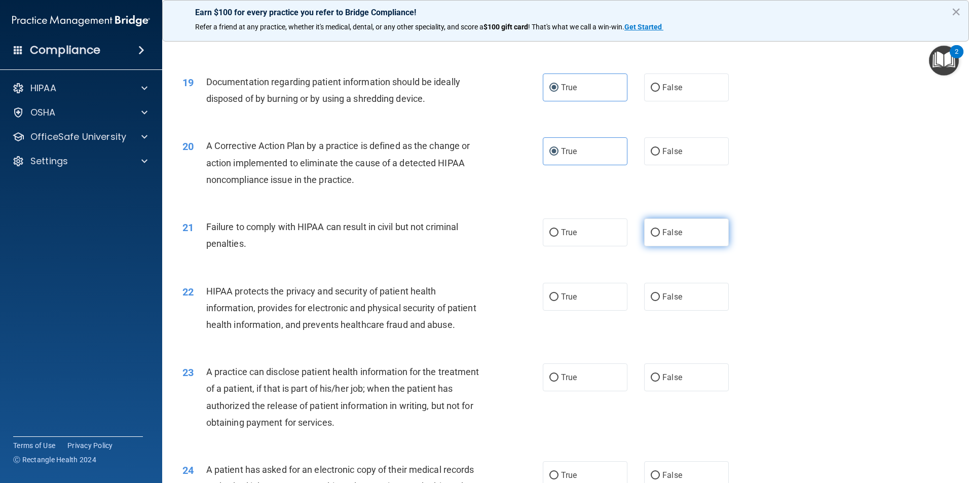
radio input "true"
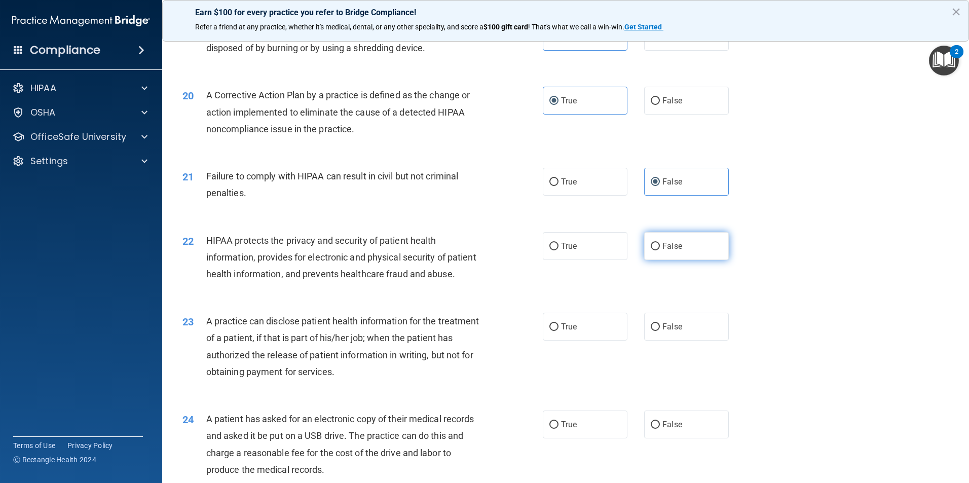
click at [645, 260] on label "False" at bounding box center [686, 246] width 85 height 28
click at [651, 250] on input "False" at bounding box center [655, 247] width 9 height 8
radio input "true"
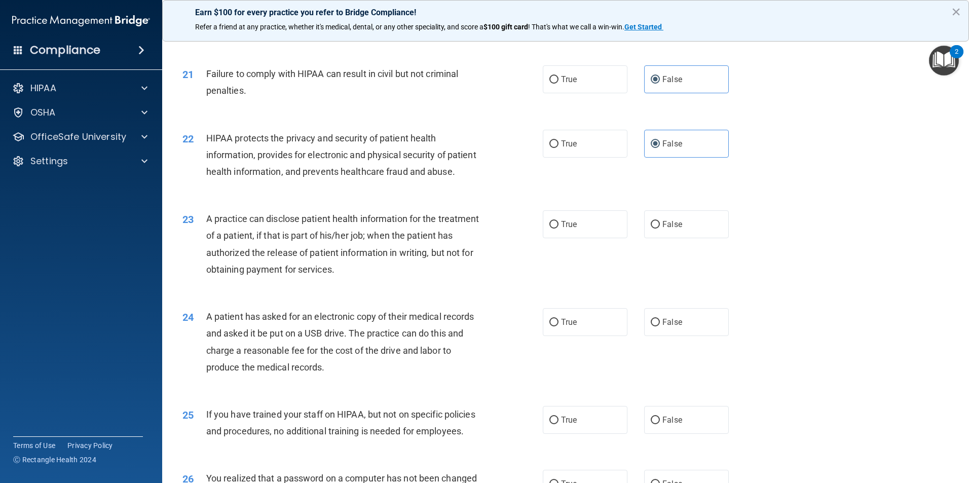
scroll to position [1521, 0]
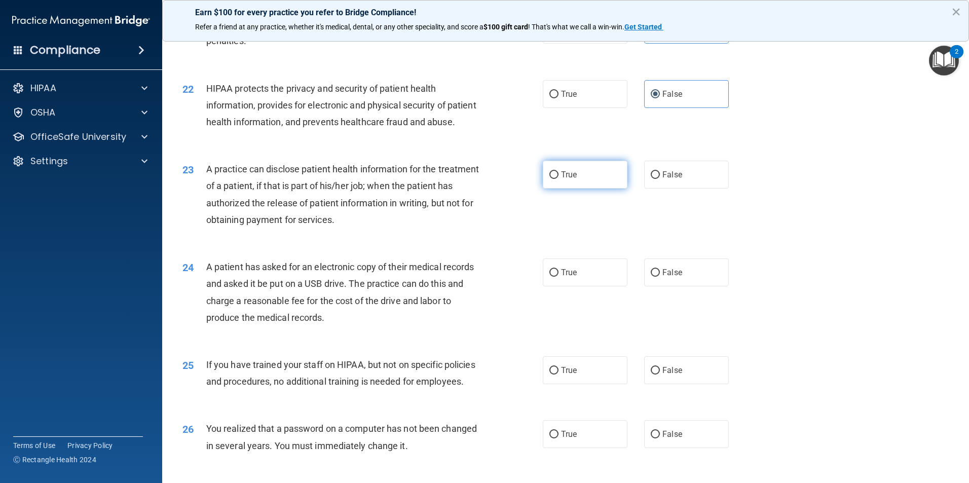
click at [551, 179] on input "True" at bounding box center [554, 175] width 9 height 8
radio input "true"
click at [591, 286] on label "True" at bounding box center [585, 273] width 85 height 28
click at [559, 277] on input "True" at bounding box center [554, 273] width 9 height 8
radio input "true"
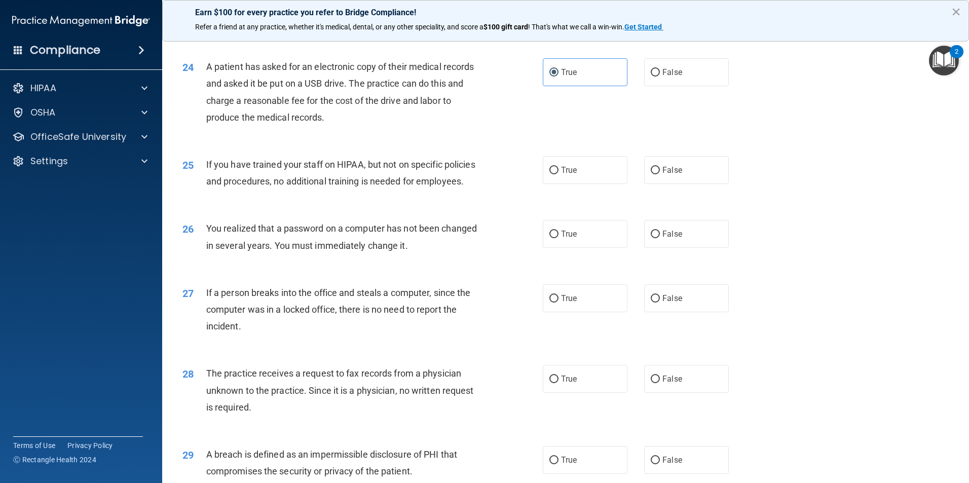
scroll to position [1724, 0]
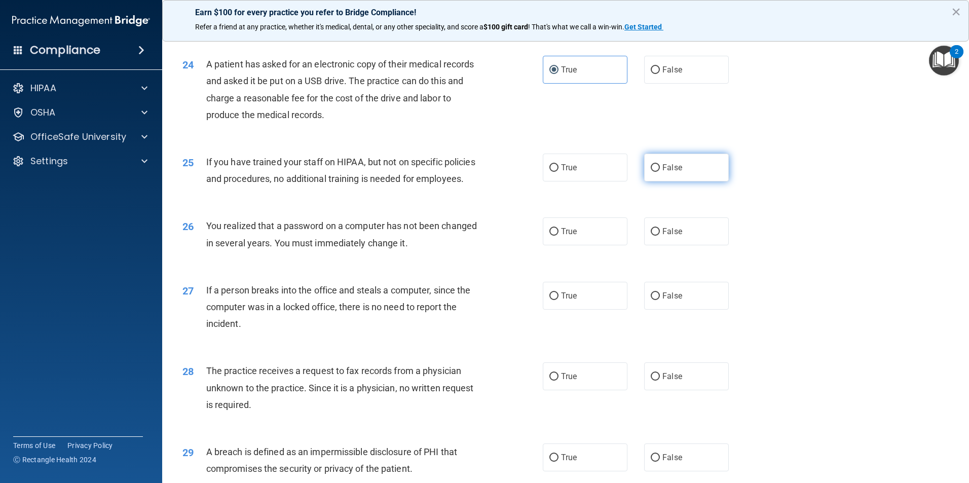
click at [671, 172] on span "False" at bounding box center [673, 168] width 20 height 10
click at [660, 172] on input "False" at bounding box center [655, 168] width 9 height 8
radio input "true"
click at [677, 245] on label "False" at bounding box center [686, 231] width 85 height 28
click at [660, 236] on input "False" at bounding box center [655, 232] width 9 height 8
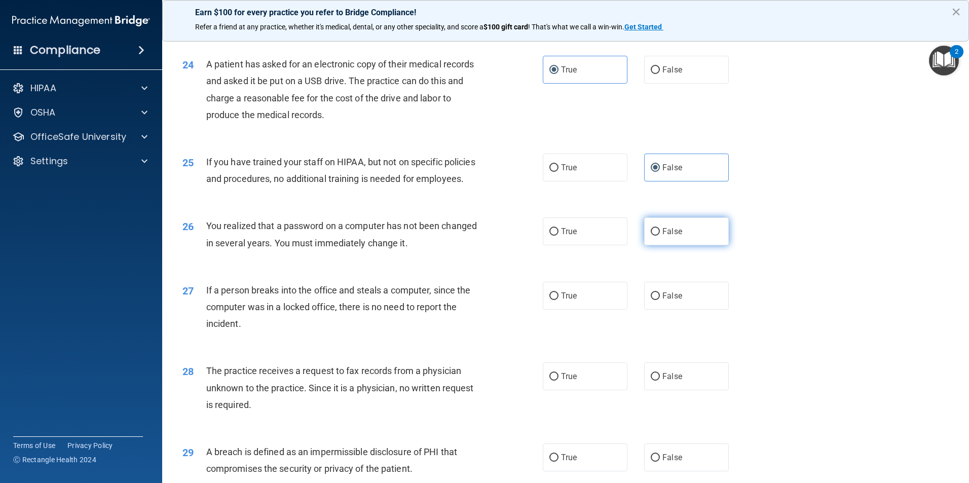
radio input "true"
click at [698, 310] on label "False" at bounding box center [686, 296] width 85 height 28
click at [660, 300] on input "False" at bounding box center [655, 297] width 9 height 8
radio input "true"
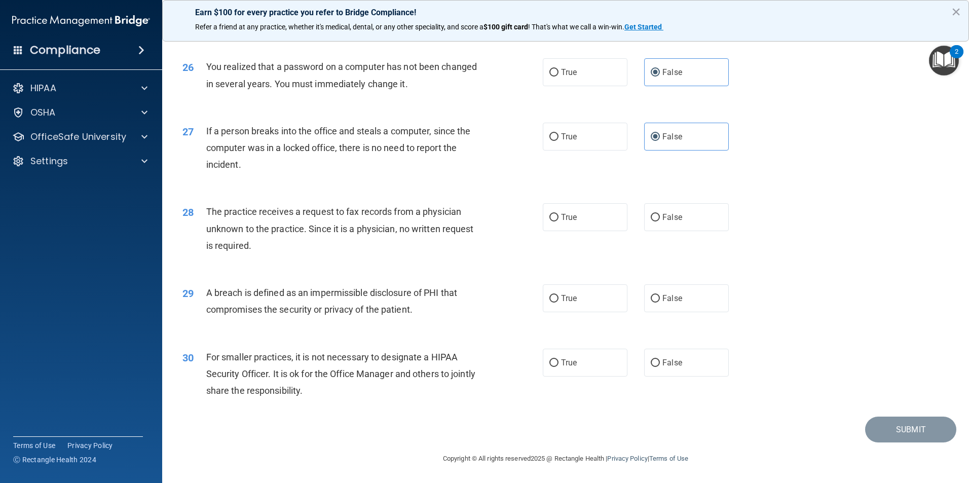
scroll to position [1926, 0]
click at [691, 225] on label "False" at bounding box center [686, 217] width 85 height 28
click at [660, 222] on input "False" at bounding box center [655, 218] width 9 height 8
radio input "true"
click at [606, 302] on label "True" at bounding box center [585, 298] width 85 height 28
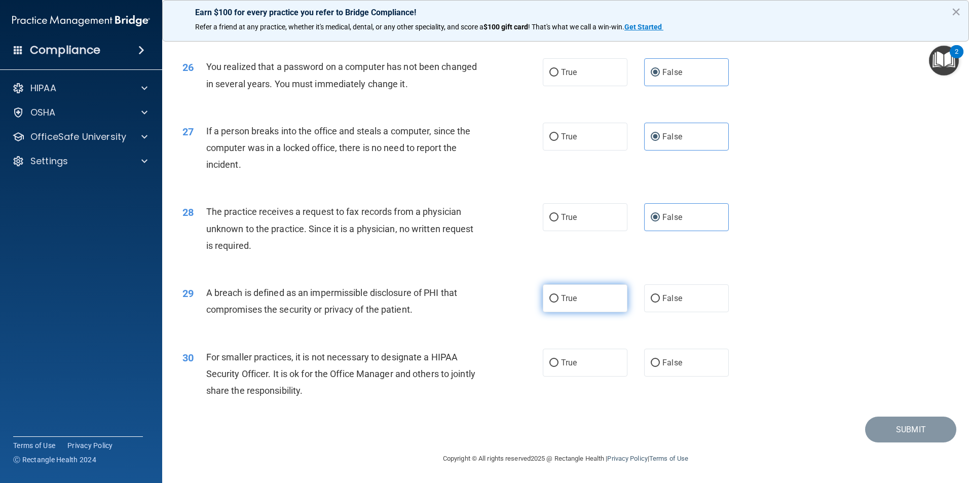
click at [559, 302] on input "True" at bounding box center [554, 299] width 9 height 8
radio input "true"
click at [673, 362] on label "False" at bounding box center [686, 363] width 85 height 28
click at [660, 362] on input "False" at bounding box center [655, 363] width 9 height 8
radio input "true"
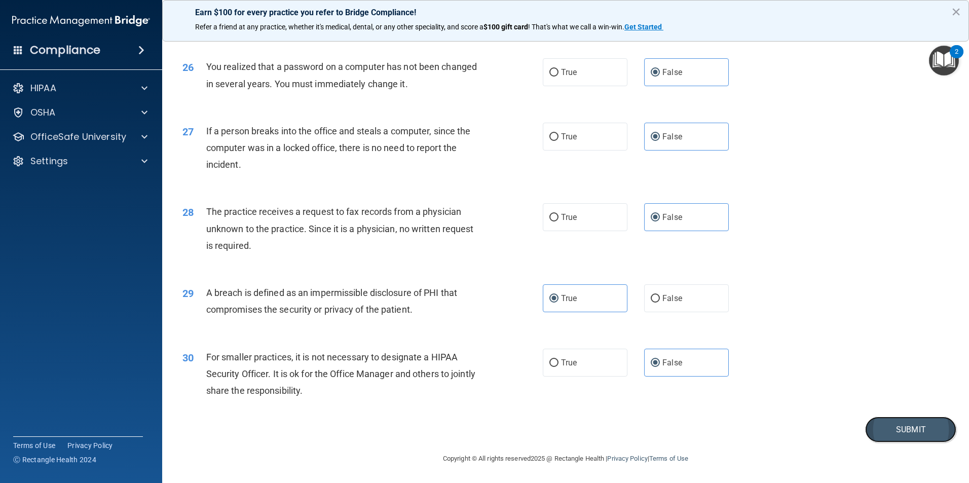
click at [924, 430] on button "Submit" at bounding box center [910, 430] width 91 height 26
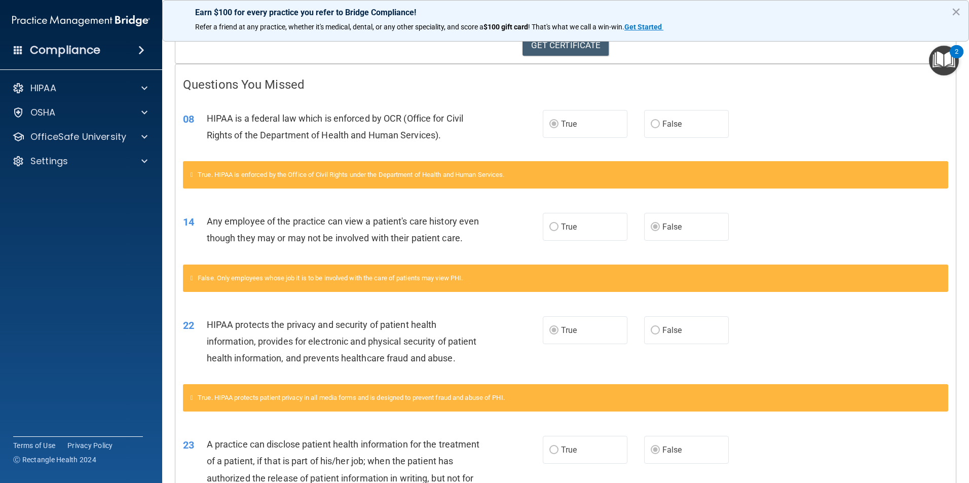
scroll to position [133, 0]
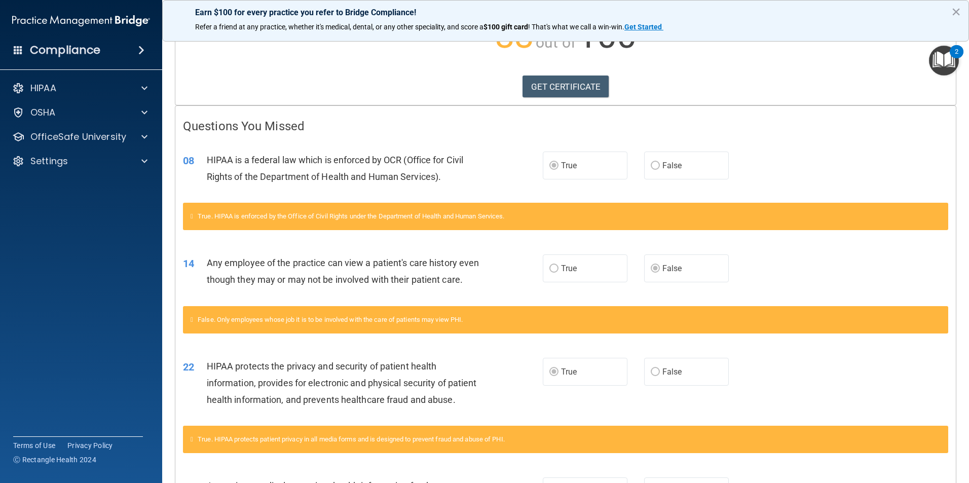
click at [663, 170] on span "False" at bounding box center [673, 166] width 20 height 10
click at [574, 81] on link "GET CERTIFICATE" at bounding box center [566, 87] width 87 height 22
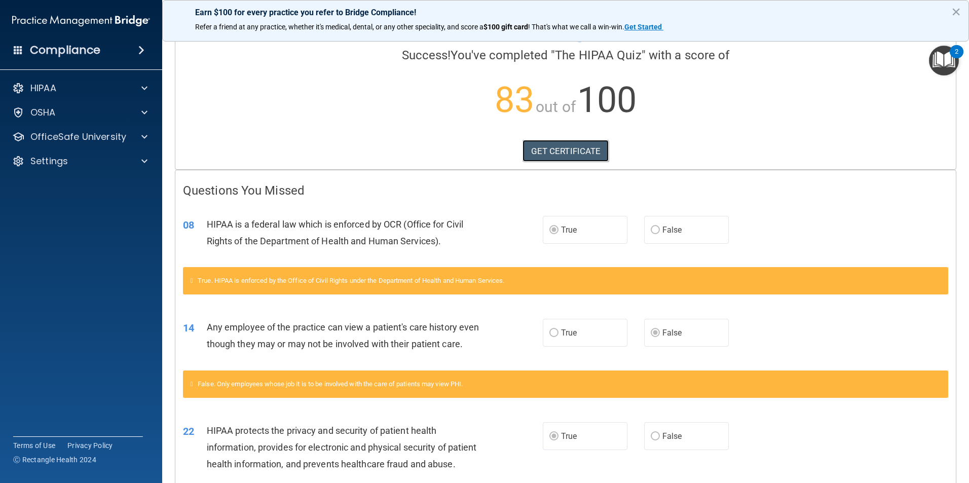
scroll to position [0, 0]
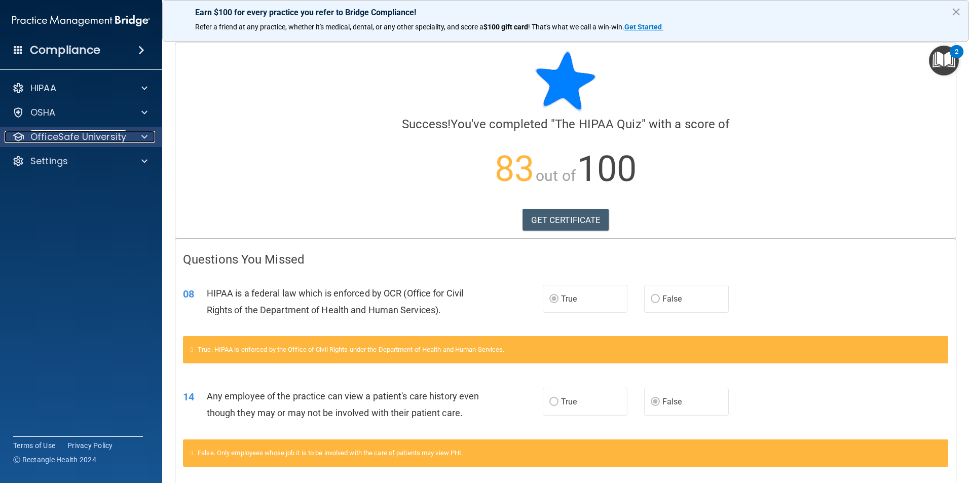
click at [75, 140] on p "OfficeSafe University" at bounding box center [78, 137] width 96 height 12
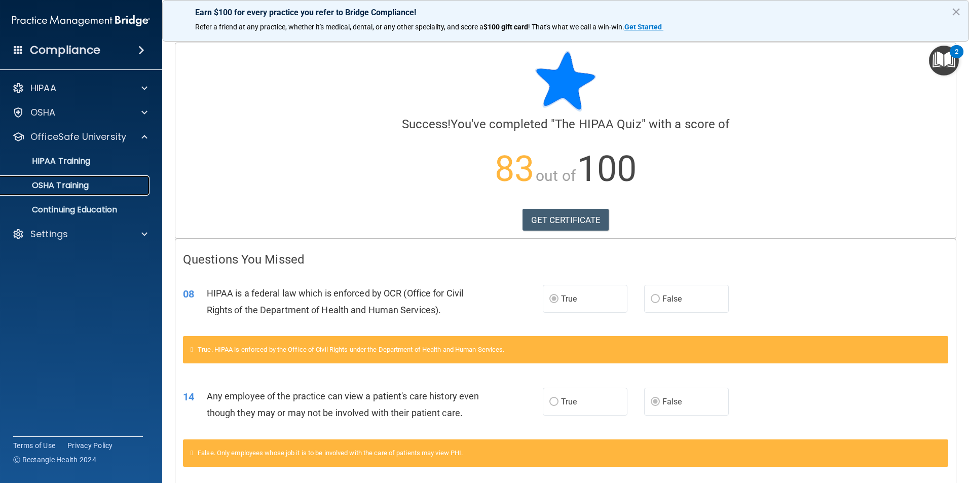
click at [73, 184] on p "OSHA Training" at bounding box center [48, 185] width 82 height 10
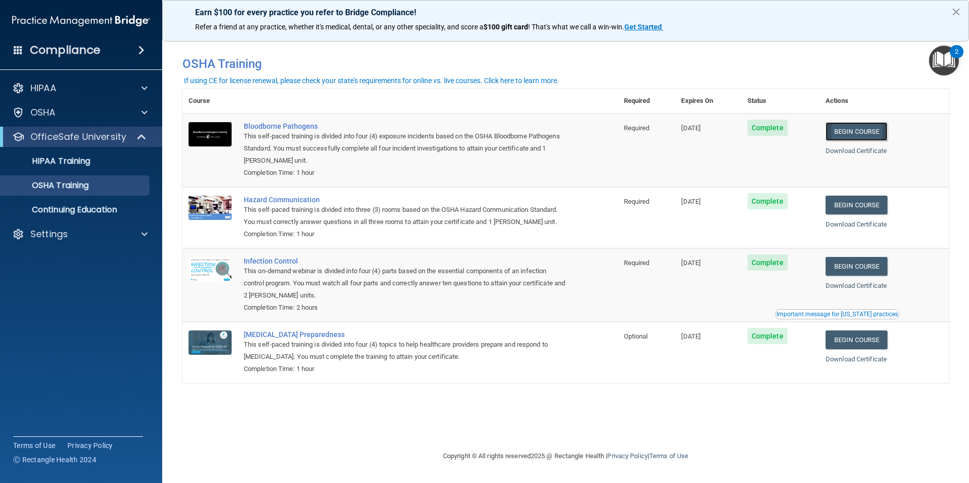
click at [858, 130] on link "Begin Course" at bounding box center [857, 131] width 62 height 19
click at [851, 200] on link "Begin Course" at bounding box center [857, 205] width 62 height 19
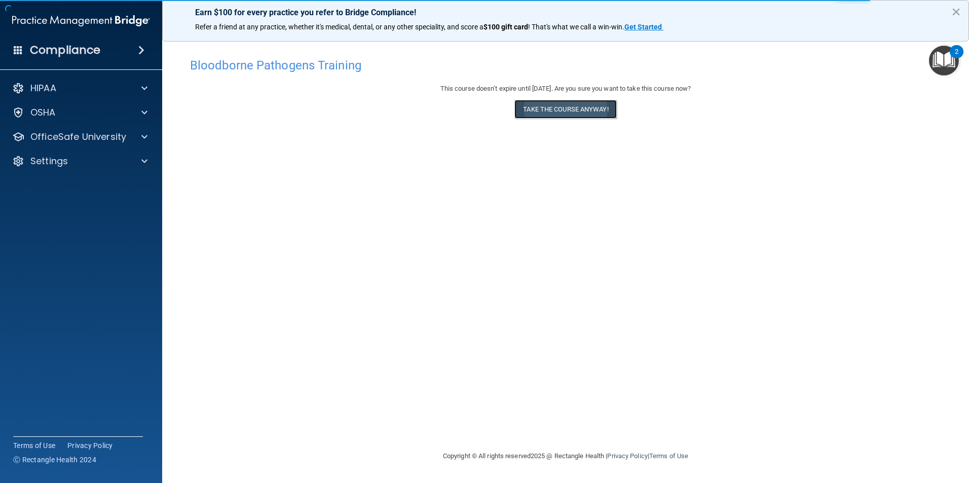
click at [556, 104] on button "Take the course anyway!" at bounding box center [566, 109] width 102 height 19
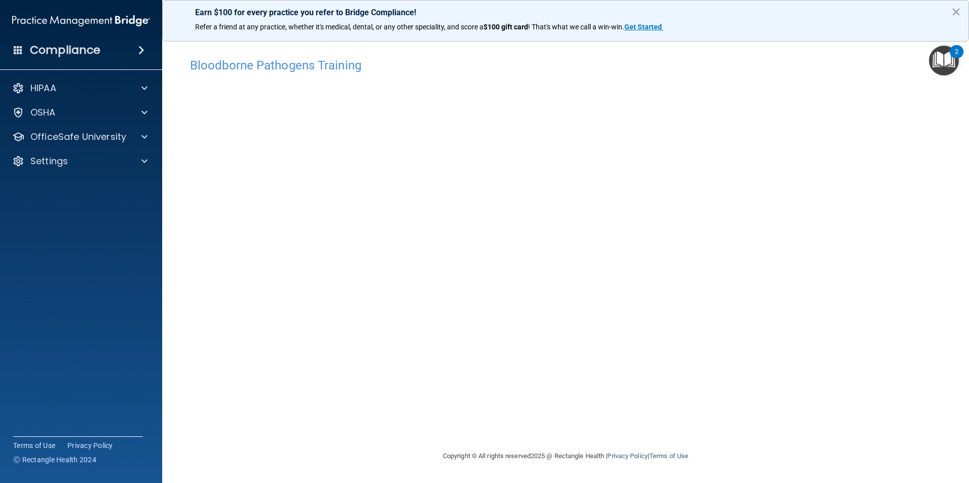
click at [952, 10] on button "×" at bounding box center [957, 12] width 10 height 16
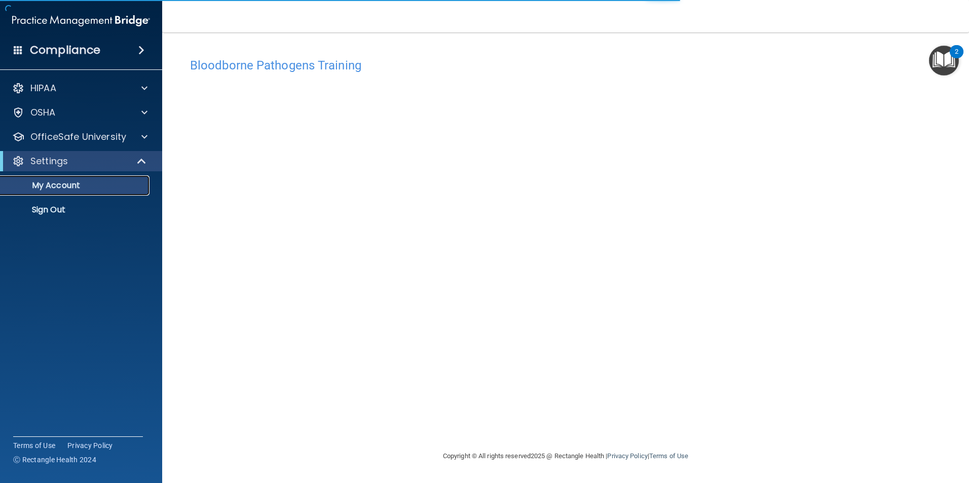
click at [101, 180] on link "My Account" at bounding box center [70, 185] width 160 height 20
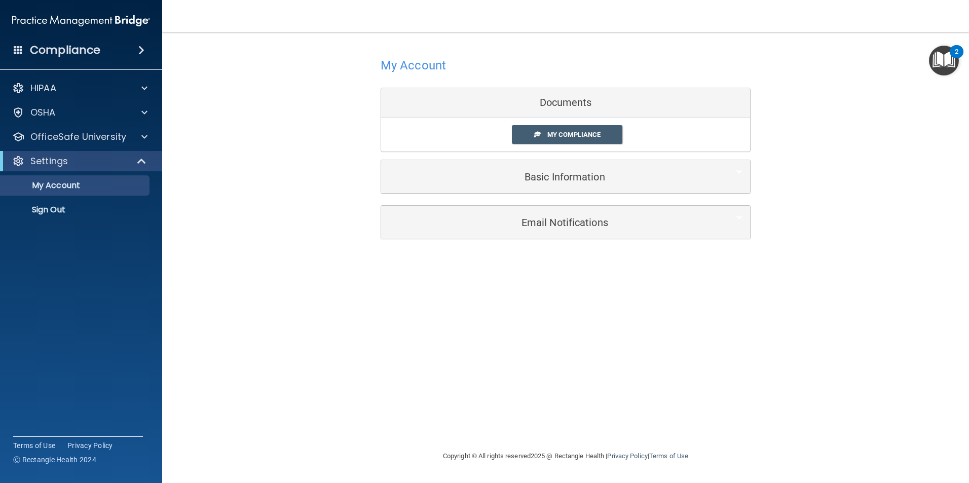
click at [559, 100] on div "Documents" at bounding box center [565, 102] width 369 height 29
click at [550, 128] on link "My Compliance" at bounding box center [567, 134] width 111 height 19
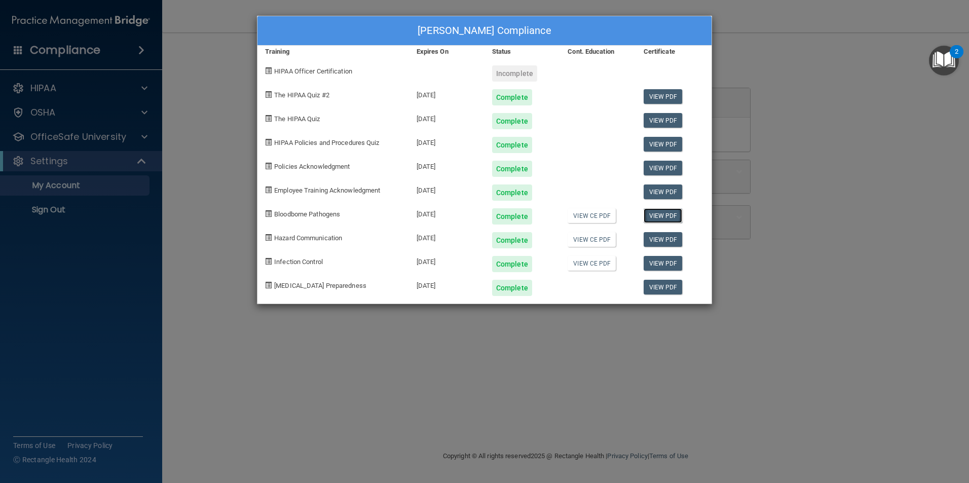
click at [668, 212] on link "View PDF" at bounding box center [663, 215] width 39 height 15
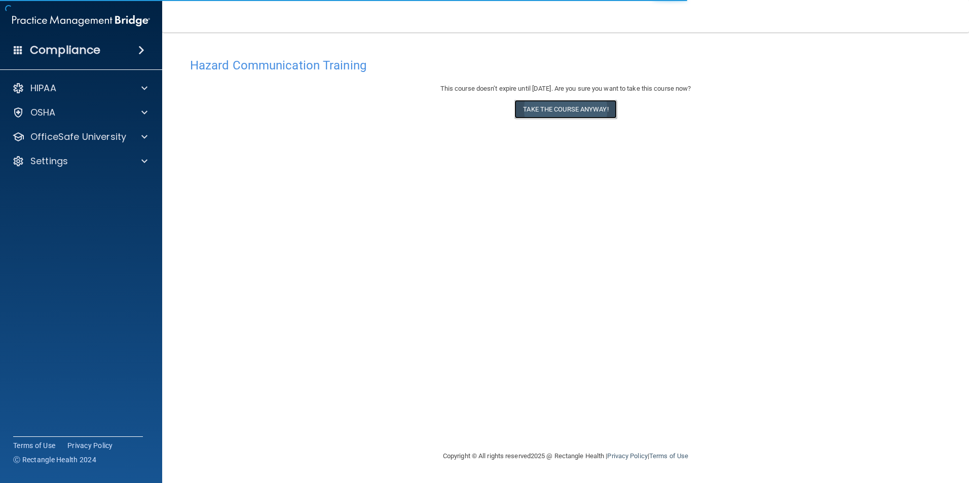
click at [536, 111] on button "Take the course anyway!" at bounding box center [566, 109] width 102 height 19
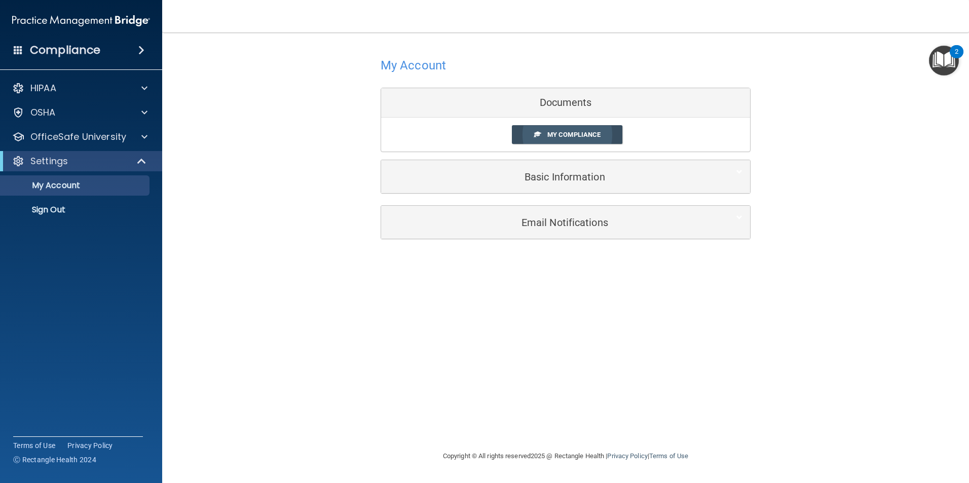
click at [589, 135] on span "My Compliance" at bounding box center [574, 135] width 53 height 8
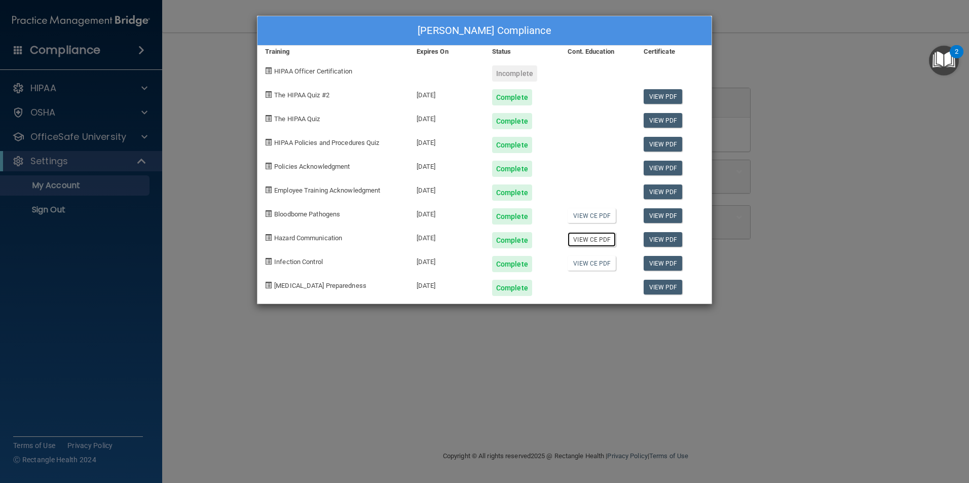
click at [593, 235] on link "View CE PDF" at bounding box center [592, 239] width 48 height 15
click at [677, 240] on link "View PDF" at bounding box center [663, 239] width 39 height 15
click at [591, 215] on link "View CE PDF" at bounding box center [592, 215] width 48 height 15
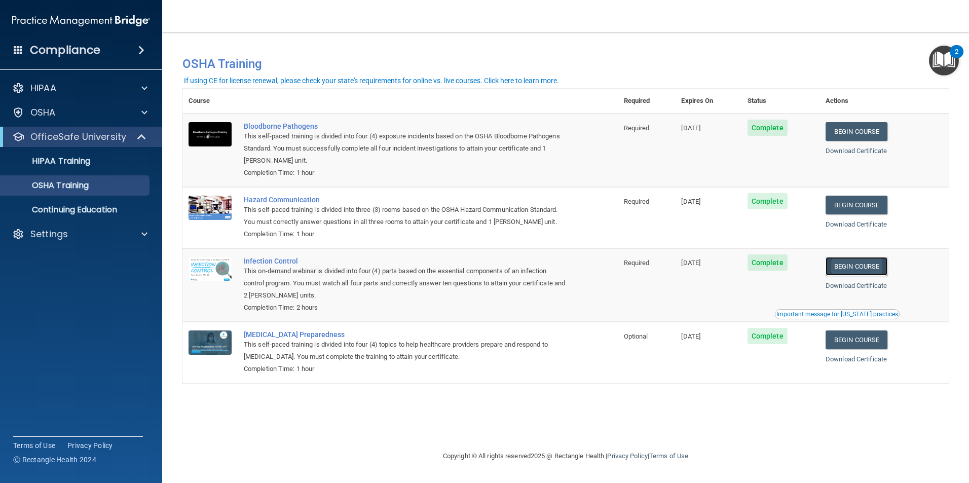
click at [844, 271] on link "Begin Course" at bounding box center [857, 266] width 62 height 19
click at [213, 350] on img at bounding box center [210, 343] width 43 height 24
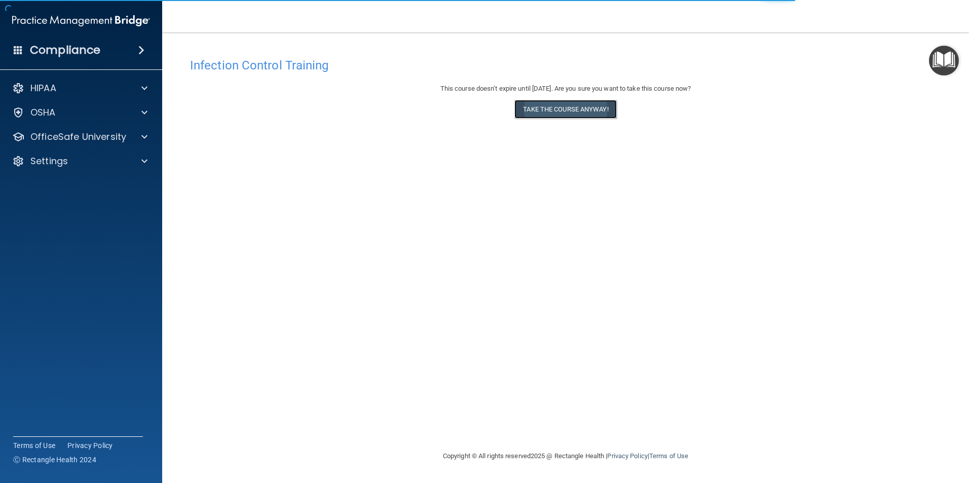
click at [555, 104] on button "Take the course anyway!" at bounding box center [566, 109] width 102 height 19
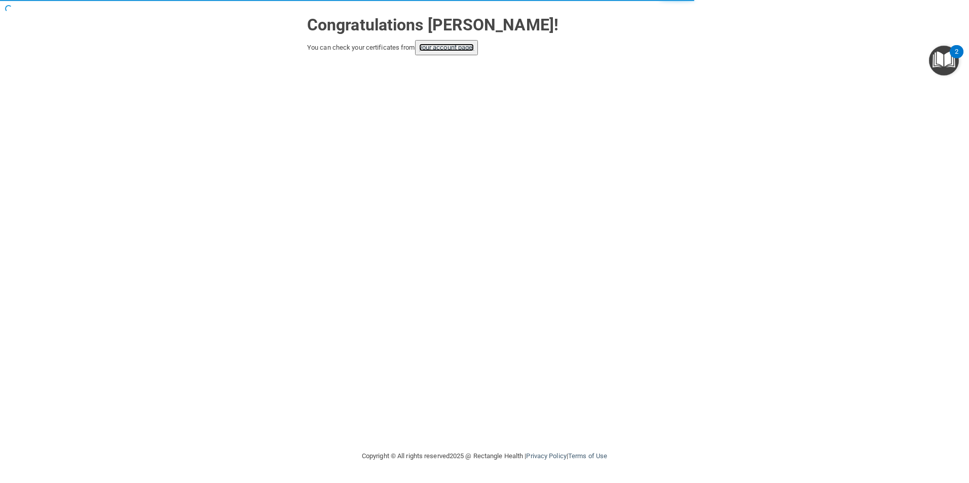
click at [449, 48] on link "your account page!" at bounding box center [446, 48] width 55 height 8
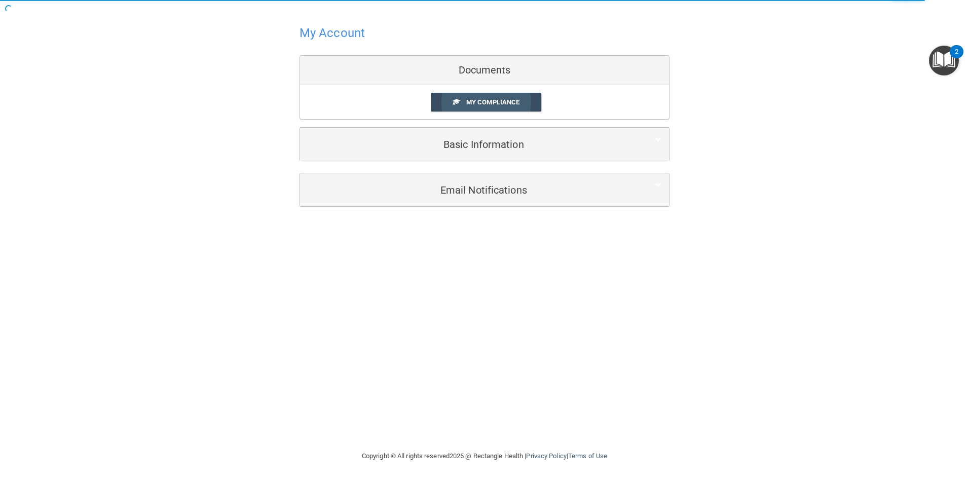
click at [462, 101] on link "My Compliance" at bounding box center [486, 102] width 111 height 19
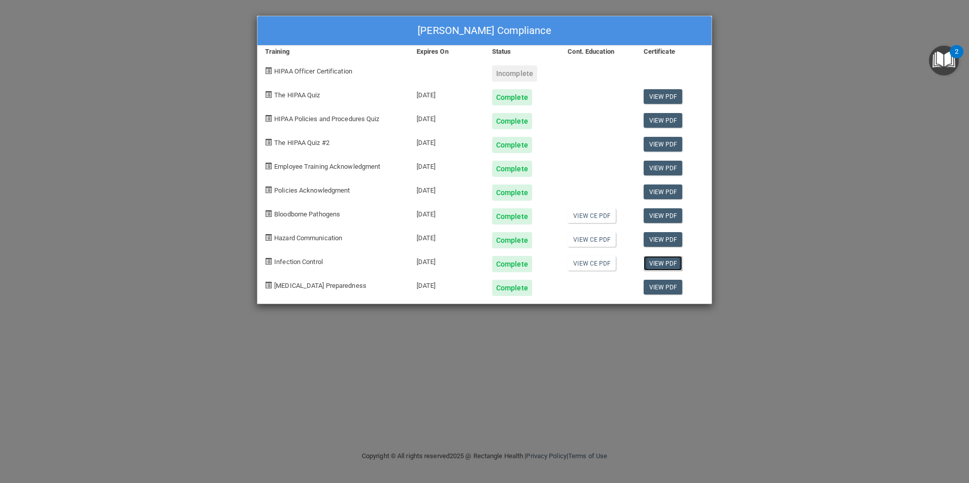
click at [664, 263] on link "View PDF" at bounding box center [663, 263] width 39 height 15
click at [582, 264] on link "View CE PDF" at bounding box center [592, 263] width 48 height 15
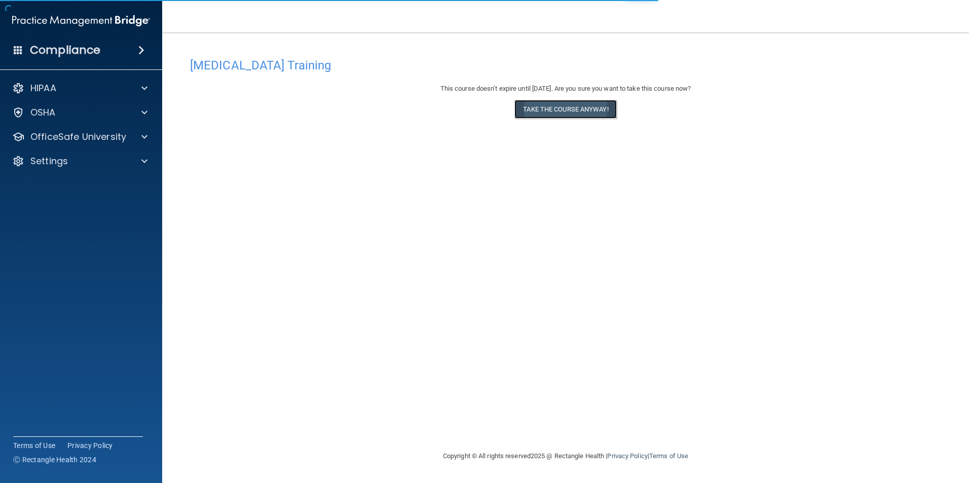
click at [569, 107] on button "Take the course anyway!" at bounding box center [566, 109] width 102 height 19
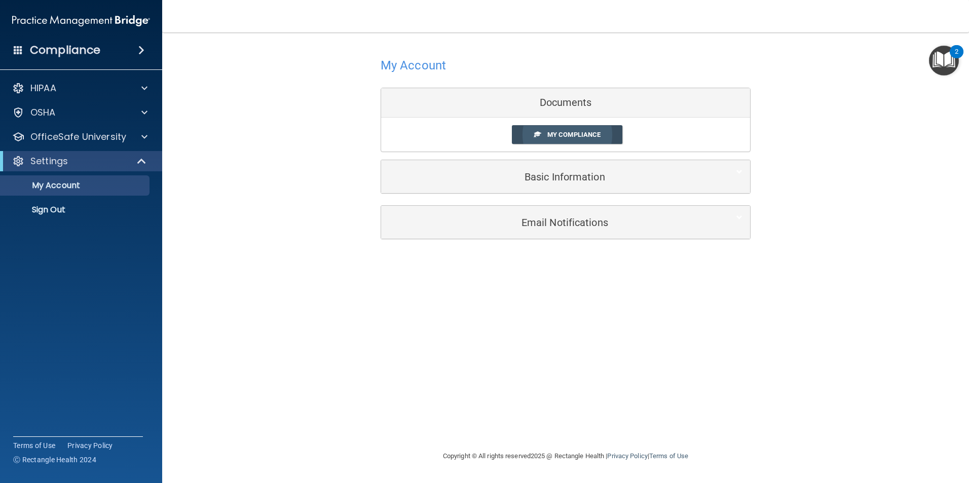
click at [587, 130] on link "My Compliance" at bounding box center [567, 134] width 111 height 19
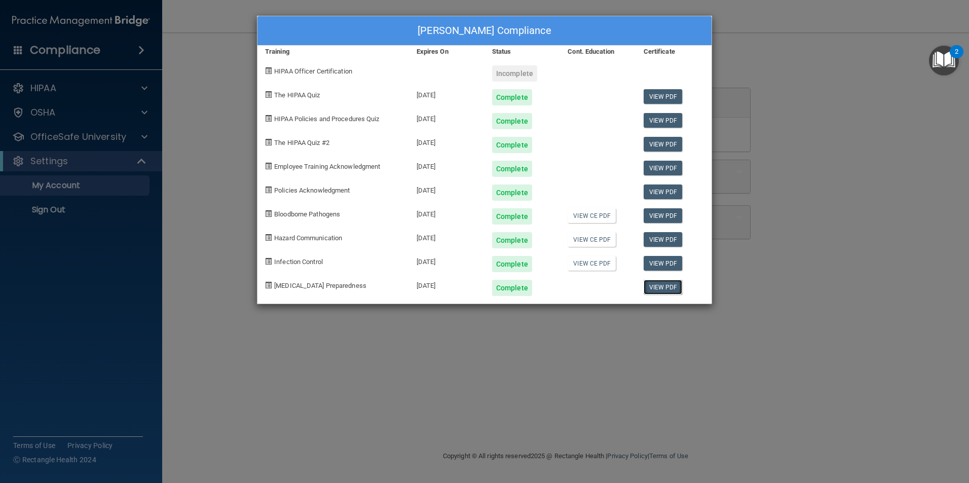
click at [663, 285] on link "View PDF" at bounding box center [663, 287] width 39 height 15
click at [673, 288] on link "View PDF" at bounding box center [663, 287] width 39 height 15
